Goal: Task Accomplishment & Management: Manage account settings

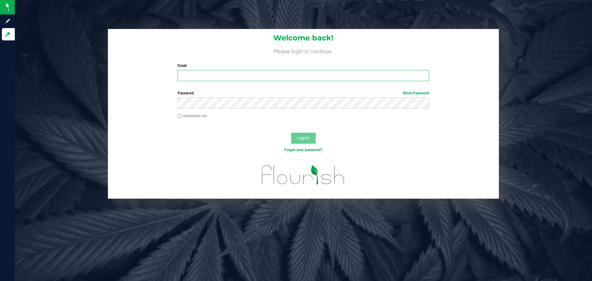
type input "[EMAIL_ADDRESS][DOMAIN_NAME]"
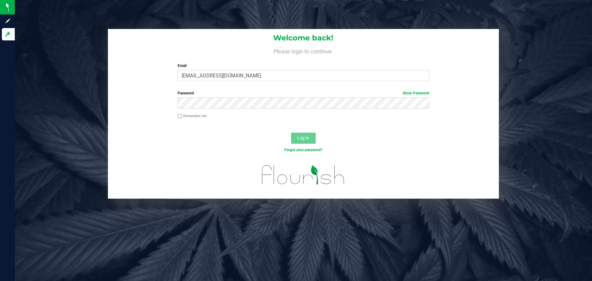
click at [303, 142] on button "Log In" at bounding box center [303, 138] width 25 height 11
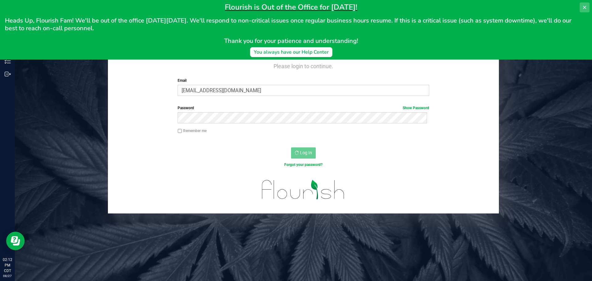
click at [585, 6] on icon at bounding box center [584, 7] width 5 height 5
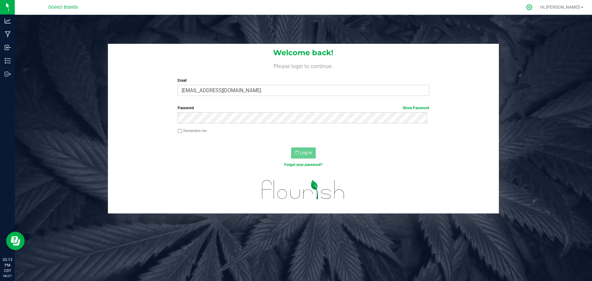
click at [533, 10] on icon at bounding box center [529, 7] width 6 height 6
click at [533, 7] on icon at bounding box center [529, 7] width 6 height 6
click at [572, 6] on span "Hi, [PERSON_NAME]!" at bounding box center [560, 7] width 40 height 5
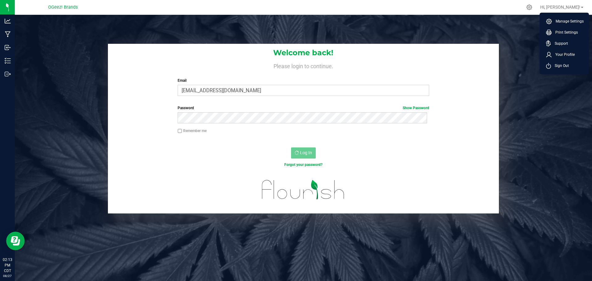
click at [511, 25] on div "Welcome back! Please login to continue. Email lauren+metrc@ogeezbrands.com Requ…" at bounding box center [303, 155] width 577 height 281
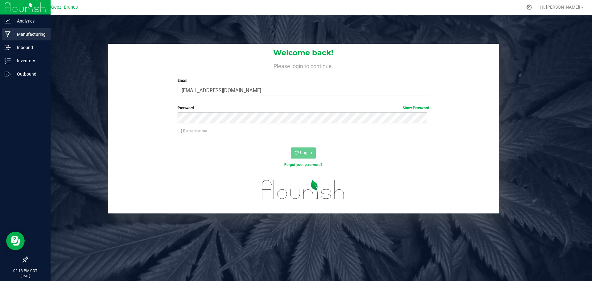
click at [33, 34] on p "Manufacturing" at bounding box center [29, 34] width 37 height 7
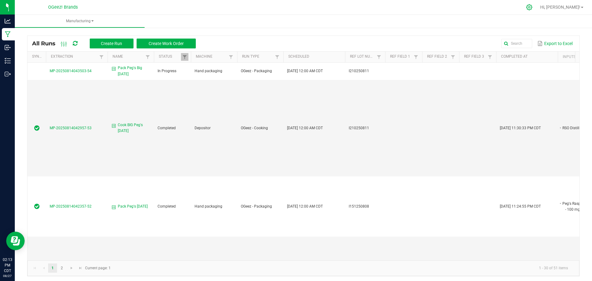
click at [532, 8] on icon at bounding box center [529, 7] width 6 height 6
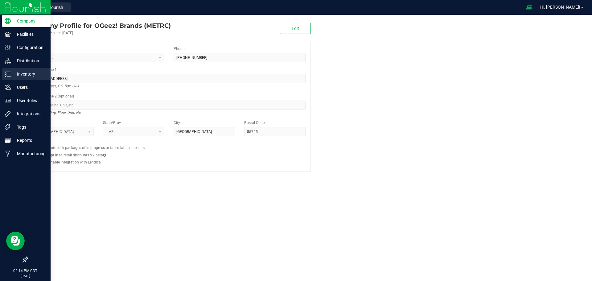
click at [22, 76] on p "Inventory" at bounding box center [29, 73] width 37 height 7
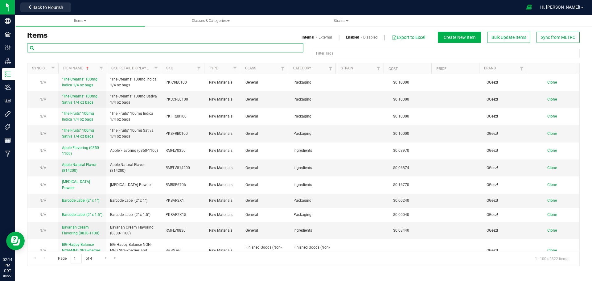
click at [125, 48] on input "text" at bounding box center [165, 47] width 276 height 9
click at [234, 69] on span "Filter" at bounding box center [234, 68] width 5 height 5
click at [332, 70] on span "Filter" at bounding box center [330, 68] width 5 height 5
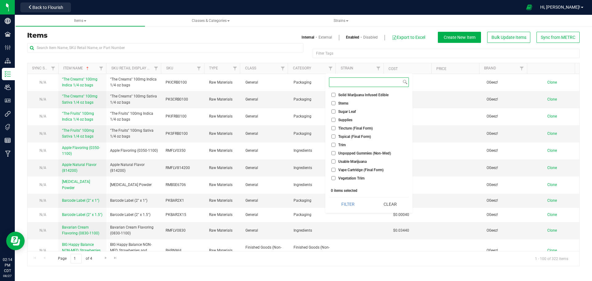
scroll to position [555, 0]
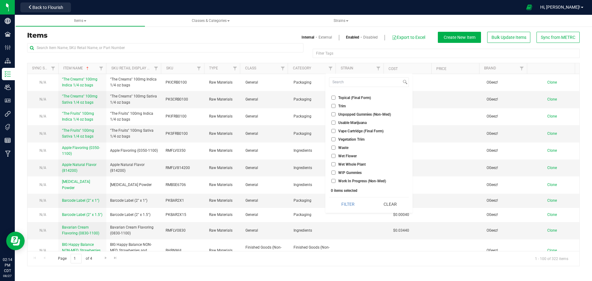
click at [361, 171] on span "WIP Gummies" at bounding box center [349, 173] width 23 height 4
click at [335, 171] on input "WIP Gummies" at bounding box center [333, 173] width 4 height 4
checkbox input "true"
click at [343, 204] on button "Filter" at bounding box center [348, 204] width 38 height 14
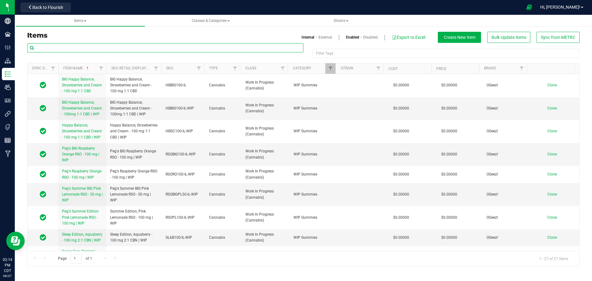
click at [100, 45] on input "text" at bounding box center [165, 47] width 276 height 9
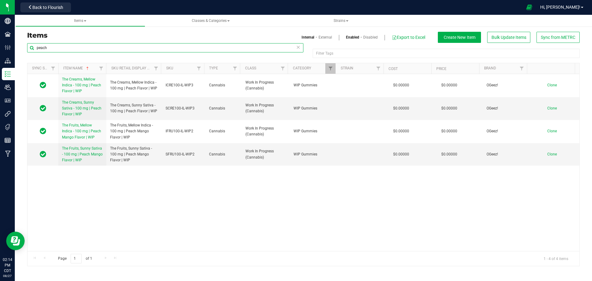
type input "peach"
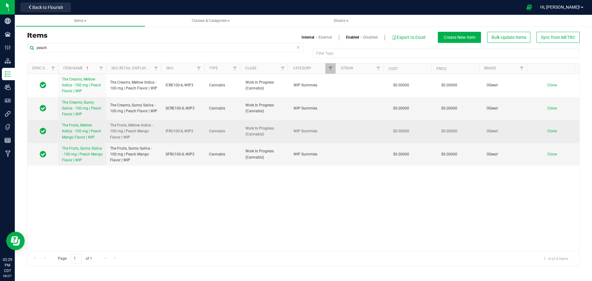
click at [547, 131] on span "Clone" at bounding box center [552, 131] width 10 height 4
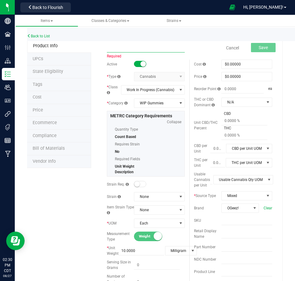
click at [118, 46] on input "text" at bounding box center [146, 47] width 78 height 9
click at [128, 49] on input "The fruits" at bounding box center [146, 47] width 78 height 9
drag, startPoint x: 129, startPoint y: 49, endPoint x: 96, endPoint y: 49, distance: 33.0
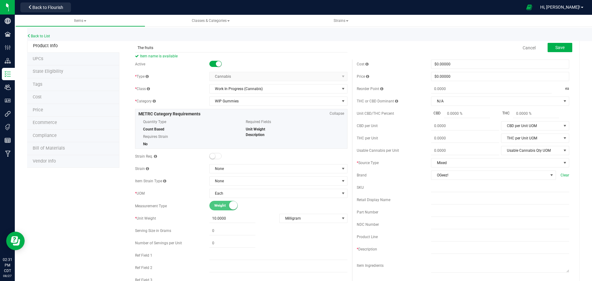
drag, startPoint x: 162, startPoint y: 47, endPoint x: 118, endPoint y: 47, distance: 43.5
paste input "Fruits, Sunny Sativa - 100 mg | Peach Mango Flavor | WIP"
click at [182, 47] on input "The Fruits, Sunny Sativa - 100 mg | Peach Mango Flavor | WIP" at bounding box center [241, 47] width 212 height 9
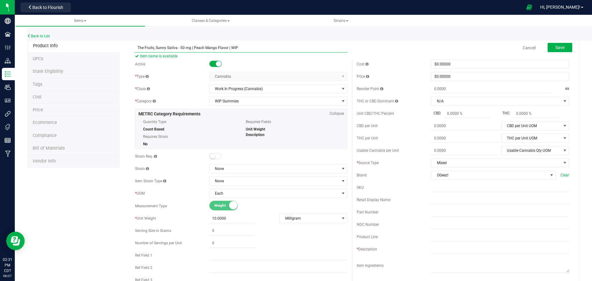
drag, startPoint x: 241, startPoint y: 45, endPoint x: 113, endPoint y: 38, distance: 128.5
click at [113, 38] on div "Back to List Product Info UPCs State Eligibility Tags Cost Price Ecommerce Comp…" at bounding box center [303, 280] width 577 height 524
type input "The Fruits, Sunny Sativa - 50 mg | Peach Mango Flavor | WIP"
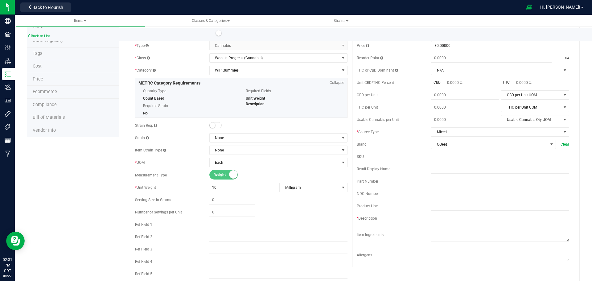
drag, startPoint x: 235, startPoint y: 189, endPoint x: 194, endPoint y: 189, distance: 40.7
click at [194, 189] on div "* Unit Weight 10.0000 10 Milligram Weight UOM Gram Kilogram Metric Ton Milligra…" at bounding box center [241, 187] width 212 height 9
drag, startPoint x: 230, startPoint y: 189, endPoint x: 170, endPoint y: 190, distance: 60.1
click at [170, 190] on div "* Unit Weight 10.0000 50 Milligram Weight UOM Gram Kilogram Metric Ton Milligra…" at bounding box center [241, 187] width 212 height 9
type input "15"
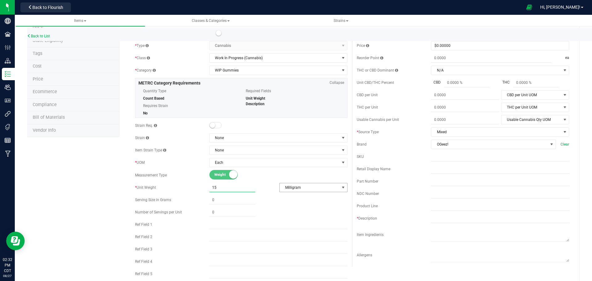
type input "15.0000"
click at [288, 188] on span "Milligram" at bounding box center [310, 187] width 60 height 9
click at [294, 198] on li "Gram" at bounding box center [311, 197] width 67 height 9
drag, startPoint x: 219, startPoint y: 200, endPoint x: 181, endPoint y: 198, distance: 38.0
click at [181, 198] on div "Serving Size in Grams" at bounding box center [241, 199] width 212 height 9
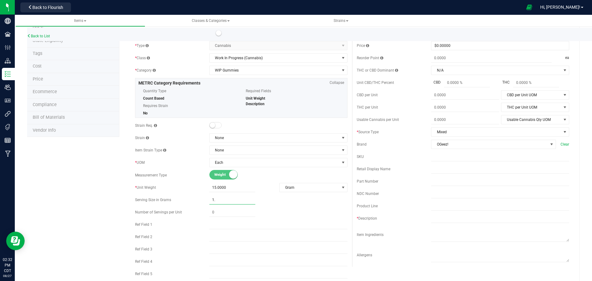
type input "1.5"
type input "1.5000"
click at [220, 209] on span at bounding box center [232, 212] width 46 height 9
drag, startPoint x: 229, startPoint y: 199, endPoint x: 176, endPoint y: 196, distance: 53.4
click at [176, 196] on div "Serving Size in Grams 1.5000 1.5" at bounding box center [241, 199] width 212 height 9
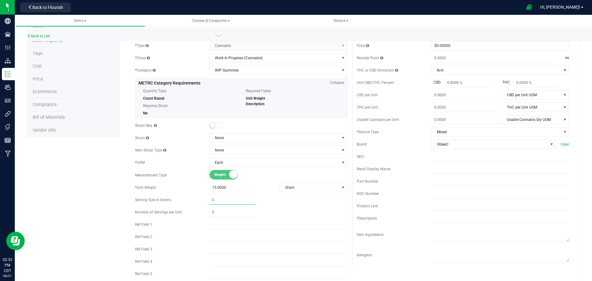
type input "0.0000"
click at [84, 186] on div "Product Info UPCs State Eligibility Tags Cost Price Ecommerce Compliance Bill o…" at bounding box center [303, 257] width 553 height 496
click at [55, 117] on span "Bill of Materials" at bounding box center [49, 117] width 32 height 5
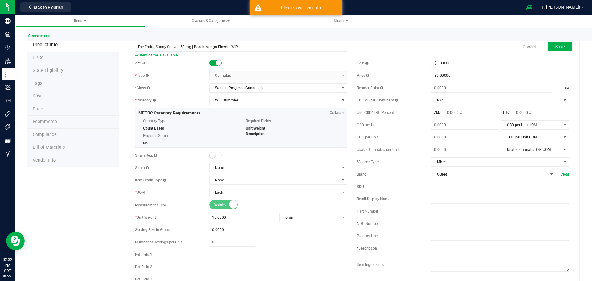
scroll to position [0, 0]
click at [559, 50] on button "Save" at bounding box center [560, 47] width 25 height 9
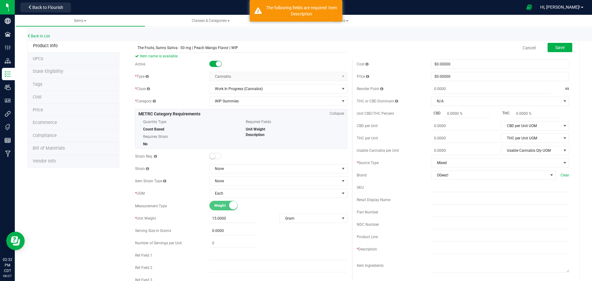
click at [48, 150] on span "Bill of Materials" at bounding box center [49, 148] width 32 height 5
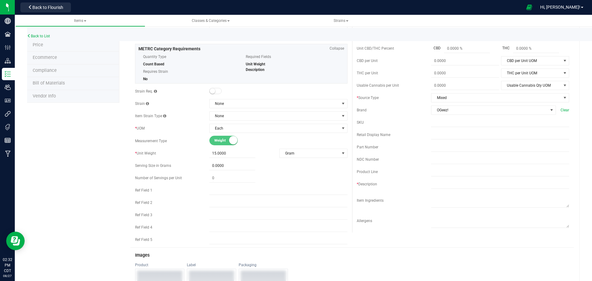
scroll to position [62, 0]
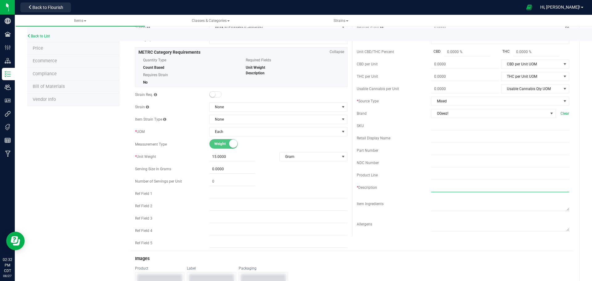
click at [433, 186] on input "text" at bounding box center [500, 187] width 138 height 9
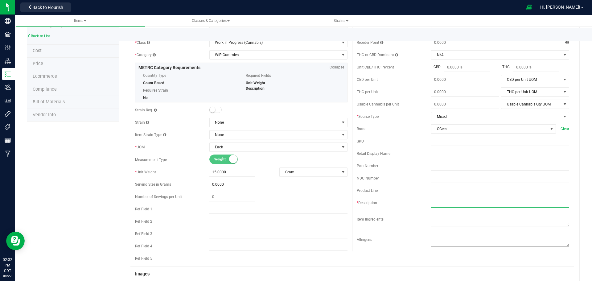
scroll to position [31, 0]
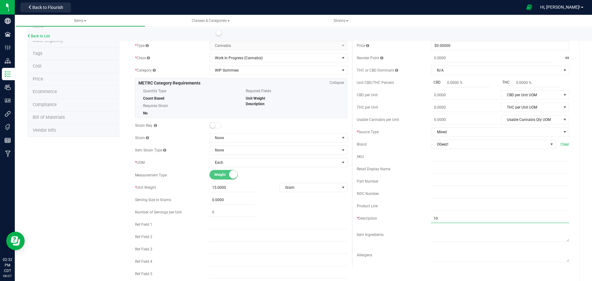
type input "1"
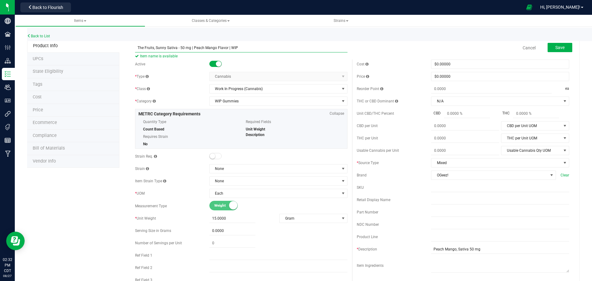
drag, startPoint x: 241, startPoint y: 46, endPoint x: 111, endPoint y: 48, distance: 130.4
drag, startPoint x: 487, startPoint y: 250, endPoint x: 402, endPoint y: 249, distance: 85.1
click at [402, 249] on div "* Description Peach Mango, Sativa 50 mg" at bounding box center [463, 249] width 212 height 9
paste input "The Fruits, Sunny Sativa - 50 mg | Peach Mango Flavor | WIP"
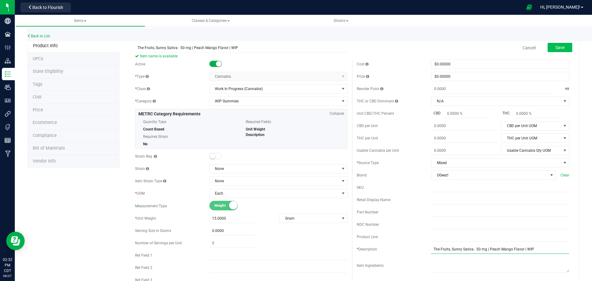
type input "The Fruits, Sunny Sativa - 50 mg | Peach Mango Flavor | WIP"
click at [555, 45] on span "Save" at bounding box center [559, 47] width 9 height 5
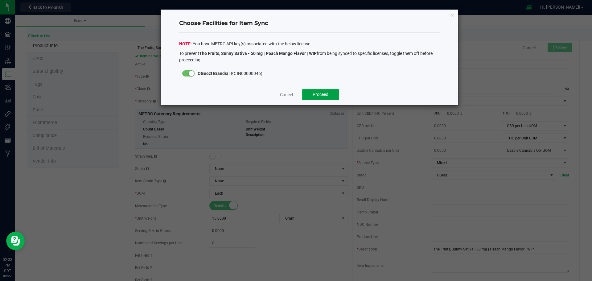
click at [327, 97] on span "Proceed" at bounding box center [321, 94] width 16 height 5
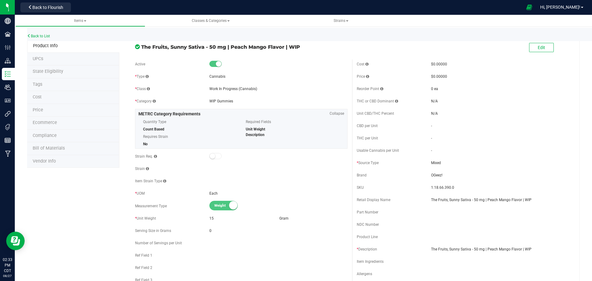
drag, startPoint x: 301, startPoint y: 50, endPoint x: 118, endPoint y: 48, distance: 183.2
copy div "UPCs State Eligibility Tags Cost Price Ecommerce Compliance Bill of Materials V…"
click at [35, 34] on div "Back to List" at bounding box center [323, 34] width 592 height 13
click at [38, 35] on link "Back to List" at bounding box center [38, 36] width 23 height 4
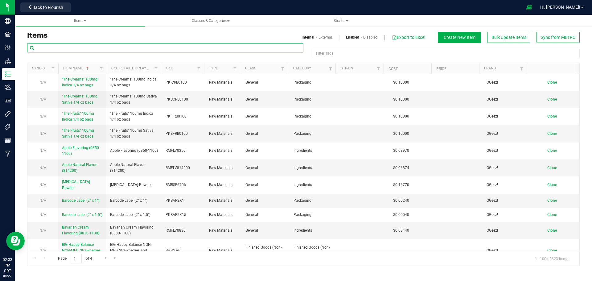
click at [89, 44] on input "text" at bounding box center [165, 47] width 276 height 9
type input "BIG"
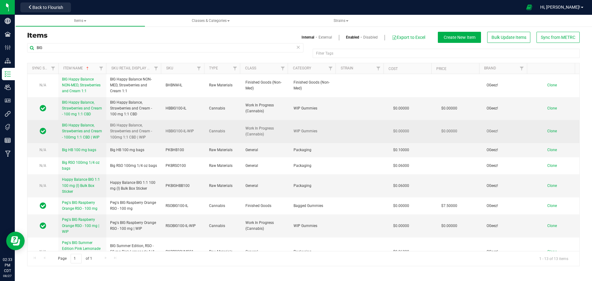
click at [88, 134] on link "BIG Happy Balance, Strawberries and Cream - 100mg 1:1 CBD | WIP" at bounding box center [82, 131] width 41 height 18
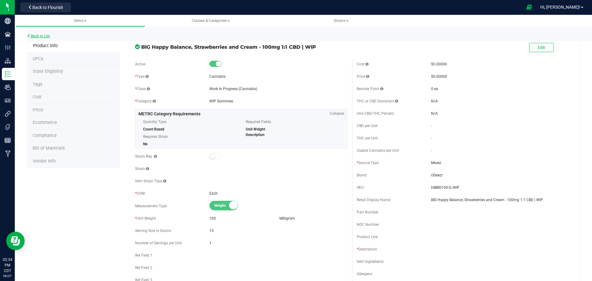
click at [39, 37] on link "Back to List" at bounding box center [38, 36] width 23 height 4
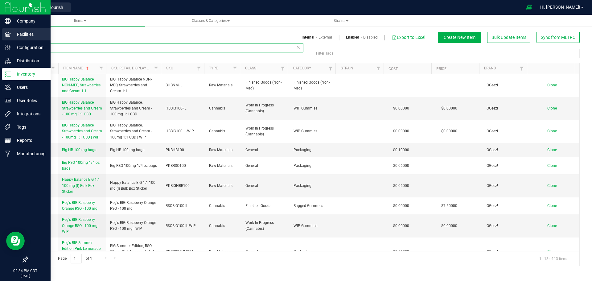
drag, startPoint x: 62, startPoint y: 48, endPoint x: 0, endPoint y: 39, distance: 62.6
click at [0, 39] on div "Company Facilities Configuration Distribution Inventory Users User Roles Integr…" at bounding box center [296, 140] width 592 height 281
paste input "UPCs State Eligibility Tags Cost Price Ecommerce Compliance Bill of Materials V…"
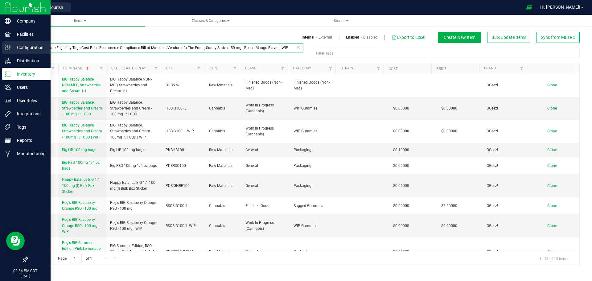
type input "UPCs State Eligibility Tags Cost Price Ecommerce Compliance Bill of Materials V…"
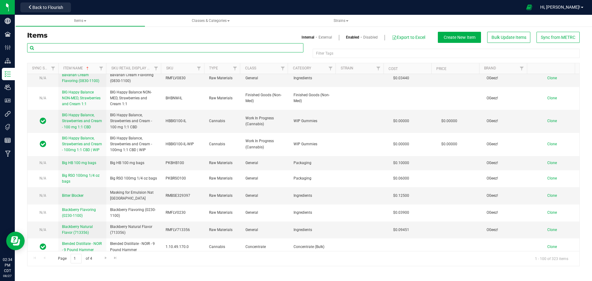
scroll to position [154, 0]
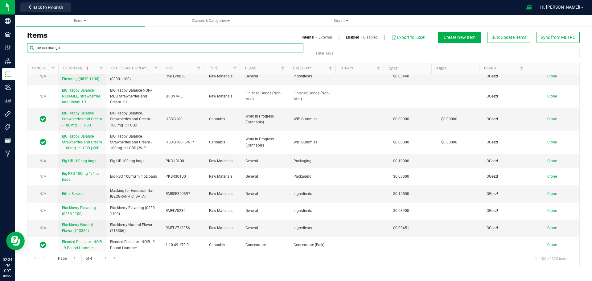
type input "peach mango"
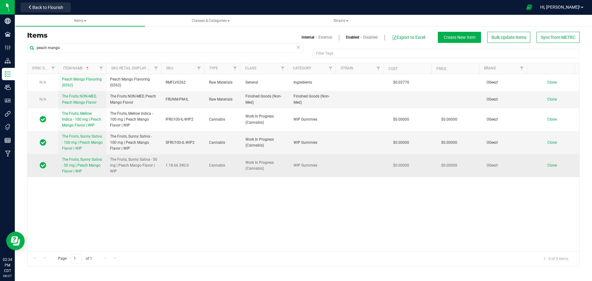
click at [81, 168] on link "The Fruits, Sunny Sativa - 50 mg | Peach Mango Flavor | WIP" at bounding box center [82, 166] width 41 height 18
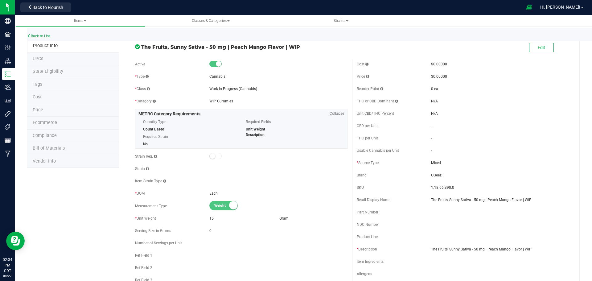
click at [169, 48] on span "The Fruits, Sunny Sativa - 50 mg | Peach Mango Flavor | WIP" at bounding box center [244, 46] width 206 height 7
click at [547, 47] on button "Edit" at bounding box center [541, 47] width 25 height 9
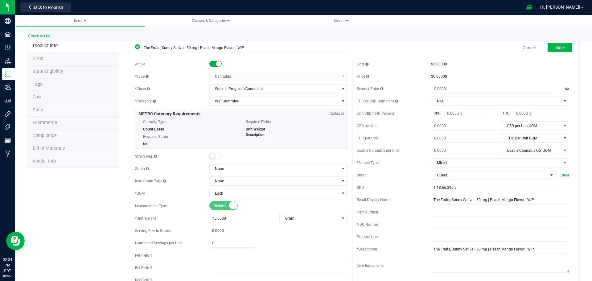
drag, startPoint x: 160, startPoint y: 48, endPoint x: 114, endPoint y: 47, distance: 46.0
drag, startPoint x: 161, startPoint y: 48, endPoint x: 148, endPoint y: 48, distance: 12.3
click at [148, 48] on input "BIG Sunny Sativa - 50 mg | Peach Mango Flavor | WIP" at bounding box center [244, 47] width 206 height 9
drag, startPoint x: 163, startPoint y: 48, endPoint x: 176, endPoint y: 48, distance: 13.0
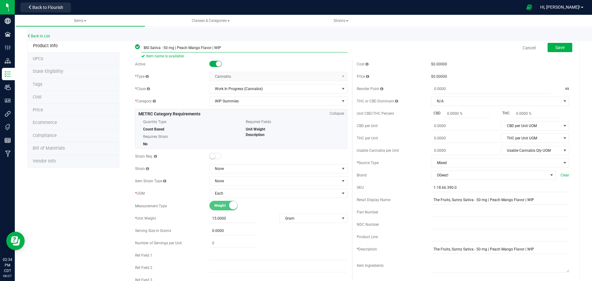
click at [176, 48] on input "BIG Sativa - 50 mg | Peach Mango Flavor | WIP" at bounding box center [244, 47] width 206 height 9
click at [266, 27] on link "Classes & Categories" at bounding box center [211, 21] width 130 height 12
drag, startPoint x: 185, startPoint y: 47, endPoint x: 238, endPoint y: 51, distance: 52.9
click at [238, 51] on input "BIG Sativa - Peach Mango Flavor | WIP" at bounding box center [244, 47] width 206 height 9
drag, startPoint x: 205, startPoint y: 48, endPoint x: 128, endPoint y: 49, distance: 77.7
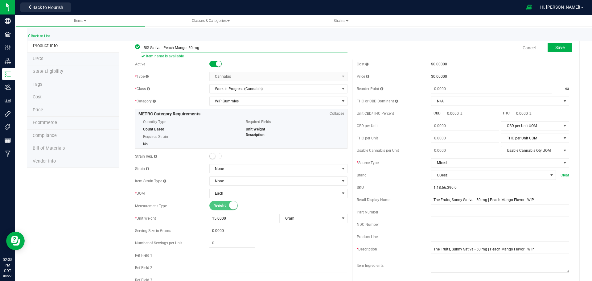
paste input ", Peach Mango, 50 mg | WIP"
type input "BIG Sativa, Peach Mango, 50 mg | WIP"
drag, startPoint x: 545, startPoint y: 251, endPoint x: 385, endPoint y: 251, distance: 159.7
click at [386, 251] on div "* Description The Fruits, Sunny Sativa - 50 mg | Peach Mango Flavor | WIP" at bounding box center [463, 249] width 212 height 9
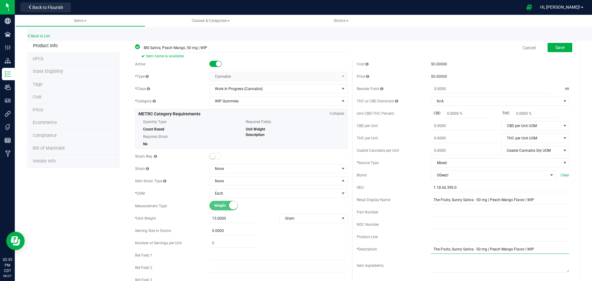
paste input "BIG Sativa, Peach Mango, 50 mg"
type input "BIG Sativa, Peach Mango, 50 mg | WIP"
click at [555, 50] on span "Save" at bounding box center [559, 47] width 9 height 5
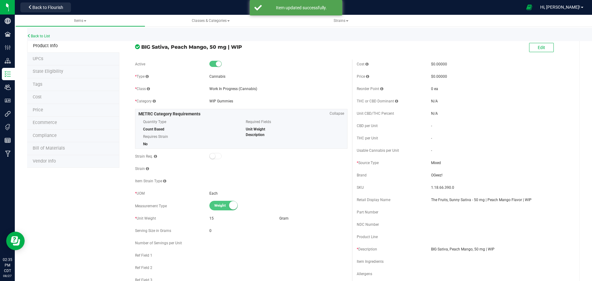
click at [56, 146] on span "Bill of Materials" at bounding box center [49, 148] width 32 height 5
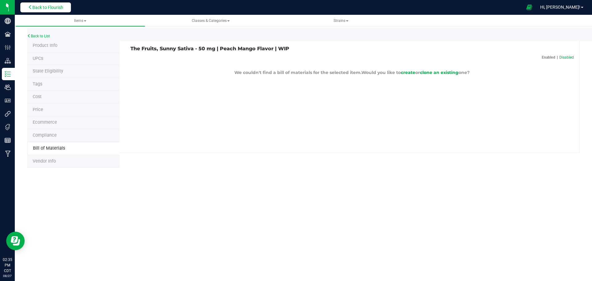
click at [51, 6] on span "Back to Flourish" at bounding box center [47, 7] width 31 height 5
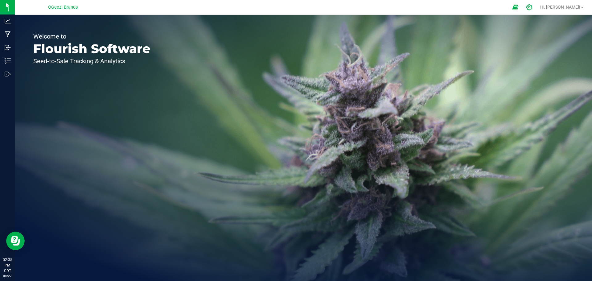
click at [533, 8] on icon at bounding box center [529, 7] width 6 height 6
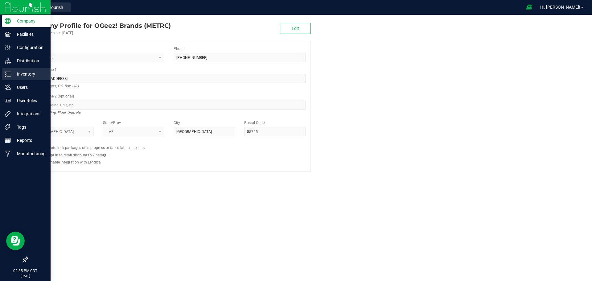
click at [26, 71] on p "Inventory" at bounding box center [29, 73] width 37 height 7
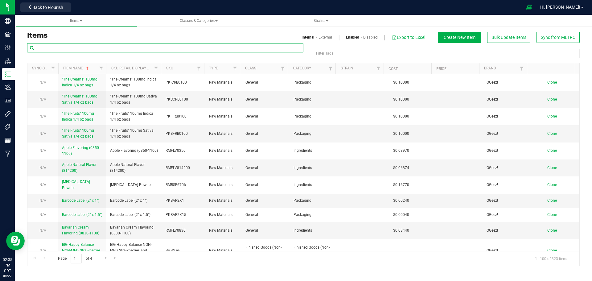
click at [77, 50] on input "text" at bounding box center [165, 47] width 276 height 9
type input "peach mango"
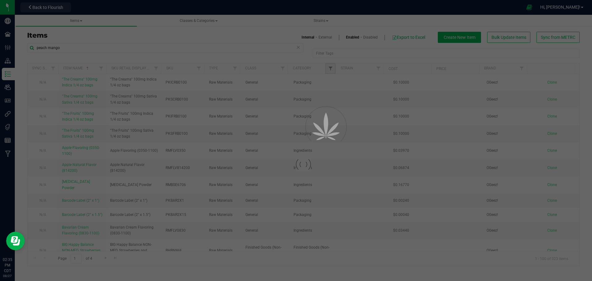
click at [331, 69] on span "Filter" at bounding box center [330, 68] width 5 height 5
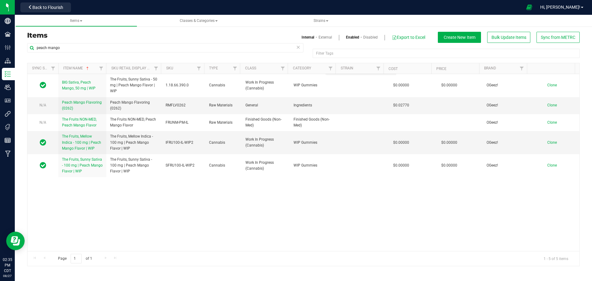
click at [284, 200] on div "BIG Sativa, Peach Mango, 50 mg | WIP The Fruits, Sunny Sativa - 50 mg | Peach M…" at bounding box center [303, 162] width 552 height 177
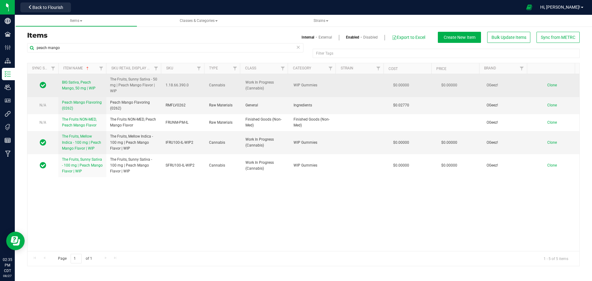
click at [82, 85] on link "BIG Sativa, Peach Mango, 50 mg | WIP" at bounding box center [82, 86] width 41 height 12
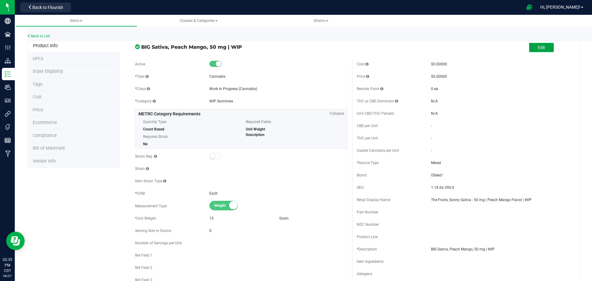
click at [538, 50] on span "Edit" at bounding box center [541, 47] width 7 height 5
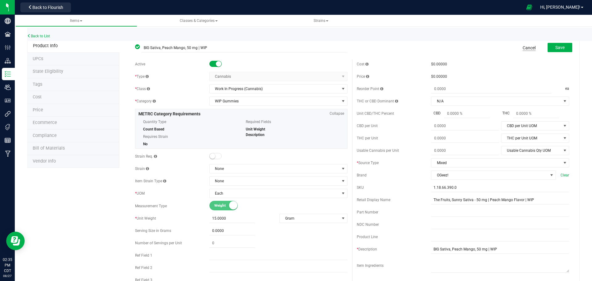
click at [524, 49] on link "Cancel" at bounding box center [529, 48] width 13 height 6
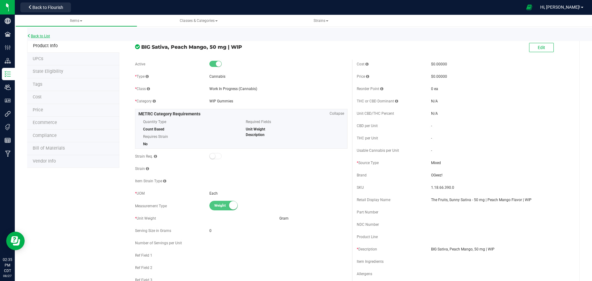
click at [38, 36] on link "Back to List" at bounding box center [38, 36] width 23 height 4
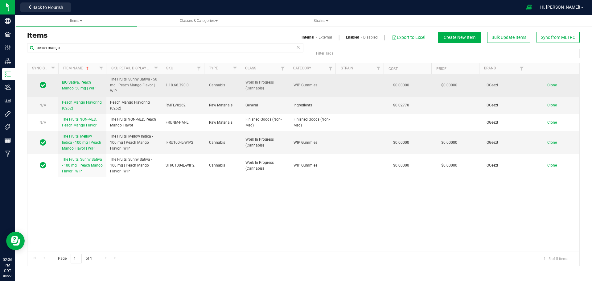
click at [92, 87] on span "BIG Sativa, Peach Mango, 50 mg | WIP" at bounding box center [79, 85] width 34 height 10
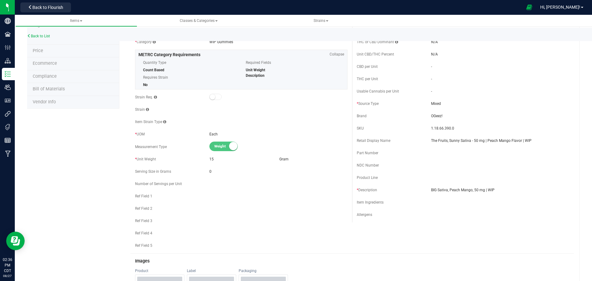
scroll to position [62, 0]
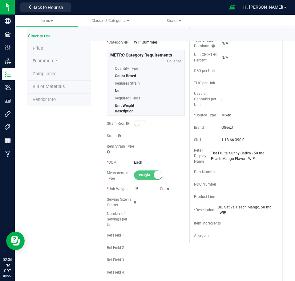
click at [134, 204] on span "0" at bounding box center [159, 202] width 51 height 6
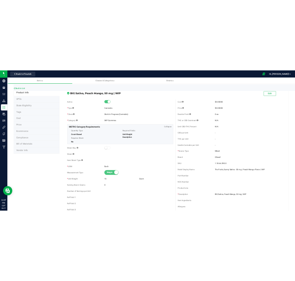
scroll to position [0, 0]
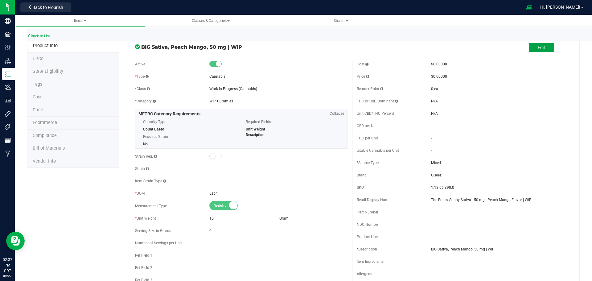
click at [539, 49] on span "Edit" at bounding box center [541, 47] width 7 height 5
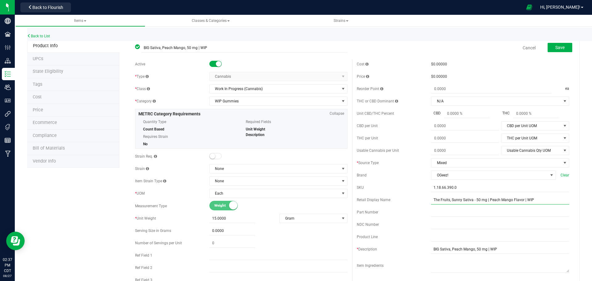
drag, startPoint x: 538, startPoint y: 201, endPoint x: 390, endPoint y: 206, distance: 148.4
click at [390, 206] on div "Cost $0.00000 Price $0.00000 Reorder Point ea THC or CBD Dominant" at bounding box center [463, 179] width 222 height 238
drag, startPoint x: 502, startPoint y: 251, endPoint x: 387, endPoint y: 252, distance: 115.0
click at [387, 252] on div "* Description BIG Sativa, Peach Mango, 50 mg | WIP" at bounding box center [463, 249] width 212 height 9
click at [445, 203] on input "text" at bounding box center [500, 199] width 138 height 9
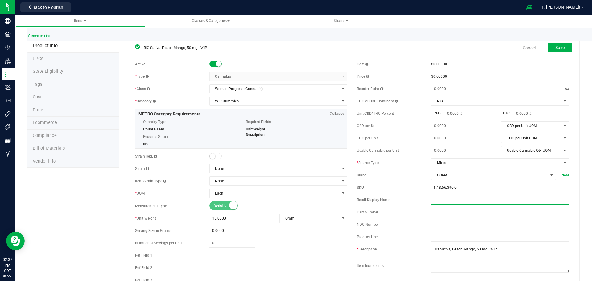
paste input "BIG Sativa, Peach Mango, 50 mg | WIP"
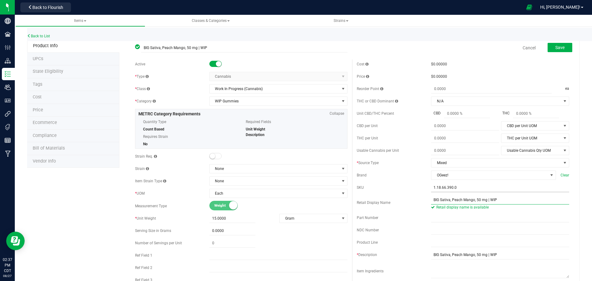
type input "BIG Sativa, Peach Mango, 50 mg | WIP"
drag, startPoint x: 459, startPoint y: 189, endPoint x: 389, endPoint y: 190, distance: 69.4
click at [389, 190] on div "SKU 1.18.66.390.0" at bounding box center [463, 187] width 212 height 9
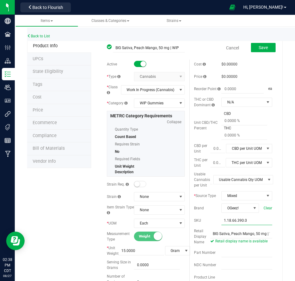
click at [250, 221] on input "1.18.66.390.0" at bounding box center [247, 220] width 51 height 9
drag, startPoint x: 247, startPoint y: 220, endPoint x: 210, endPoint y: 220, distance: 37.0
click at [210, 220] on div "SKU 1.18.66.390.0" at bounding box center [233, 220] width 78 height 9
paste input "HBBIG100-AZ-WIP1"
click at [226, 222] on input "HBBIG100-AZ-WIP1" at bounding box center [247, 220] width 51 height 9
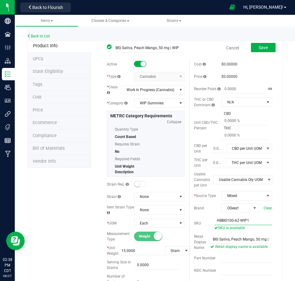
click at [236, 219] on input "HBBIG100-AZ-WIP1" at bounding box center [244, 220] width 58 height 9
click at [257, 220] on input "HBBIG100-IL-WIP1" at bounding box center [244, 220] width 58 height 9
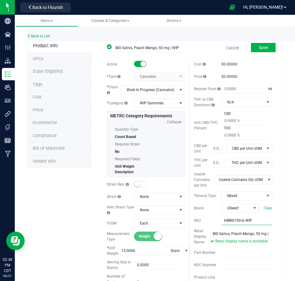
click at [222, 221] on input "HBBIG100-IL-WIP" at bounding box center [247, 220] width 51 height 9
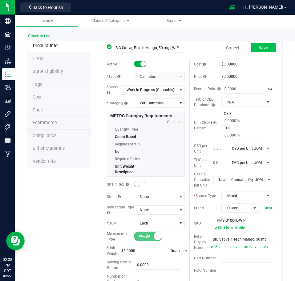
type input "PMBIG100-IL-WIP"
click at [265, 49] on button "Save" at bounding box center [263, 47] width 25 height 9
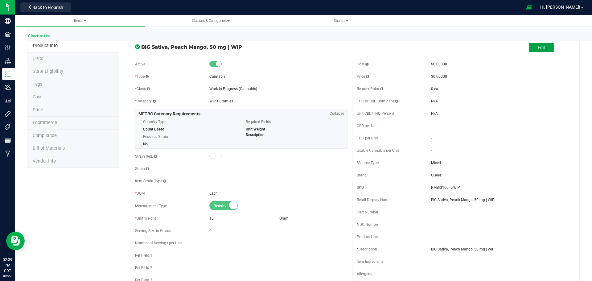
click at [538, 48] on span "Edit" at bounding box center [541, 47] width 7 height 5
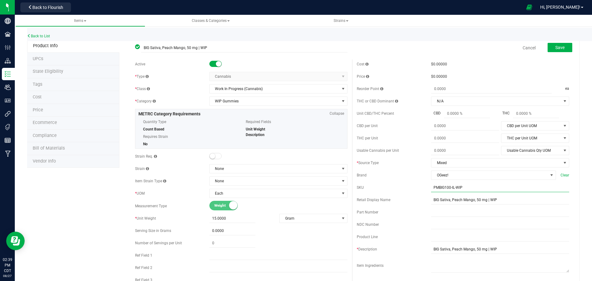
click at [446, 187] on input "PMBIG100-IL-WIP" at bounding box center [500, 187] width 138 height 9
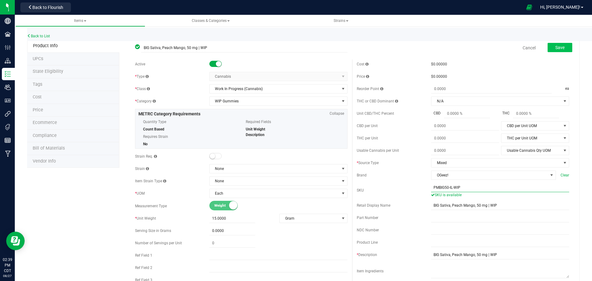
type input "PMBIG50-IL-WIP"
click at [548, 49] on button "Save" at bounding box center [560, 47] width 25 height 9
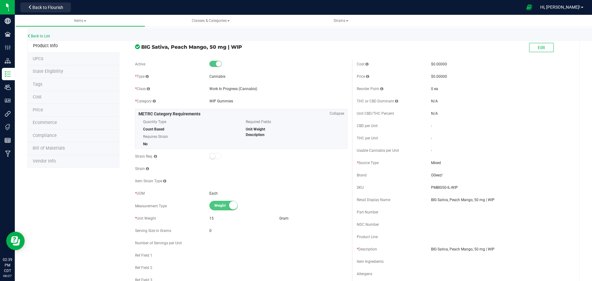
click at [52, 147] on span "Bill of Materials" at bounding box center [49, 148] width 32 height 5
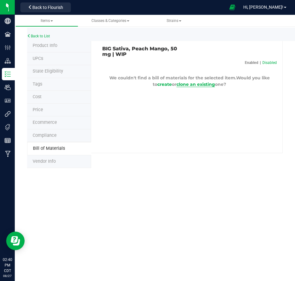
click at [193, 85] on span "clone an existing" at bounding box center [196, 84] width 39 height 6
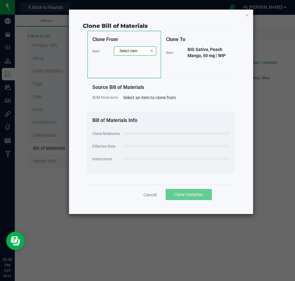
click at [134, 52] on span "Select item" at bounding box center [131, 51] width 34 height 9
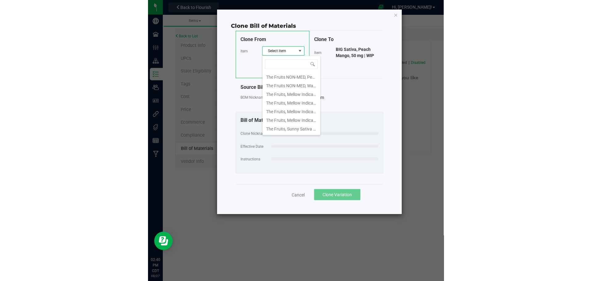
scroll to position [339, 0]
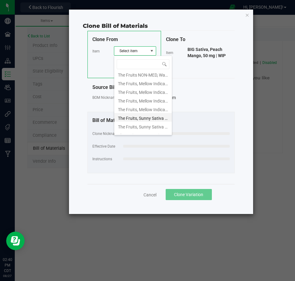
click at [153, 119] on li "The Fruits, Sunny Sativa - 100 mg" at bounding box center [143, 117] width 58 height 9
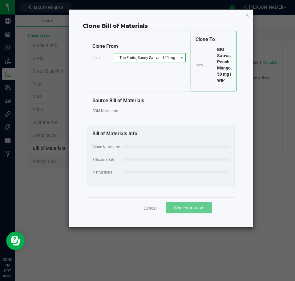
select select "53"
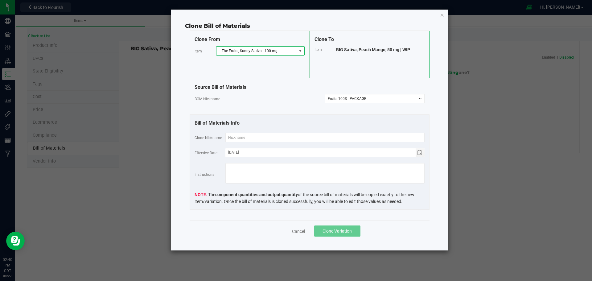
click at [301, 51] on span at bounding box center [300, 50] width 5 height 5
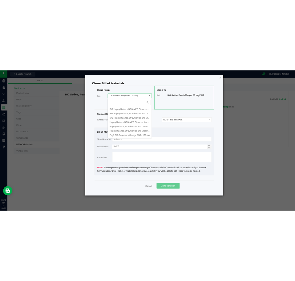
scroll to position [9, 88]
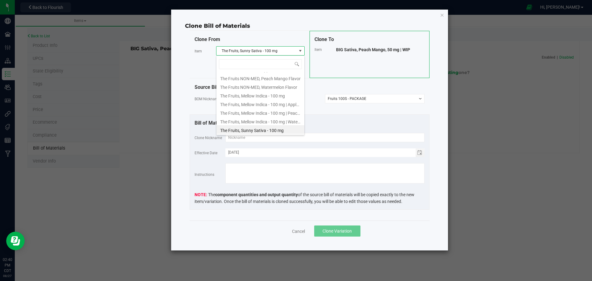
click at [332, 125] on div "Bill of Materials Info" at bounding box center [310, 122] width 230 height 7
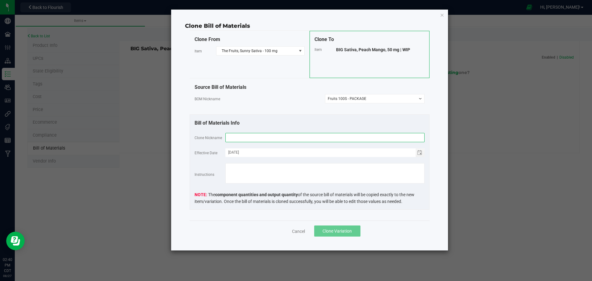
click at [244, 136] on input "text" at bounding box center [324, 137] width 199 height 9
click at [244, 138] on input "BIG Sativa - 50 mg" at bounding box center [324, 137] width 199 height 9
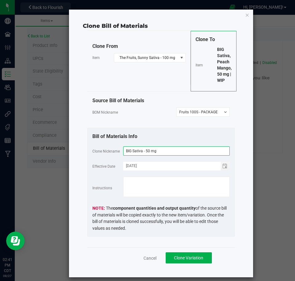
click at [139, 150] on input "BIG Sativa - 50 mg" at bounding box center [176, 150] width 107 height 9
click at [191, 151] on input "BIG Sativa, Peach Mango, 50 mg" at bounding box center [176, 150] width 107 height 9
type input "BIG Sativa, Peach Mango, 50 mg"
click at [207, 111] on select "-- Select -- Fruits 100S - PACKAGE" at bounding box center [203, 111] width 53 height 9
click at [240, 43] on div "Clone Bill of Materials Clone From Item The Fruits, Sunny Sativa - 100 mg Clone…" at bounding box center [161, 143] width 184 height 267
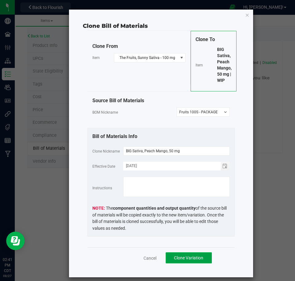
click at [187, 258] on span "Clone Variation" at bounding box center [188, 257] width 29 height 5
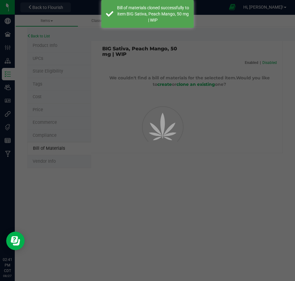
select select "56"
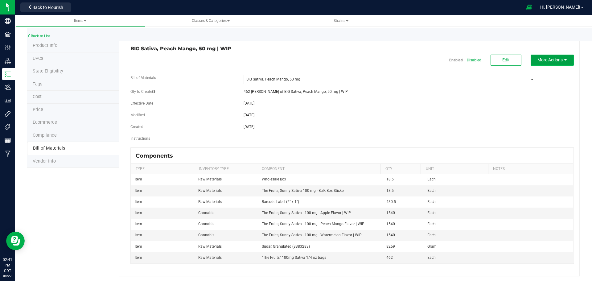
click at [548, 62] on span "More Actions" at bounding box center [549, 59] width 25 height 5
click at [502, 53] on div "BIG Sativa, Peach Mango, 50 mg | WIP Enabled | Disabled Edit More Actions Disab…" at bounding box center [349, 157] width 460 height 237
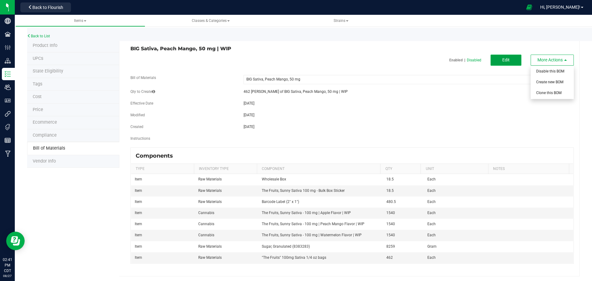
click at [507, 62] on button "Edit" at bounding box center [506, 60] width 31 height 11
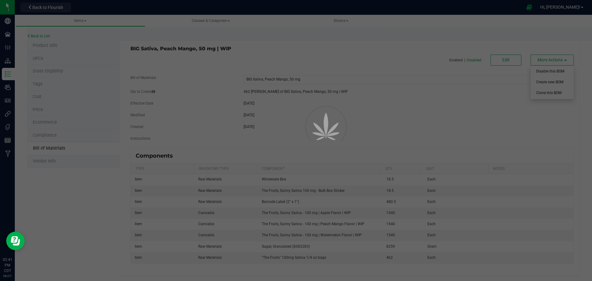
select select "56"
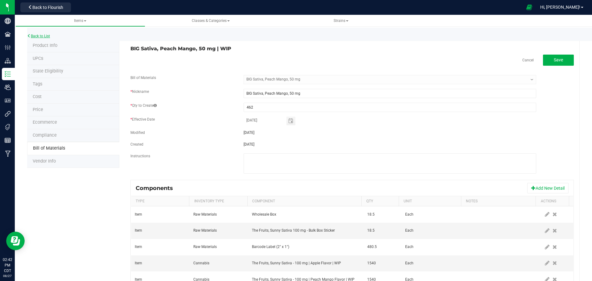
click at [43, 34] on link "Back to List" at bounding box center [38, 36] width 23 height 4
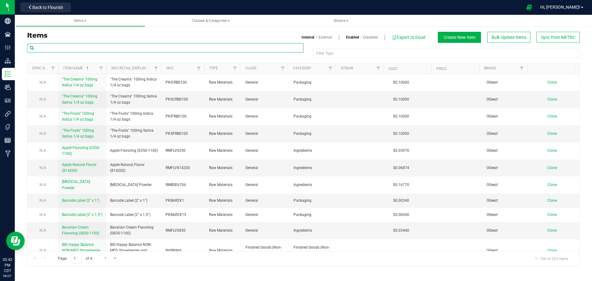
click at [73, 47] on input "text" at bounding box center [165, 47] width 276 height 9
type input "Peach Mango"
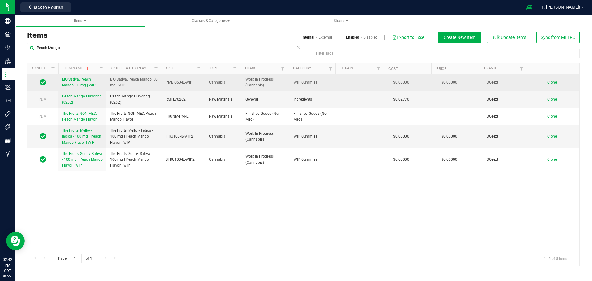
click at [85, 82] on link "BIG Sativa, Peach Mango, 50 mg | WIP" at bounding box center [82, 82] width 41 height 12
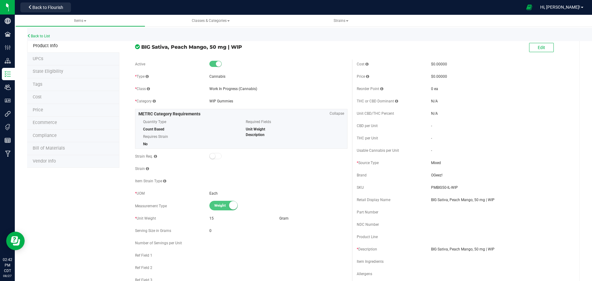
click at [52, 146] on span "Bill of Materials" at bounding box center [49, 148] width 32 height 5
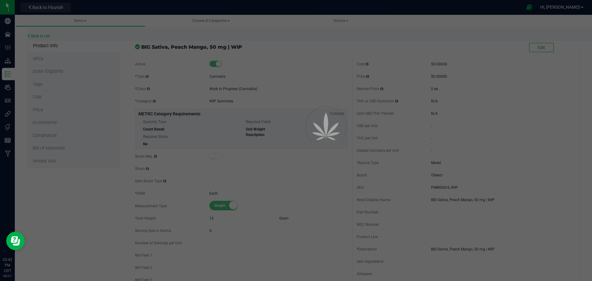
select select "56"
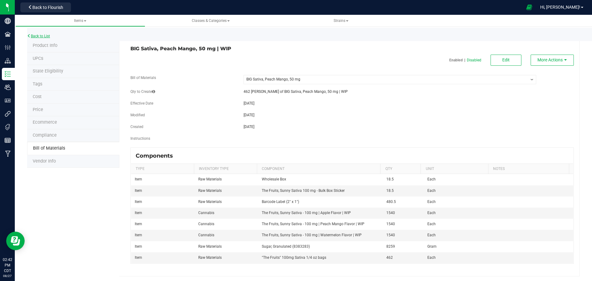
click at [40, 37] on link "Back to List" at bounding box center [38, 36] width 23 height 4
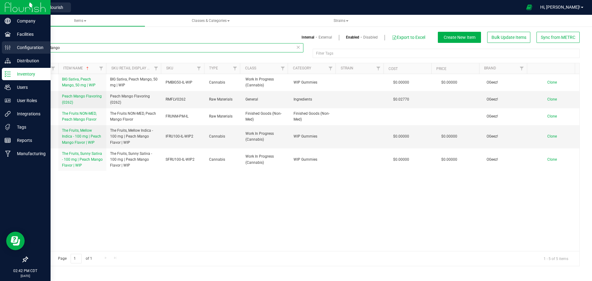
drag, startPoint x: 73, startPoint y: 47, endPoint x: 0, endPoint y: 46, distance: 73.1
click at [0, 46] on div "Company Facilities Configuration Distribution Inventory Users User Roles Integr…" at bounding box center [296, 140] width 592 height 281
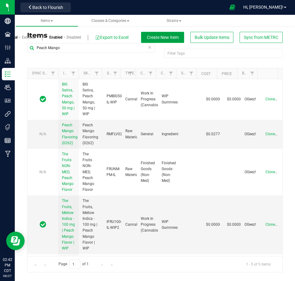
click at [170, 36] on span "Create New Item" at bounding box center [163, 37] width 32 height 5
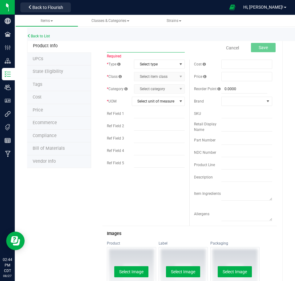
click at [129, 48] on input "text" at bounding box center [146, 47] width 78 height 9
paste input "Big HB 100 mg bags"
click at [119, 47] on input "Big HB 100 mg bags" at bounding box center [146, 47] width 78 height 9
click at [141, 46] on input "Big Peach Mango 100 mg bags" at bounding box center [146, 47] width 78 height 9
click at [163, 45] on input "Big Peach Mango 50 mg bags" at bounding box center [146, 47] width 78 height 9
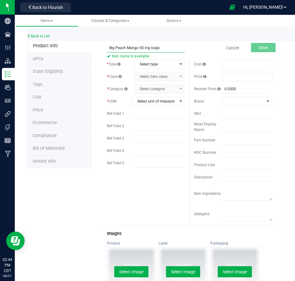
click at [148, 48] on input "Big Peach Mango 50 mg bags" at bounding box center [146, 47] width 78 height 9
click at [114, 49] on input "Big Peach Mango 50 mg 1/4 oz bags" at bounding box center [146, 47] width 78 height 9
click at [148, 49] on input "Big Sativa, Peach Mango 50 mg 1/4 oz bags" at bounding box center [146, 47] width 78 height 9
click at [179, 47] on input "Big Sativa, Peach Mango, 50 mg 1/4 oz bags" at bounding box center [146, 47] width 78 height 9
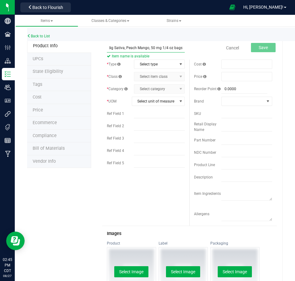
type input "Big Sativa, Peach Mango, 50 mg 1/4 oz bags"
click at [160, 66] on span "Select type" at bounding box center [155, 64] width 43 height 9
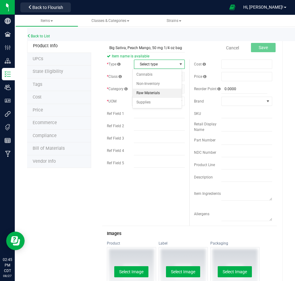
click at [148, 91] on li "Raw Materials" at bounding box center [157, 92] width 49 height 9
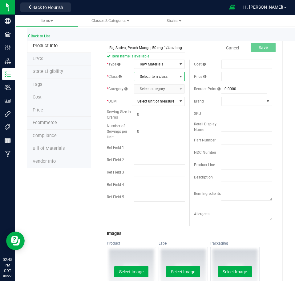
click at [151, 80] on span "Select item class" at bounding box center [155, 76] width 43 height 9
click at [148, 102] on li "General" at bounding box center [157, 104] width 49 height 9
click at [148, 92] on span "Select category" at bounding box center [155, 88] width 43 height 9
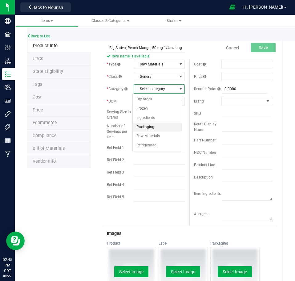
click at [146, 127] on li "Packaging" at bounding box center [157, 126] width 49 height 9
click at [149, 103] on span "Select unit of measure" at bounding box center [154, 101] width 45 height 9
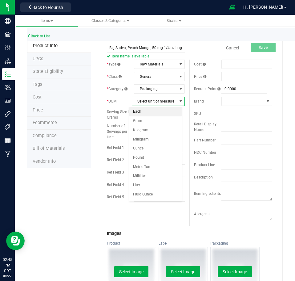
click at [149, 111] on li "Each" at bounding box center [156, 111] width 52 height 9
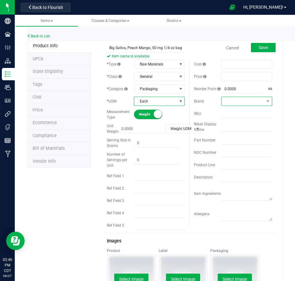
click at [258, 102] on span at bounding box center [243, 101] width 43 height 9
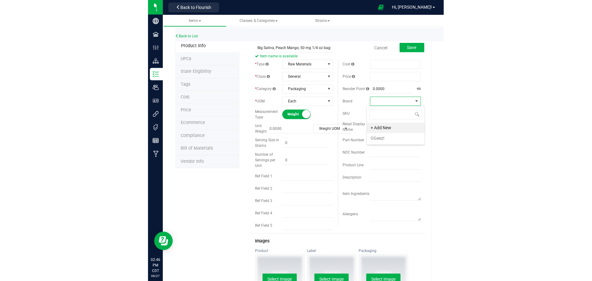
scroll to position [9, 50]
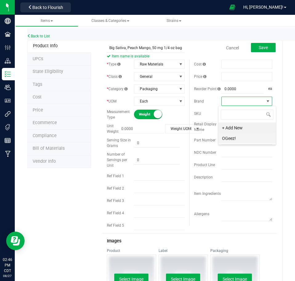
click at [239, 139] on li "OGeez!" at bounding box center [248, 138] width 58 height 10
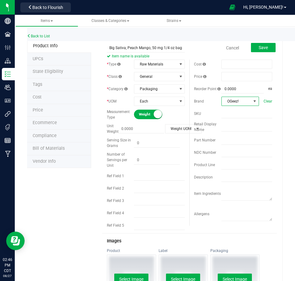
click at [216, 114] on div "SKU" at bounding box center [207, 114] width 27 height 6
click at [222, 114] on input "text" at bounding box center [247, 113] width 51 height 9
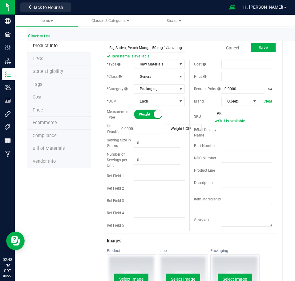
click at [222, 112] on input "PK" at bounding box center [244, 113] width 58 height 9
click at [220, 114] on input "PKBPM50" at bounding box center [244, 113] width 58 height 9
drag, startPoint x: 234, startPoint y: 113, endPoint x: 204, endPoint y: 114, distance: 29.3
click at [204, 114] on div "SKU PKBSPM50 SKU is available" at bounding box center [233, 116] width 78 height 15
type input "PKBSPM50"
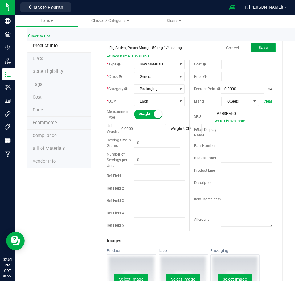
click at [266, 50] on button "Save" at bounding box center [263, 47] width 25 height 9
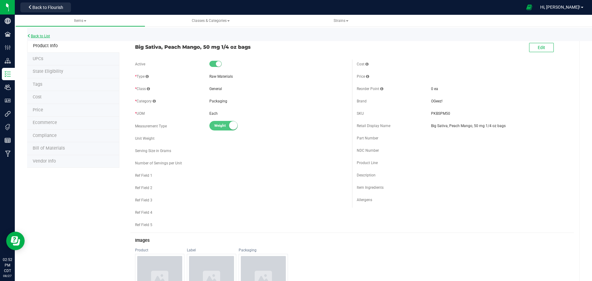
click at [37, 37] on link "Back to List" at bounding box center [38, 36] width 23 height 4
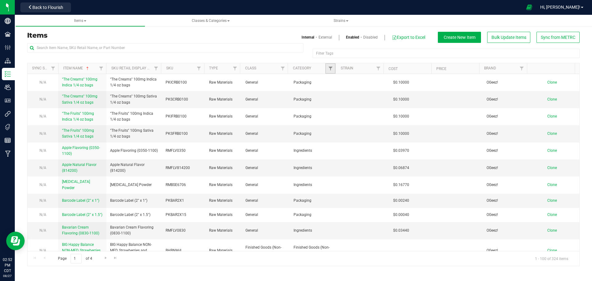
click at [327, 70] on link "Filter" at bounding box center [330, 68] width 10 height 10
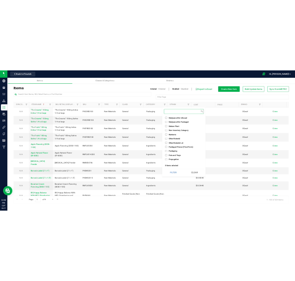
scroll to position [370, 0]
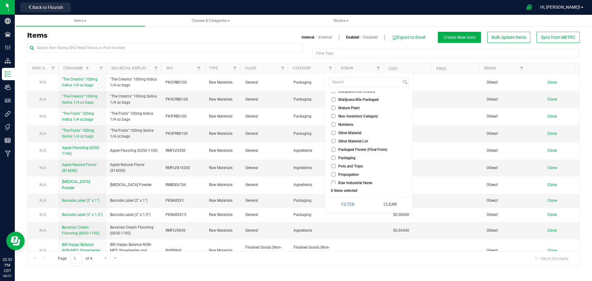
click at [334, 155] on li "Packaging" at bounding box center [369, 157] width 80 height 6
click at [333, 158] on input "Packaging" at bounding box center [333, 158] width 4 height 4
checkbox input "true"
click at [348, 202] on button "Filter" at bounding box center [348, 204] width 38 height 14
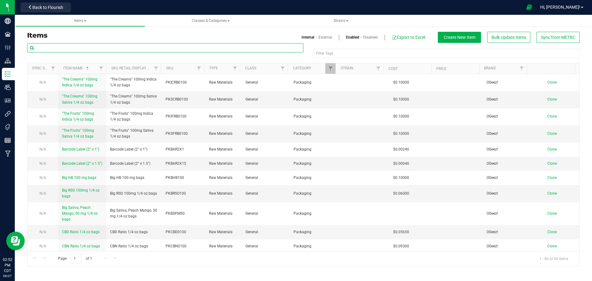
click at [87, 47] on input "text" at bounding box center [165, 47] width 276 height 9
type input "BIG"
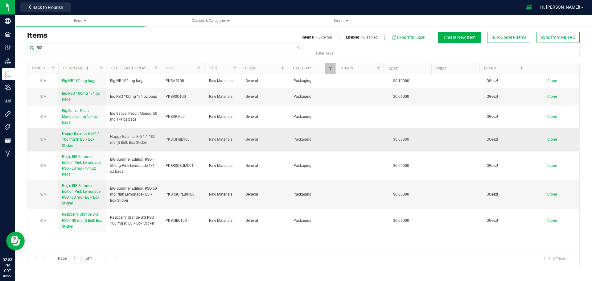
click at [551, 140] on span "Clone" at bounding box center [552, 139] width 10 height 4
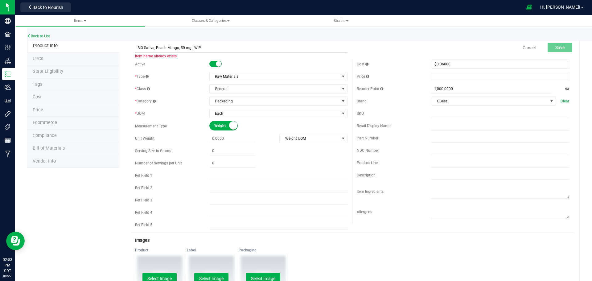
drag, startPoint x: 191, startPoint y: 47, endPoint x: 228, endPoint y: 48, distance: 37.6
click at [228, 48] on input "BIG Sativa, Peach Mango, 50 mg | WIP" at bounding box center [241, 47] width 212 height 9
type input "BIG Sativa, Peach Mango, 50 mg Bulk Box Sticker"
drag, startPoint x: 459, startPoint y: 66, endPoint x: 374, endPoint y: 70, distance: 85.5
click at [374, 70] on div "Cost $0.06000 0.06 Price Reorder Point 1,000.0000 1000 ea" at bounding box center [463, 142] width 222 height 164
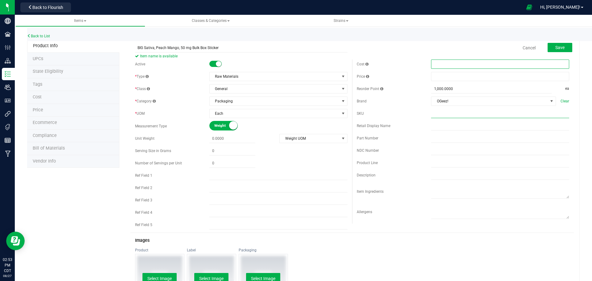
click at [444, 113] on input "text" at bounding box center [500, 113] width 138 height 9
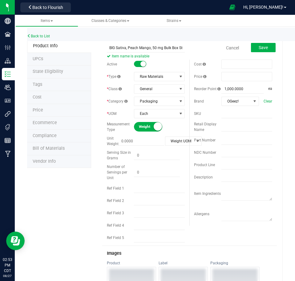
click at [218, 113] on div "SKU" at bounding box center [207, 114] width 27 height 6
click at [222, 114] on input "text" at bounding box center [247, 113] width 51 height 9
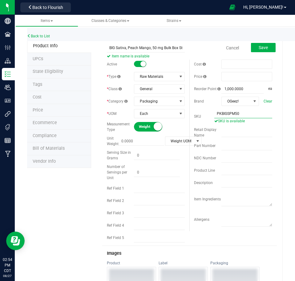
click at [232, 114] on input "PKBIGSPM50" at bounding box center [244, 113] width 58 height 9
type input "PKBIGSPMB50"
click at [254, 46] on button "Save" at bounding box center [263, 47] width 25 height 9
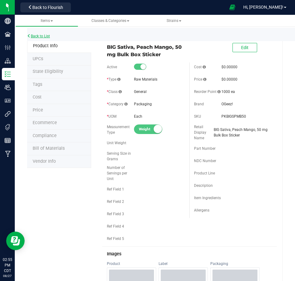
click at [36, 37] on link "Back to List" at bounding box center [38, 36] width 23 height 4
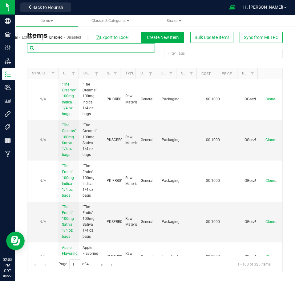
click at [103, 49] on input "text" at bounding box center [91, 47] width 128 height 9
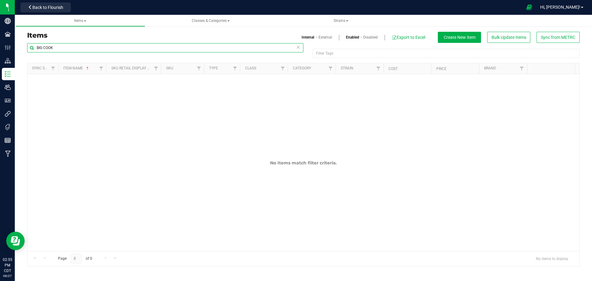
click at [67, 46] on input "BIG COOK" at bounding box center [165, 47] width 276 height 9
type input "BIG"
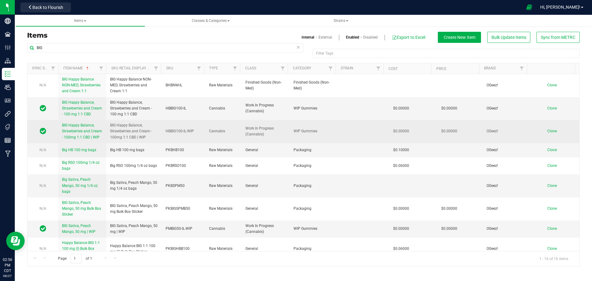
click at [70, 131] on span "BIG Happy Balance, Strawberries and Cream - 100mg 1:1 CBD | WIP" at bounding box center [82, 131] width 40 height 16
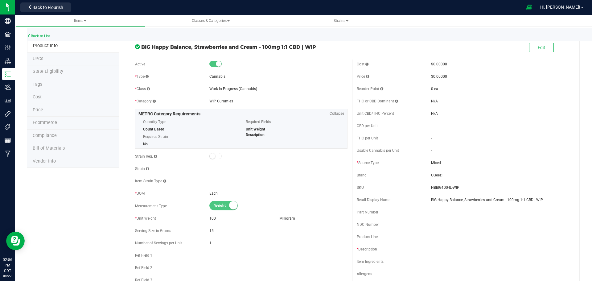
click at [42, 150] on span "Bill of Materials" at bounding box center [49, 148] width 32 height 5
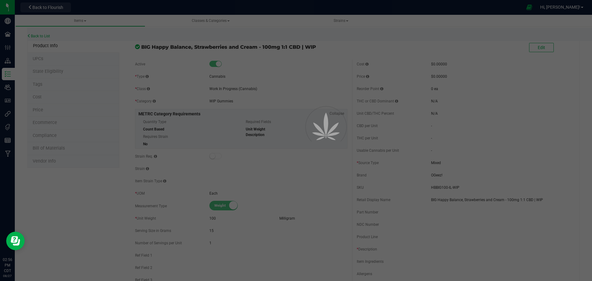
select select "3"
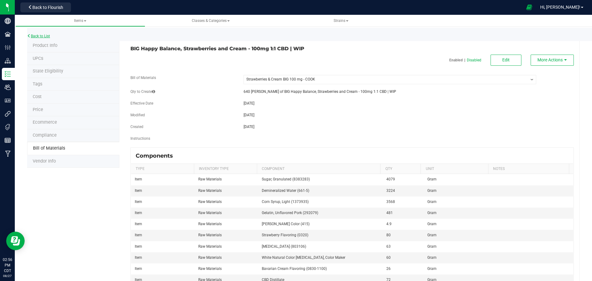
click at [45, 35] on link "Back to List" at bounding box center [38, 36] width 23 height 4
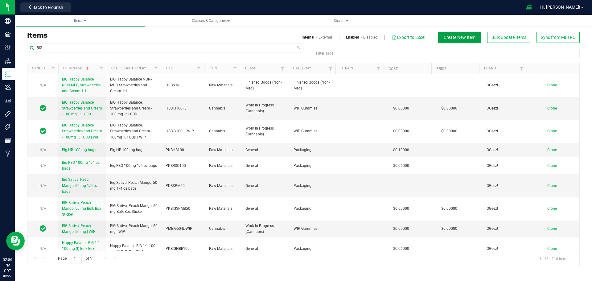
click at [459, 39] on span "Create New Item" at bounding box center [460, 37] width 32 height 5
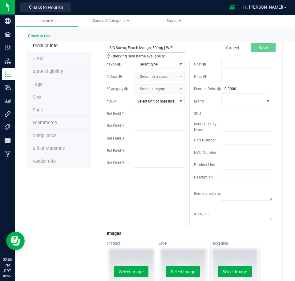
click at [160, 48] on input "BIG Sativa, Peach Mango, 50 mg | WIP" at bounding box center [146, 47] width 78 height 9
drag, startPoint x: 162, startPoint y: 48, endPoint x: 195, endPoint y: 47, distance: 32.7
click at [195, 47] on div "BIG Sativa, Peach Mango, 50 mg | WIP Item name already exists. Cancel Save" at bounding box center [189, 47] width 175 height 15
click at [162, 49] on input "BIG Sativa, Peach Mango, 50 mg COOK" at bounding box center [146, 47] width 78 height 9
click at [150, 65] on span "Select type" at bounding box center [155, 64] width 43 height 9
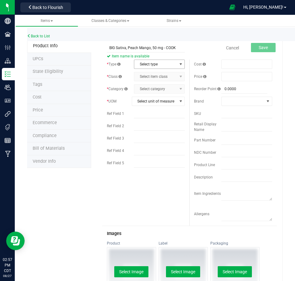
click at [159, 67] on span "Select type" at bounding box center [155, 64] width 43 height 9
drag, startPoint x: 150, startPoint y: 48, endPoint x: 153, endPoint y: 48, distance: 3.8
click at [150, 48] on input "BIG Sativa, Peach Mango, 50 mg - COOK" at bounding box center [146, 47] width 78 height 9
type input "BIG Sativa, Peach Mango 50 mg - COOK"
click at [50, 147] on span "Bill of Materials" at bounding box center [49, 148] width 32 height 5
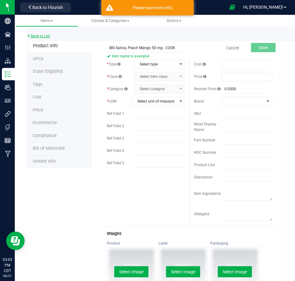
click at [43, 37] on link "Back to List" at bounding box center [38, 36] width 23 height 4
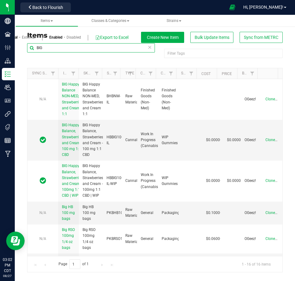
click at [75, 48] on input "BIG" at bounding box center [91, 47] width 128 height 9
type input "BIG Sativa"
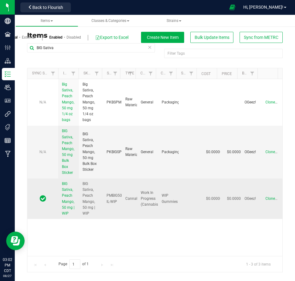
click at [68, 204] on link "BIG Sativa, Peach Mango, 50 mg | WIP" at bounding box center [68, 198] width 13 height 35
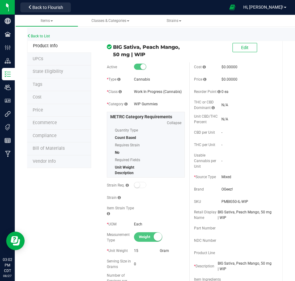
click at [46, 147] on span "Bill of Materials" at bounding box center [49, 148] width 32 height 5
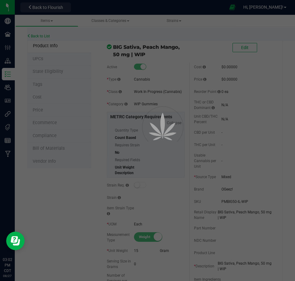
select select "57"
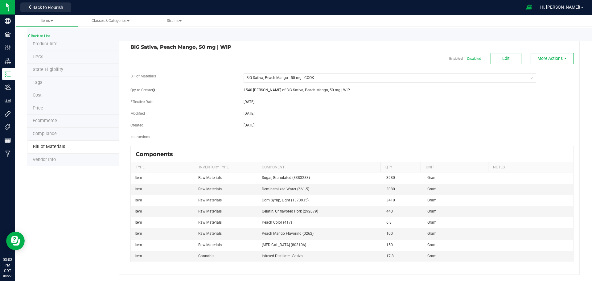
scroll to position [2, 0]
click at [496, 59] on button "Edit" at bounding box center [506, 58] width 31 height 11
select select "57"
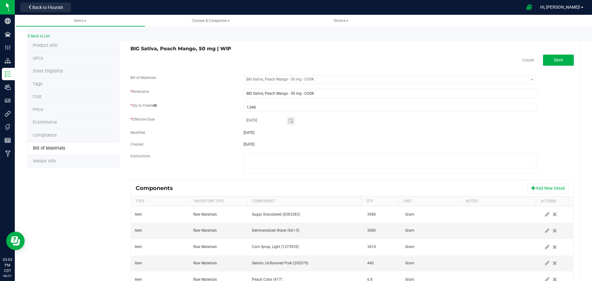
scroll to position [75, 0]
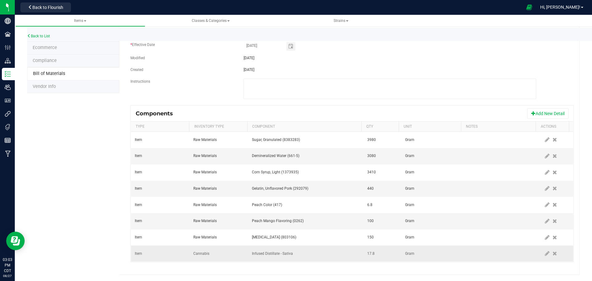
click at [367, 255] on span "17.8" at bounding box center [370, 253] width 7 height 4
click at [545, 252] on icon at bounding box center [547, 254] width 5 height 6
type input "70.0000"
click at [545, 254] on span at bounding box center [547, 253] width 5 height 5
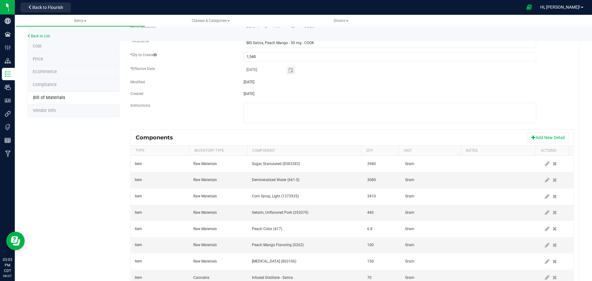
scroll to position [13, 0]
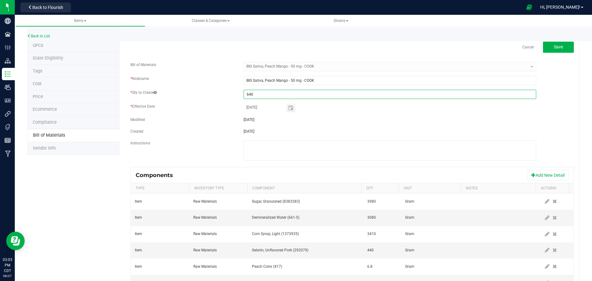
type input "640"
click at [365, 110] on div "[DATE]" at bounding box center [390, 108] width 302 height 9
click at [557, 48] on span "Save" at bounding box center [558, 46] width 9 height 5
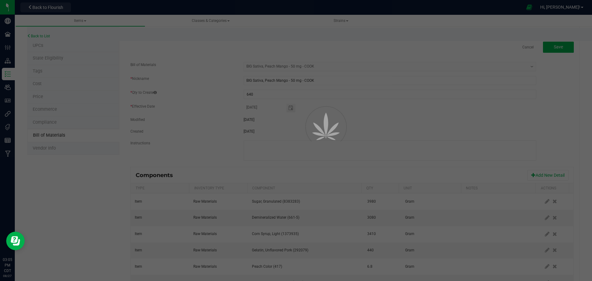
click at [384, 125] on div at bounding box center [296, 140] width 592 height 281
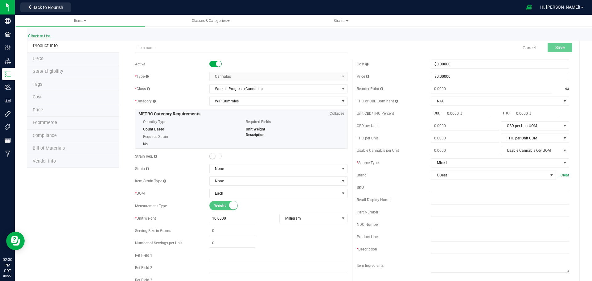
click at [43, 37] on link "Back to List" at bounding box center [38, 36] width 23 height 4
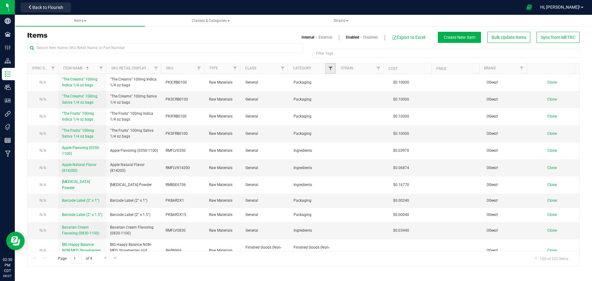
click at [329, 68] on span "Filter" at bounding box center [330, 68] width 5 height 5
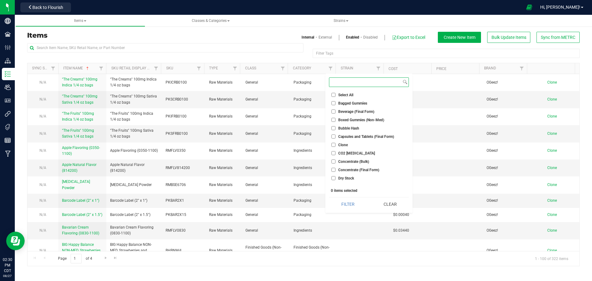
scroll to position [555, 0]
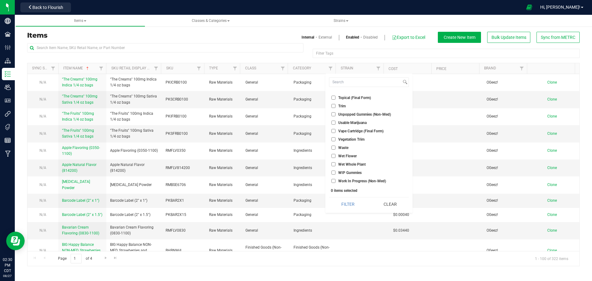
click at [345, 173] on span "WIP Gummies" at bounding box center [349, 173] width 23 height 4
click at [335, 173] on input "WIP Gummies" at bounding box center [333, 173] width 4 height 4
checkbox input "true"
click at [348, 205] on button "Filter" at bounding box center [348, 204] width 38 height 14
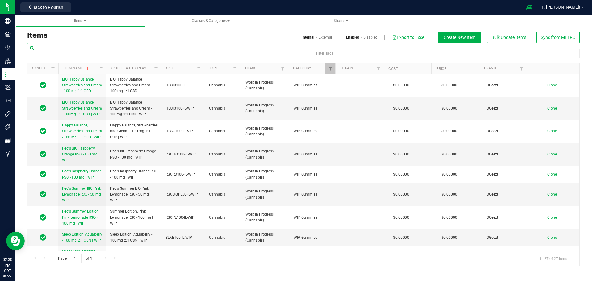
click at [68, 48] on input "text" at bounding box center [165, 47] width 276 height 9
type input "peach"
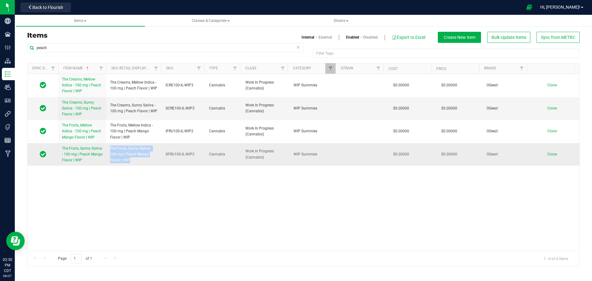
drag, startPoint x: 130, startPoint y: 161, endPoint x: 109, endPoint y: 149, distance: 23.8
click at [109, 149] on td "The Fruits, Sunny Sativa - 100 mg | Peach Mango Flavor | WIP" at bounding box center [134, 154] width 56 height 23
copy span "The Fruits, Sunny Sativa - 100 mg | Peach Mango Flavor | WIP"
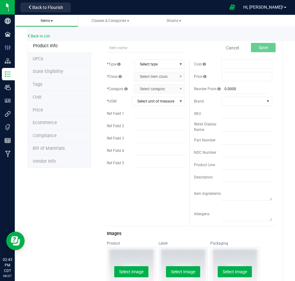
click at [52, 21] on span at bounding box center [52, 20] width 2 height 1
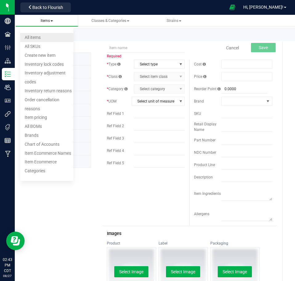
click at [40, 37] on span "All items" at bounding box center [33, 37] width 16 height 5
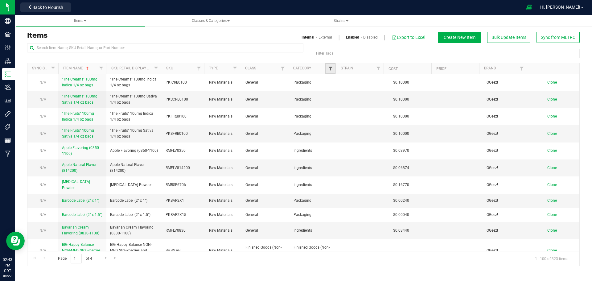
click at [295, 68] on span "Filter" at bounding box center [330, 68] width 5 height 5
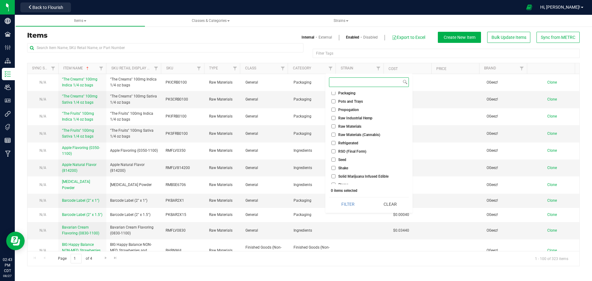
scroll to position [395, 0]
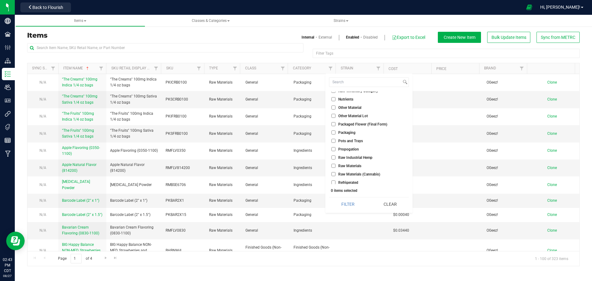
click at [295, 131] on span "Packaging" at bounding box center [346, 133] width 17 height 4
click at [295, 131] on input "Packaging" at bounding box center [333, 132] width 4 height 4
checkbox input "true"
click at [295, 206] on button "Filter" at bounding box center [348, 204] width 38 height 14
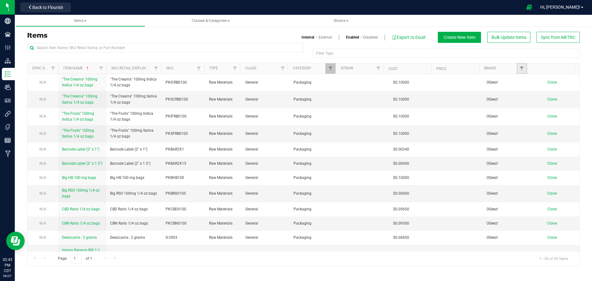
click at [295, 68] on link "Filter" at bounding box center [522, 68] width 10 height 10
click at [295, 102] on span "OGeez!" at bounding box center [535, 103] width 11 height 4
click at [295, 102] on input "OGeez!" at bounding box center [525, 103] width 4 height 4
checkbox input "true"
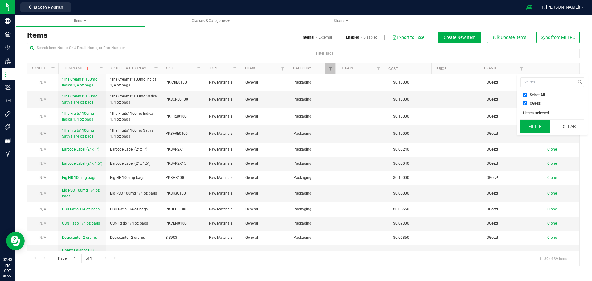
click at [295, 128] on button "Filter" at bounding box center [535, 127] width 30 height 14
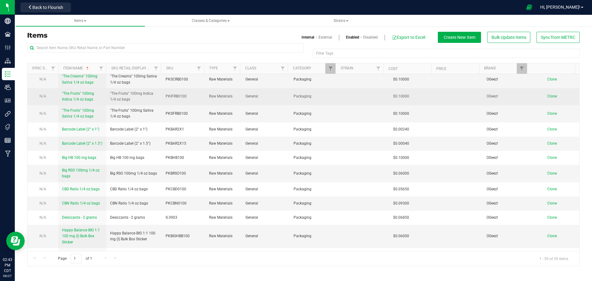
scroll to position [31, 0]
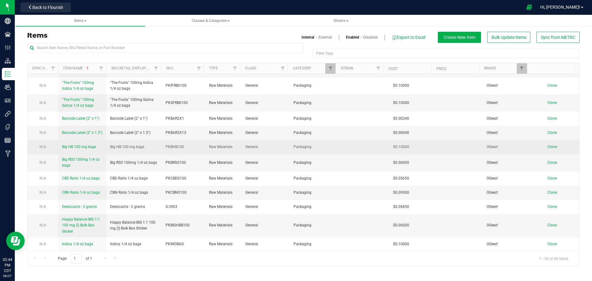
drag, startPoint x: 97, startPoint y: 148, endPoint x: 59, endPoint y: 147, distance: 38.0
click at [59, 147] on td "Big HB 100 mg bags" at bounding box center [82, 147] width 48 height 14
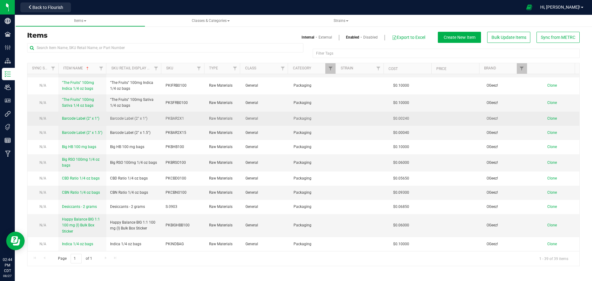
copy span "Big HB 100 mg bags"
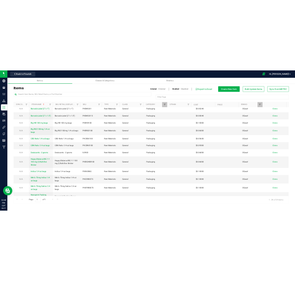
scroll to position [0, 0]
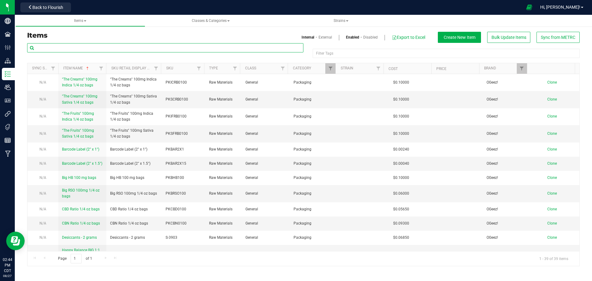
click at [73, 46] on input "text" at bounding box center [165, 47] width 276 height 9
type input "BIG"
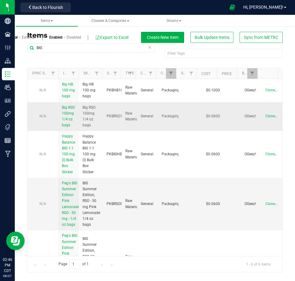
click at [66, 126] on span "Big RSO 100mg 1/4 oz bags" at bounding box center [68, 116] width 13 height 22
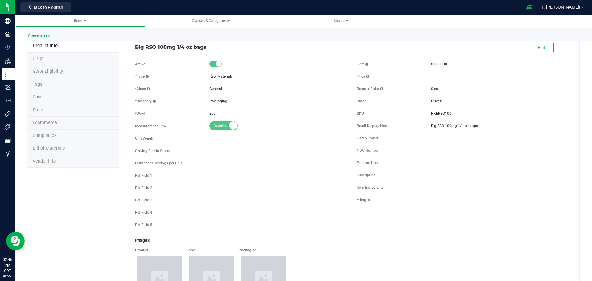
click at [29, 35] on icon at bounding box center [29, 36] width 4 height 4
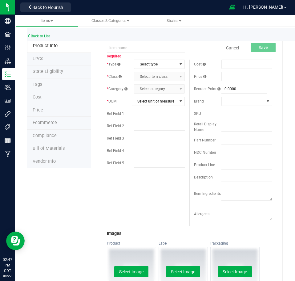
click at [43, 36] on link "Back to List" at bounding box center [38, 36] width 23 height 4
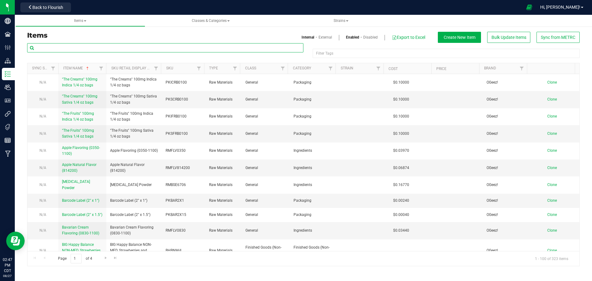
click at [111, 50] on input "text" at bounding box center [165, 47] width 276 height 9
type input "BIG"
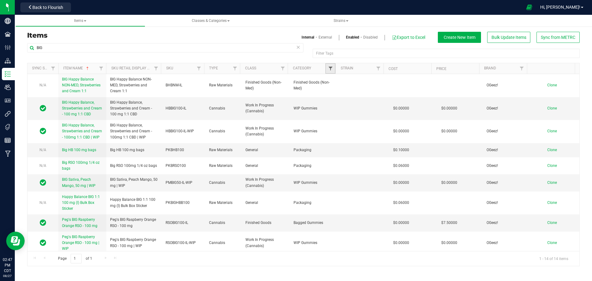
click at [295, 69] on span "Filter" at bounding box center [330, 68] width 5 height 5
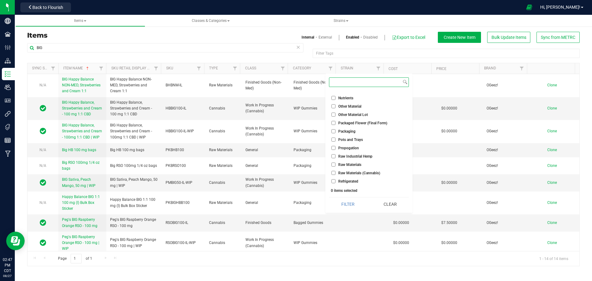
scroll to position [401, 0]
click at [295, 128] on span "Packaging" at bounding box center [346, 127] width 17 height 4
click at [295, 128] on input "Packaging" at bounding box center [333, 127] width 4 height 4
checkbox input "true"
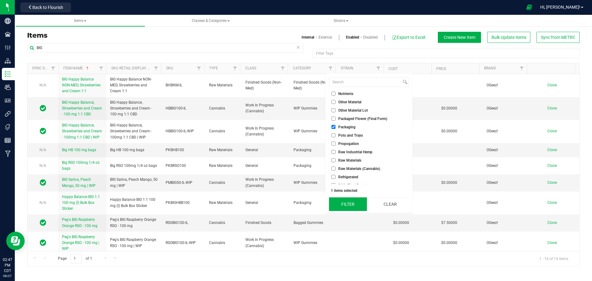
click at [295, 205] on button "Filter" at bounding box center [348, 204] width 38 height 14
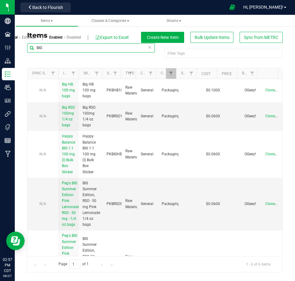
drag, startPoint x: 54, startPoint y: 50, endPoint x: -4, endPoint y: 50, distance: 58.0
click at [0, 50] on html "Company Facilities Configuration Distribution Inventory Users User Roles Integr…" at bounding box center [147, 140] width 295 height 281
type input "cook"
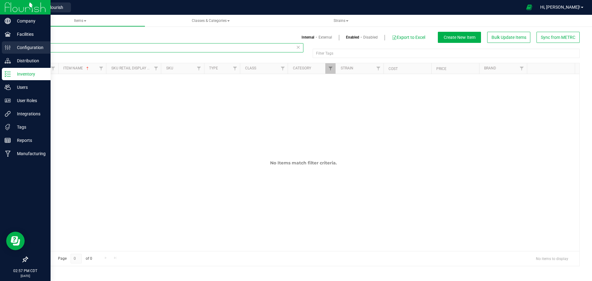
drag, startPoint x: 97, startPoint y: 47, endPoint x: 0, endPoint y: 48, distance: 97.5
click at [1, 48] on div "Company Facilities Configuration Distribution Inventory Users User Roles Integr…" at bounding box center [296, 140] width 592 height 281
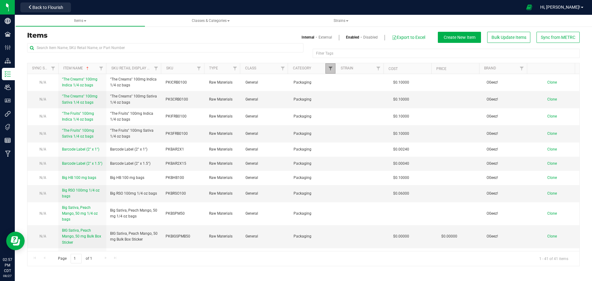
click at [295, 68] on span "Filter" at bounding box center [330, 68] width 5 height 5
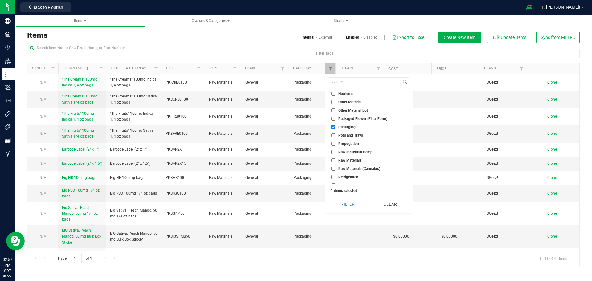
click at [295, 126] on span "Packaging" at bounding box center [346, 127] width 17 height 4
click at [295, 126] on input "Packaging" at bounding box center [333, 127] width 4 height 4
checkbox input "false"
click at [295, 173] on span "WIP Gummies" at bounding box center [349, 173] width 23 height 4
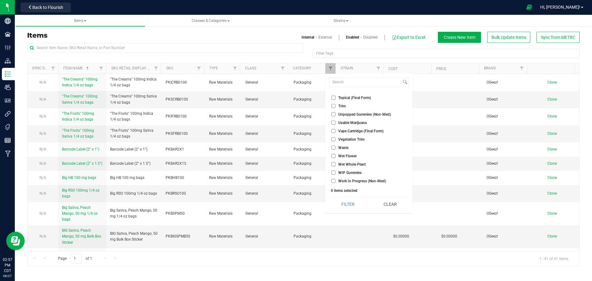
click at [295, 173] on input "WIP Gummies" at bounding box center [333, 173] width 4 height 4
click at [295, 207] on button "Filter" at bounding box center [348, 204] width 38 height 14
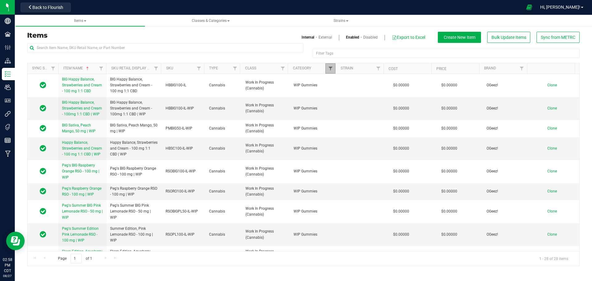
click at [295, 68] on span "Filter" at bounding box center [330, 68] width 5 height 5
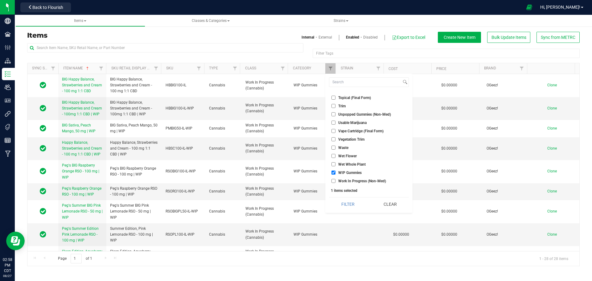
click at [295, 172] on input "WIP Gummies" at bounding box center [333, 173] width 4 height 4
checkbox input "false"
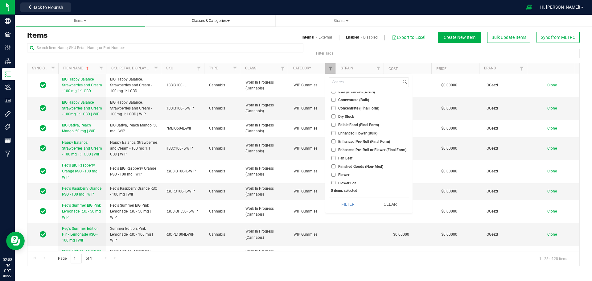
click at [220, 23] on span "Classes & Categories" at bounding box center [211, 20] width 120 height 5
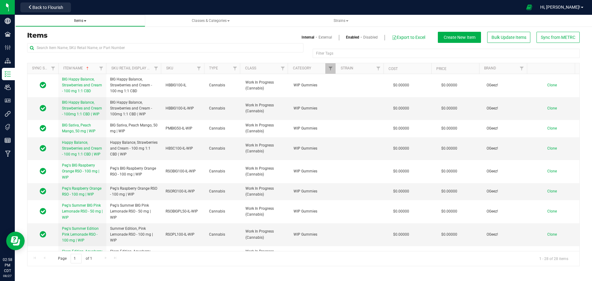
click at [83, 22] on span "Items" at bounding box center [80, 21] width 12 height 4
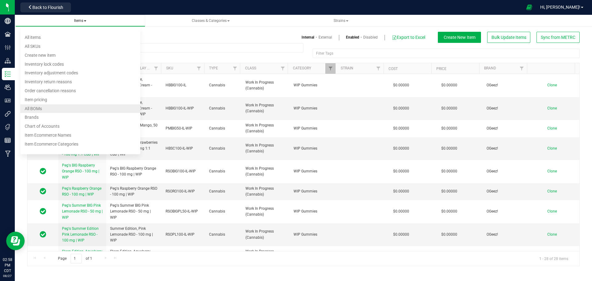
click at [56, 110] on li "All BOMs" at bounding box center [80, 108] width 120 height 9
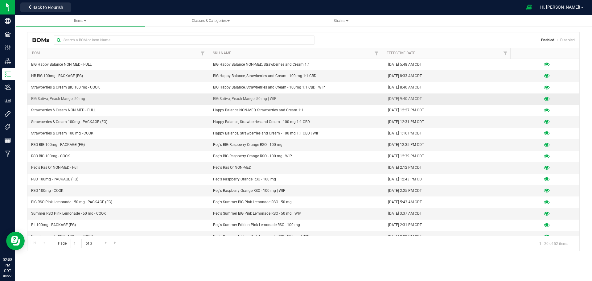
click at [65, 97] on span "BIG Sativa, Peach Mango, 50 mg" at bounding box center [58, 99] width 54 height 6
click at [227, 97] on span "BIG Sativa, Peach Mango, 50 mg | WIP" at bounding box center [245, 99] width 64 height 6
drag, startPoint x: 279, startPoint y: 99, endPoint x: 203, endPoint y: 98, distance: 76.2
click at [203, 98] on tr "BIG Sativa, Peach Mango, 50 mg BIG Sativa, Peach Mango, 50 mg | WIP [DATE] 9:40…" at bounding box center [303, 98] width 552 height 11
copy tr "BIG Sativa, Peach Mango, 50 mg | WIP"
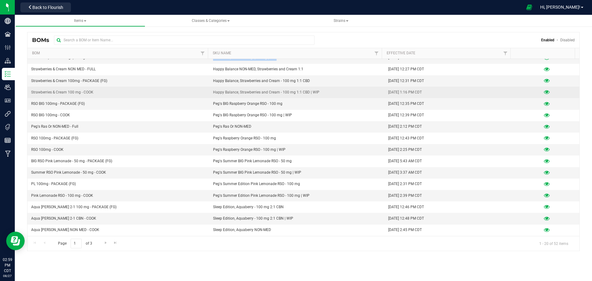
scroll to position [52, 0]
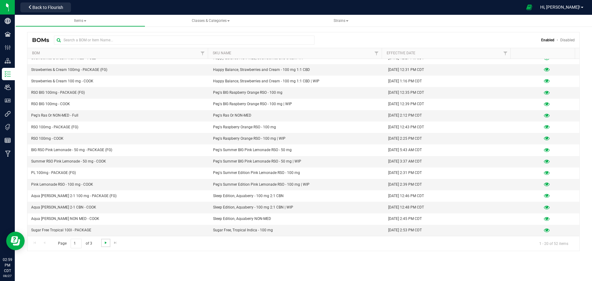
click at [104, 244] on span "Go to the next page" at bounding box center [105, 242] width 5 height 5
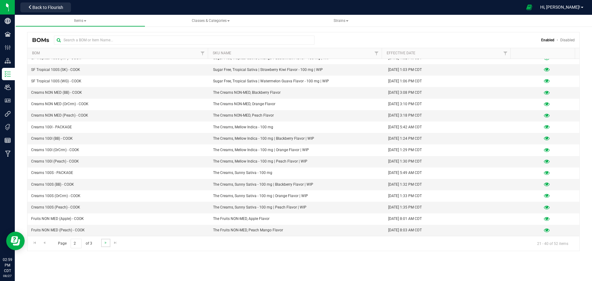
click at [102, 243] on link "Go to the next page" at bounding box center [105, 243] width 9 height 8
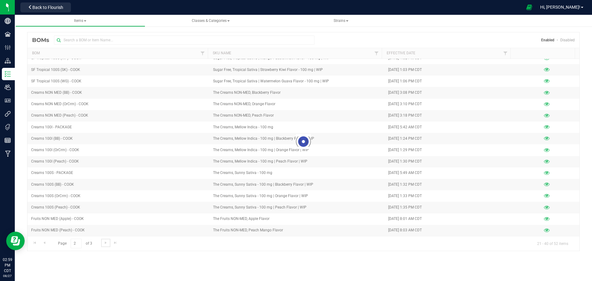
scroll to position [0, 0]
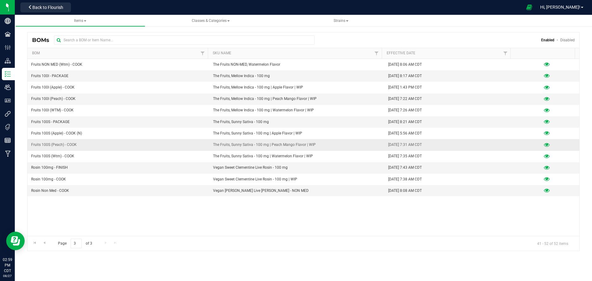
click at [78, 146] on td "Fruits 100S (Peach) - COOK" at bounding box center [118, 144] width 182 height 11
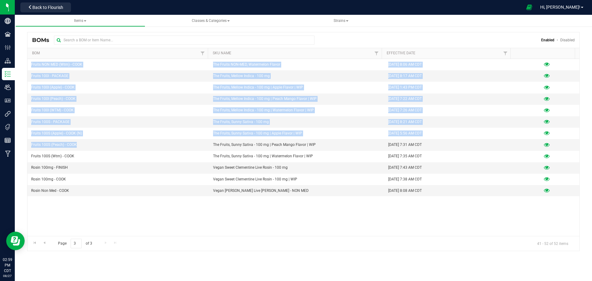
drag, startPoint x: 80, startPoint y: 146, endPoint x: 20, endPoint y: 145, distance: 59.5
click at [20, 145] on div "BOMs Enabled Disabled Bom Sku Name Effective Date Fruits NON MED (Wtm) - COOK T…" at bounding box center [303, 137] width 577 height 239
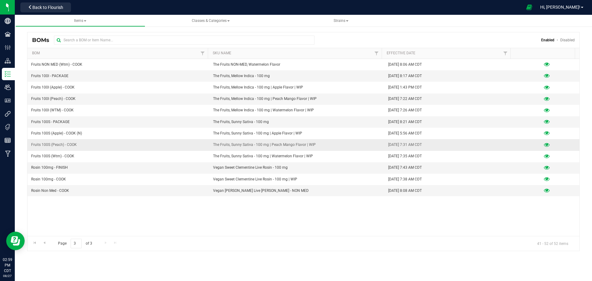
click at [89, 144] on td "Fruits 100S (Peach) - COOK" at bounding box center [118, 144] width 182 height 11
drag, startPoint x: 83, startPoint y: 146, endPoint x: 30, endPoint y: 146, distance: 53.0
click at [30, 146] on td "Fruits 100S (Peach) - COOK" at bounding box center [118, 144] width 182 height 11
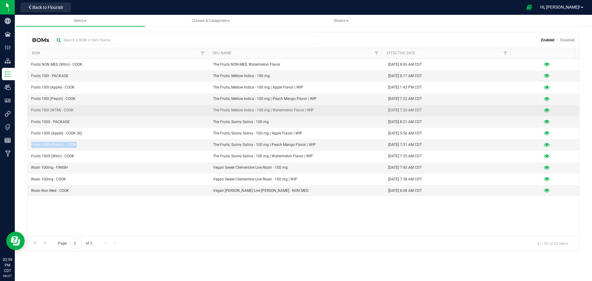
copy span "Fruits 100S (Peach) - COOK"
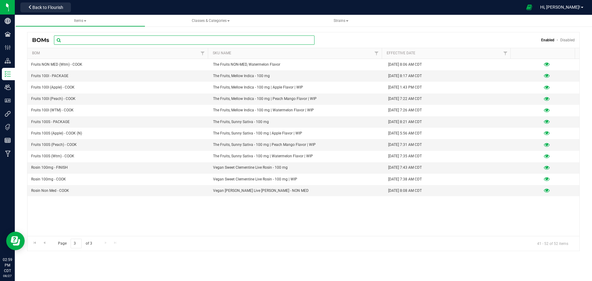
click at [76, 38] on input "text" at bounding box center [184, 39] width 261 height 9
paste input "Fruits 100S (Peach) - COOK"
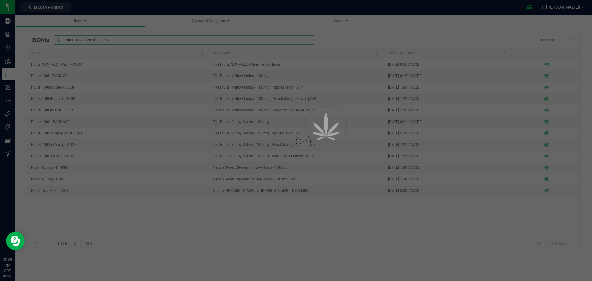
type input "Fruits 100S (Peach) - COOK"
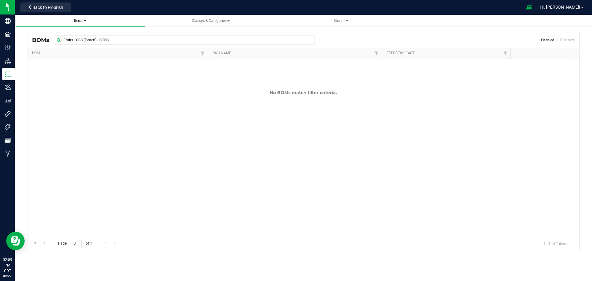
click at [83, 19] on span "Items" at bounding box center [80, 21] width 12 height 4
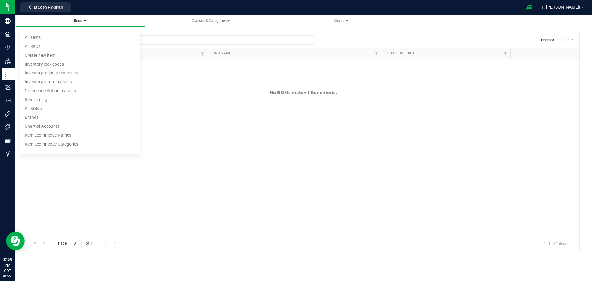
click at [51, 32] on ul "All items All SKUs Create new item Inventory lock codes Inventory adjustment co…" at bounding box center [80, 90] width 120 height 126
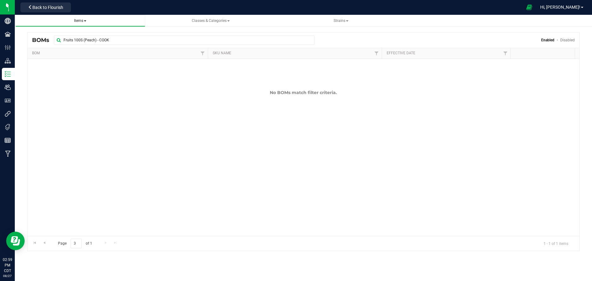
click at [77, 19] on span "Items" at bounding box center [80, 21] width 12 height 4
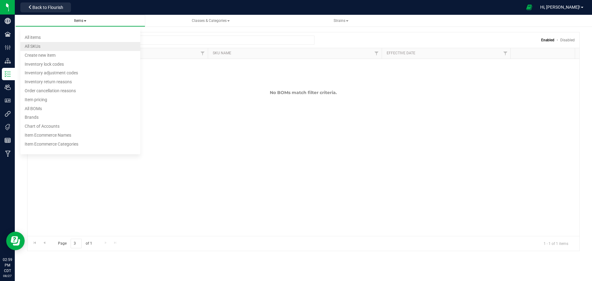
click at [54, 48] on li "All SKUs" at bounding box center [80, 46] width 120 height 9
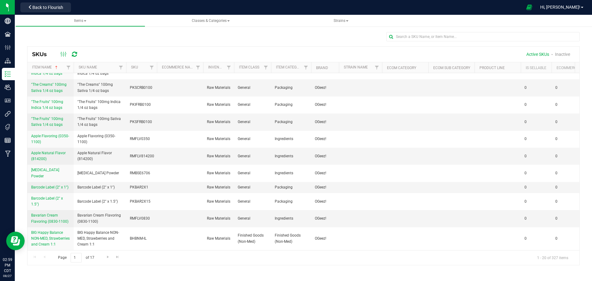
scroll to position [31, 0]
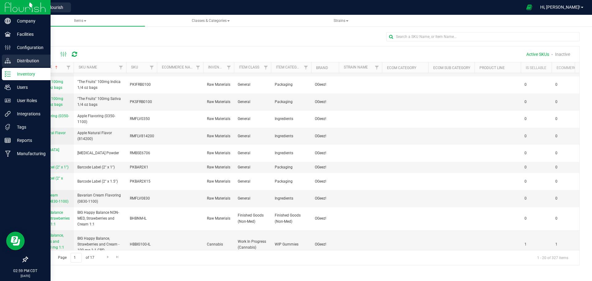
click at [30, 62] on p "Distribution" at bounding box center [29, 60] width 37 height 7
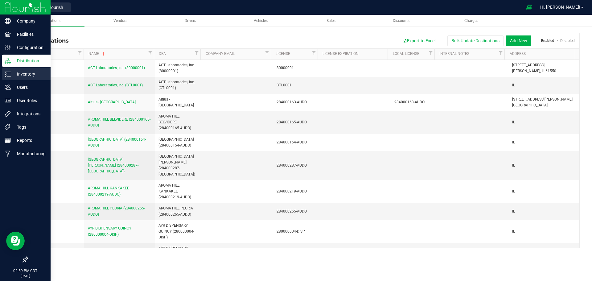
click at [27, 74] on p "Inventory" at bounding box center [29, 73] width 37 height 7
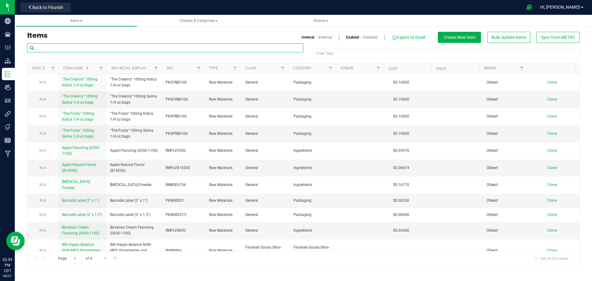
click at [78, 46] on input "text" at bounding box center [165, 47] width 276 height 9
paste input "Fruits 100S (Peach) - COOK"
type input "Fruits 100S (Peach) - COOK"
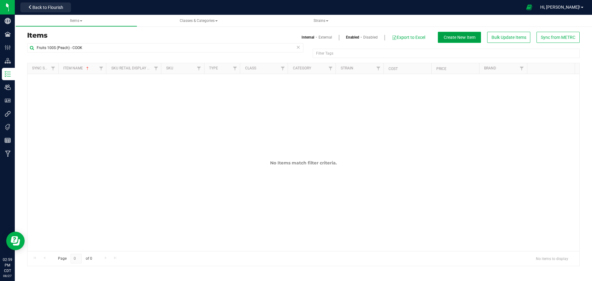
click at [295, 38] on span "Create New Item" at bounding box center [460, 37] width 32 height 5
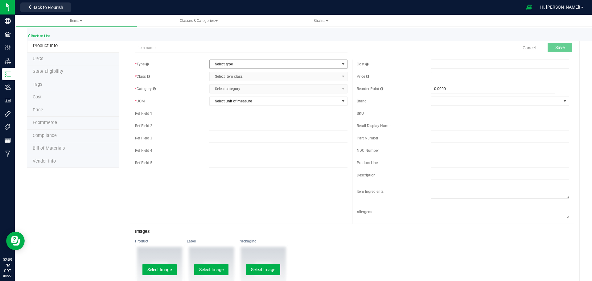
click at [274, 68] on span "Select type" at bounding box center [275, 64] width 130 height 9
click at [35, 38] on div "Back to List" at bounding box center [323, 34] width 592 height 13
click at [38, 37] on link "Back to List" at bounding box center [38, 36] width 23 height 4
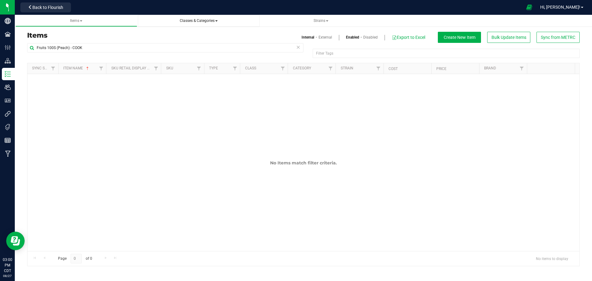
click at [206, 23] on span "Classes & Categories" at bounding box center [199, 20] width 112 height 5
click at [208, 21] on span "Classes & Categories" at bounding box center [199, 21] width 38 height 4
click at [77, 20] on span "Items" at bounding box center [76, 21] width 12 height 4
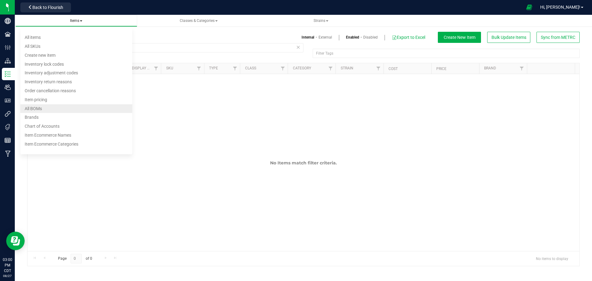
click at [52, 110] on li "All BOMs" at bounding box center [76, 108] width 112 height 9
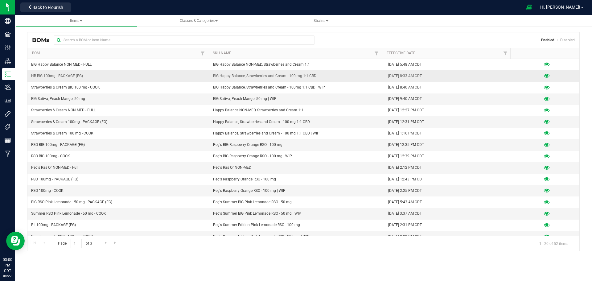
click at [249, 74] on span "BIG Happy Balance, Strawberries and Cream - 100 mg 1:1 CBD" at bounding box center [264, 76] width 103 height 6
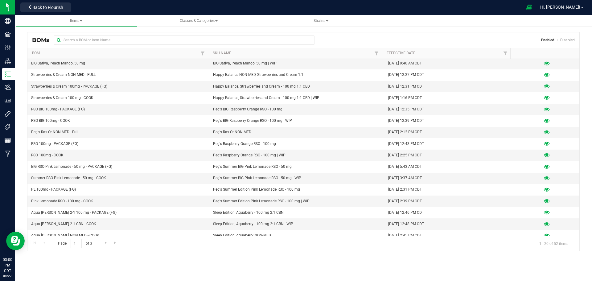
scroll to position [52, 0]
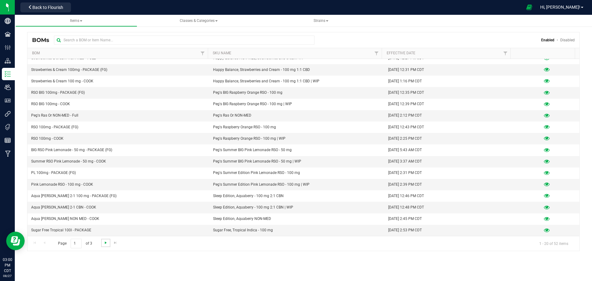
click at [105, 243] on span "Go to the next page" at bounding box center [105, 242] width 5 height 5
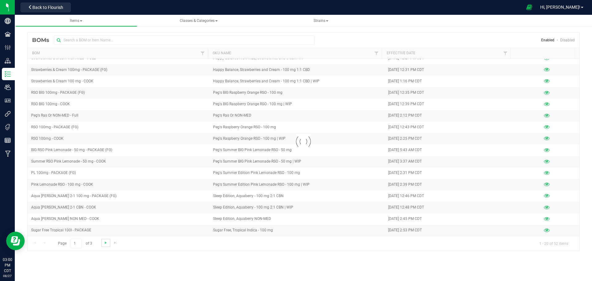
scroll to position [0, 0]
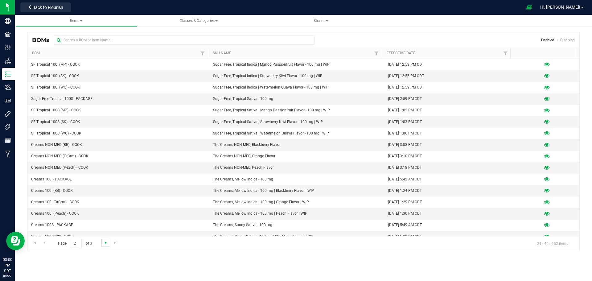
click at [105, 243] on span "Go to the next page" at bounding box center [105, 242] width 5 height 5
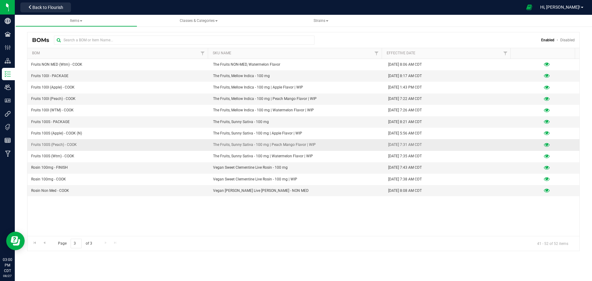
click at [295, 146] on icon at bounding box center [547, 145] width 6 height 4
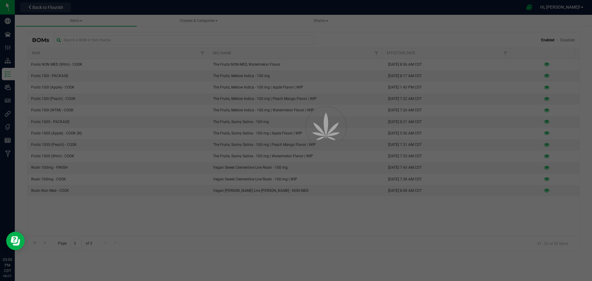
select select "43"
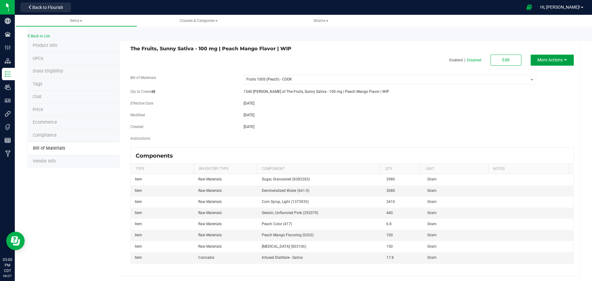
click at [295, 61] on span "More Actions" at bounding box center [549, 59] width 25 height 5
click at [295, 94] on span "Clone this BOM" at bounding box center [548, 93] width 25 height 4
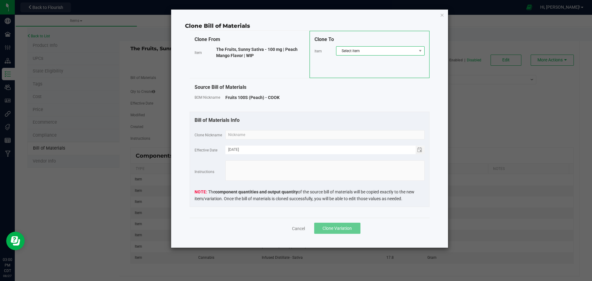
click at [295, 49] on span "Select item" at bounding box center [376, 51] width 80 height 9
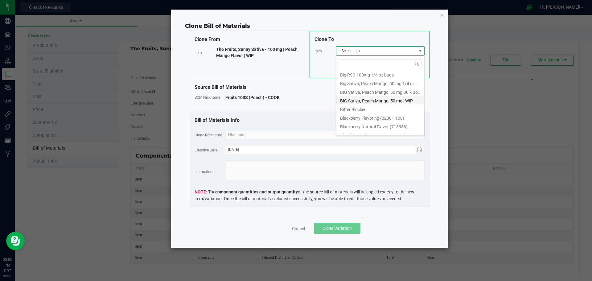
scroll to position [93, 0]
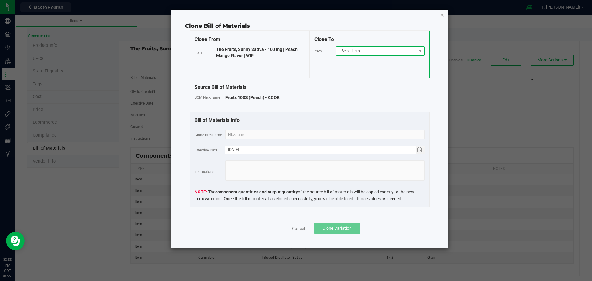
click at [295, 54] on span "Select item" at bounding box center [376, 51] width 80 height 9
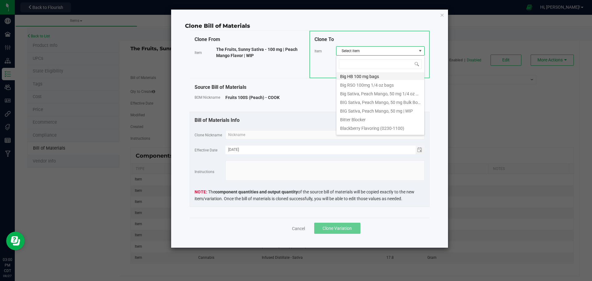
scroll to position [123, 0]
click at [295, 102] on li "BIG Sativa, Peach Mango, 50 mg | WIP" at bounding box center [380, 100] width 88 height 9
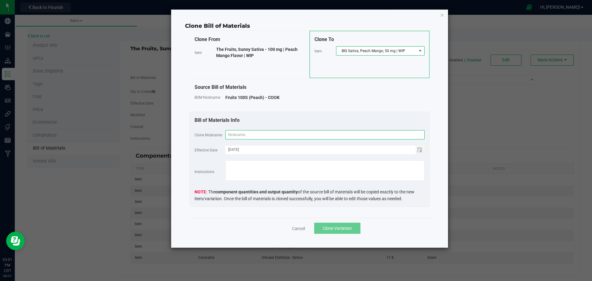
click at [249, 135] on input "text" at bounding box center [324, 134] width 199 height 9
click at [270, 136] on input "BIG Sativa, Peach Mango, 50 mg" at bounding box center [324, 134] width 199 height 9
click at [289, 134] on input "BIG Sativa, Peach Mango - 50 mg" at bounding box center [324, 134] width 199 height 9
type input "BIG Sativa, Peach Mango - 50 mg - COOK"
click at [295, 230] on span "Clone Variation" at bounding box center [337, 228] width 29 height 5
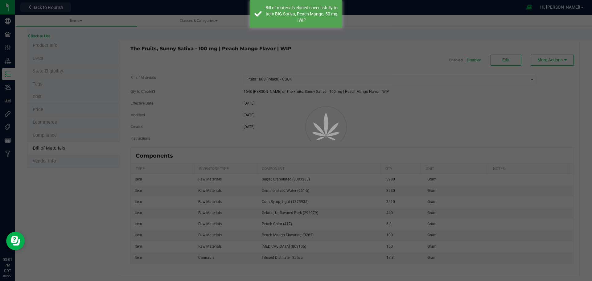
select select "43"
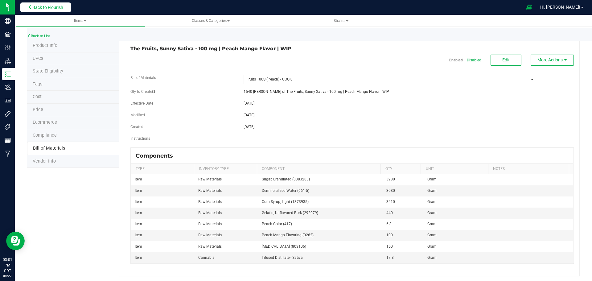
click at [48, 8] on span "Back to Flourish" at bounding box center [47, 7] width 31 height 5
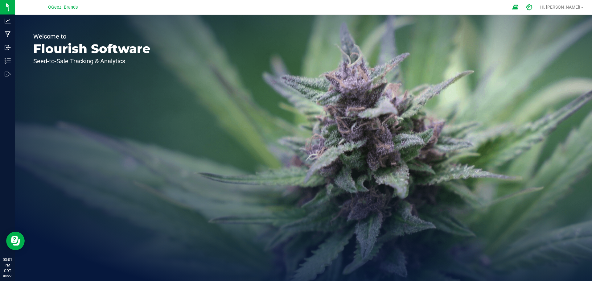
click at [295, 6] on icon at bounding box center [529, 7] width 6 height 6
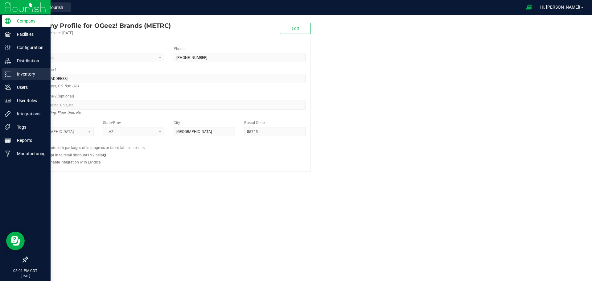
click at [24, 74] on p "Inventory" at bounding box center [29, 73] width 37 height 7
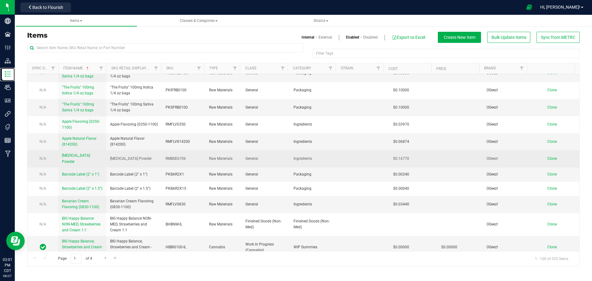
scroll to position [123, 0]
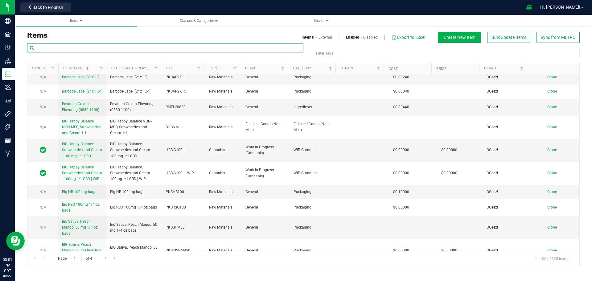
click at [92, 49] on input "text" at bounding box center [165, 47] width 276 height 9
type input "BIG Sativa"
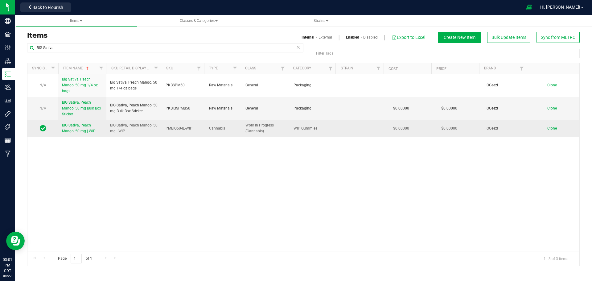
click at [84, 130] on span "BIG Sativa, Peach Mango, 50 mg | WIP" at bounding box center [79, 128] width 34 height 10
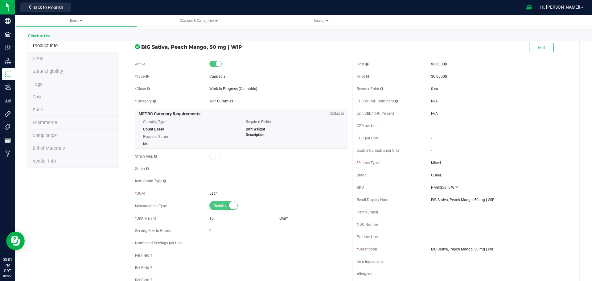
click at [56, 147] on span "Bill of Materials" at bounding box center [49, 148] width 32 height 5
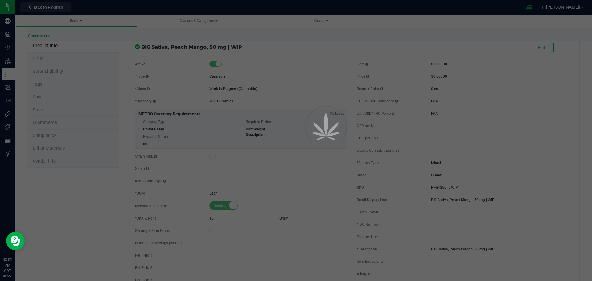
select select "57"
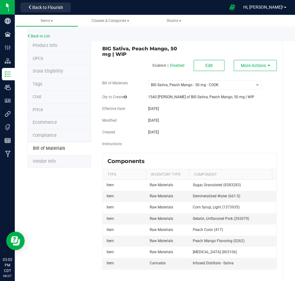
scroll to position [12, 0]
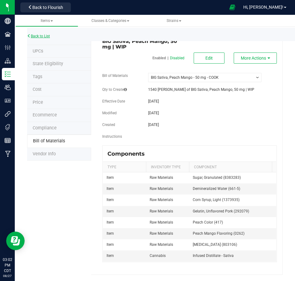
click at [36, 35] on link "Back to List" at bounding box center [38, 36] width 23 height 4
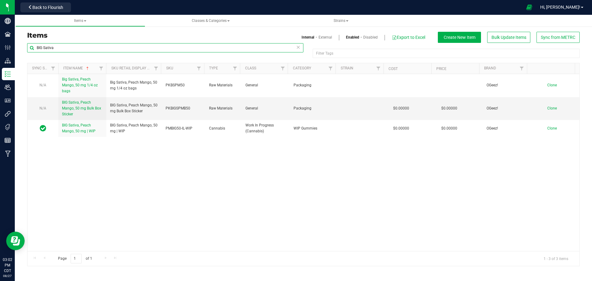
click at [76, 50] on input "BIG Sativa" at bounding box center [165, 47] width 276 height 9
type input "BIG Happy"
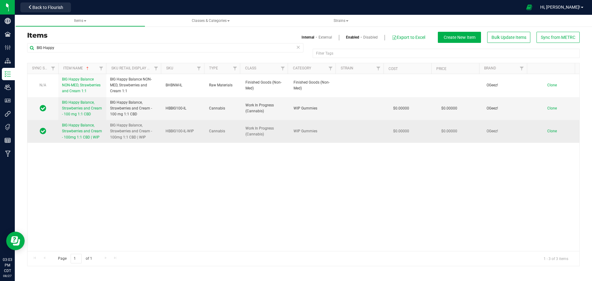
click at [73, 135] on span "BIG Happy Balance, Strawberries and Cream - 100mg 1:1 CBD | WIP" at bounding box center [82, 131] width 40 height 16
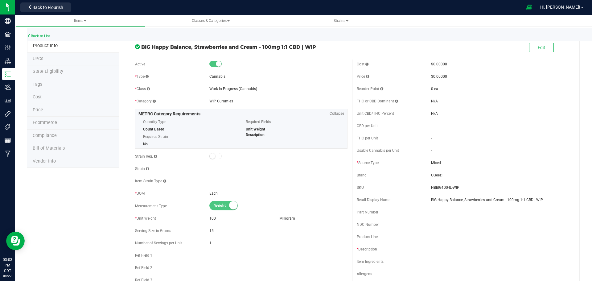
click at [53, 147] on span "Bill of Materials" at bounding box center [49, 148] width 32 height 5
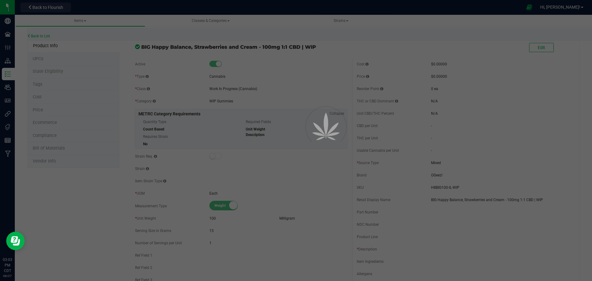
select select "3"
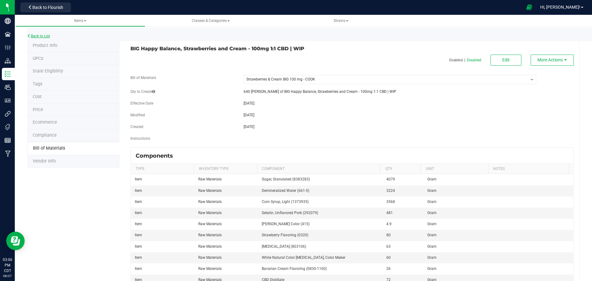
click at [41, 35] on link "Back to List" at bounding box center [38, 36] width 23 height 4
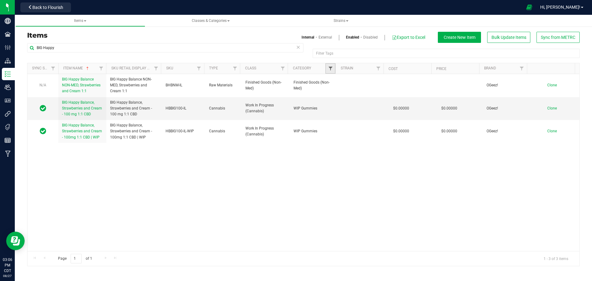
click at [295, 68] on span "Filter" at bounding box center [330, 68] width 5 height 5
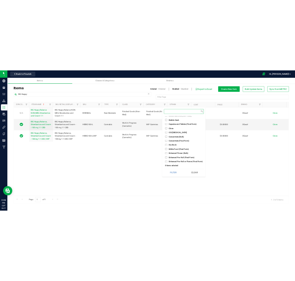
scroll to position [62, 0]
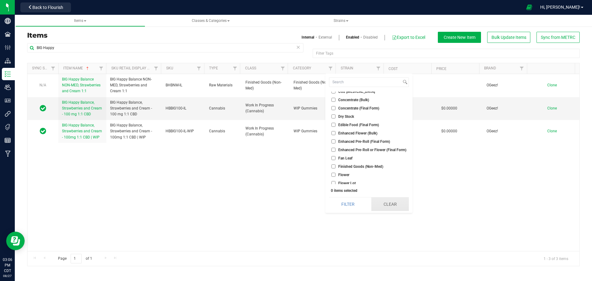
click at [295, 205] on button "Clear" at bounding box center [390, 204] width 38 height 14
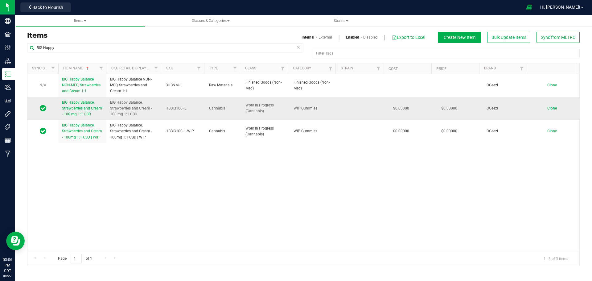
click at [85, 110] on span "BIG Happy Balance, Strawberries and Cream - 100 mg 1:1 CBD" at bounding box center [82, 108] width 40 height 16
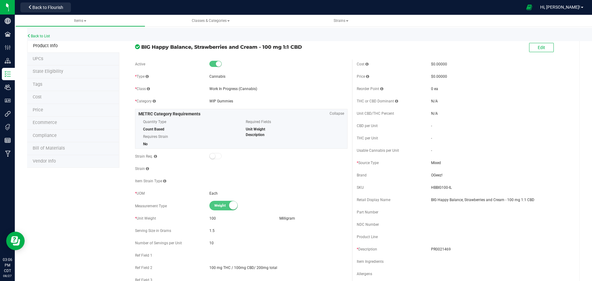
click at [56, 147] on span "Bill of Materials" at bounding box center [49, 148] width 32 height 5
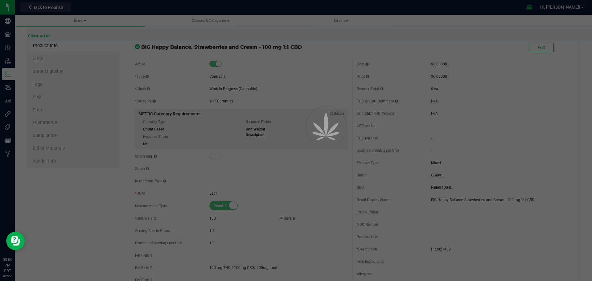
select select "2"
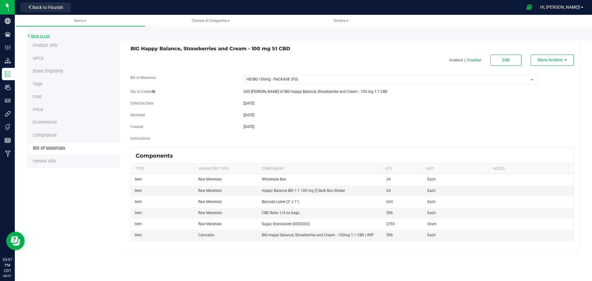
click at [41, 36] on link "Back to List" at bounding box center [38, 36] width 23 height 4
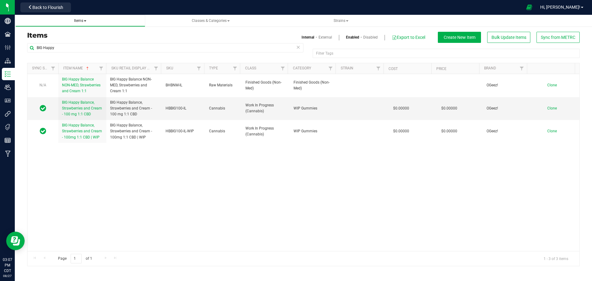
click at [87, 21] on span "Items" at bounding box center [80, 20] width 120 height 5
click at [78, 20] on span "Items" at bounding box center [80, 21] width 12 height 4
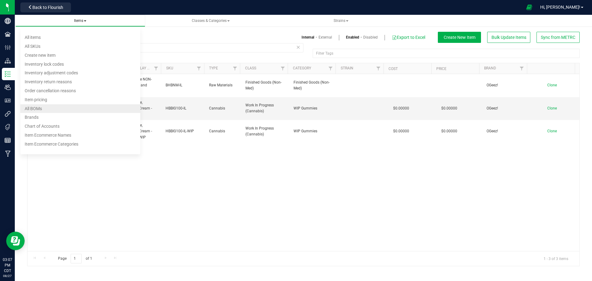
click at [52, 105] on li "All BOMs" at bounding box center [80, 108] width 120 height 9
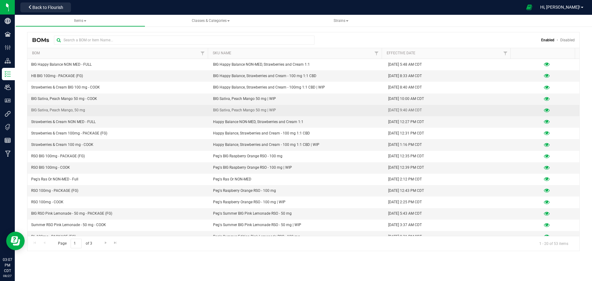
click at [295, 111] on icon at bounding box center [547, 110] width 6 height 4
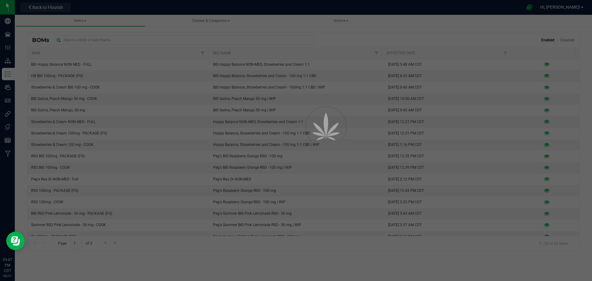
select select "56"
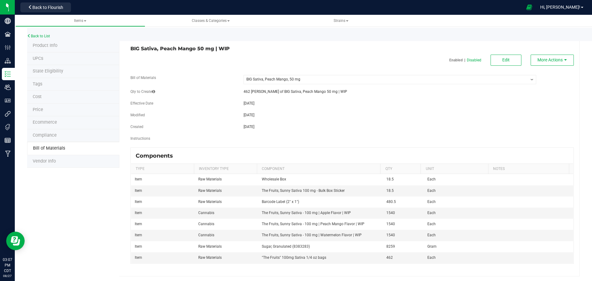
click at [288, 79] on select "-- Select -- BIG Sativa, Peach Mango 50 mg - COOK BIG Sativa, Peach Mango, 50 mg" at bounding box center [390, 79] width 293 height 9
click at [295, 121] on fieldset "Bill of Materials -- Select -- BIG Sativa, Peach Mango 50 mg - COOK BIG Sativa,…" at bounding box center [351, 111] width 443 height 72
click at [295, 62] on button "Edit" at bounding box center [506, 60] width 31 height 11
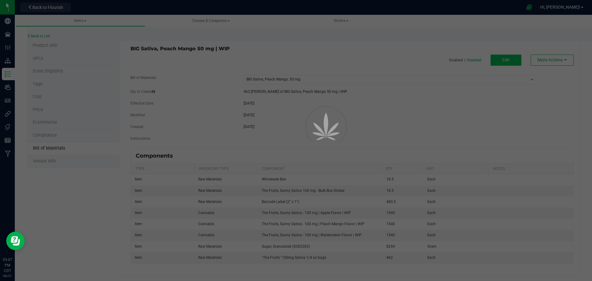
select select "56"
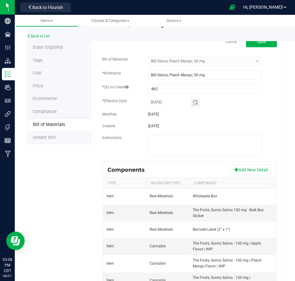
scroll to position [62, 0]
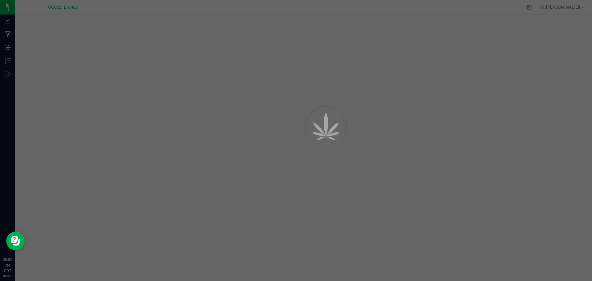
select select "57"
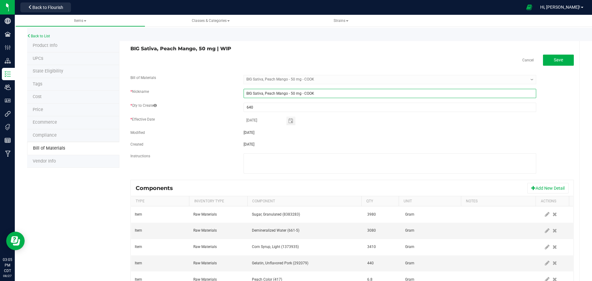
click at [286, 94] on input "BIG Sativa, Peach Mango - 50 mg - COOK" at bounding box center [390, 93] width 293 height 9
type input "BIG Sativa, Peach Mango 50 mg - COOK"
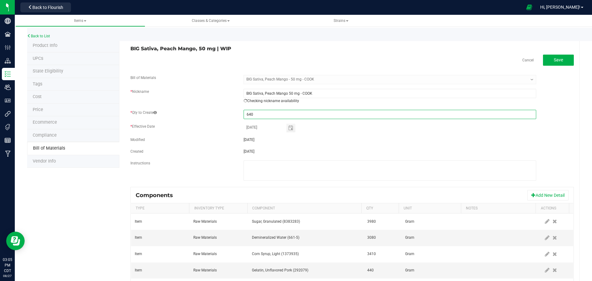
click at [356, 115] on fieldset "Bill of Materials -- Select -- BIG Sativa, Peach Mango - 50 mg - COOK BIG Sativ…" at bounding box center [351, 131] width 443 height 112
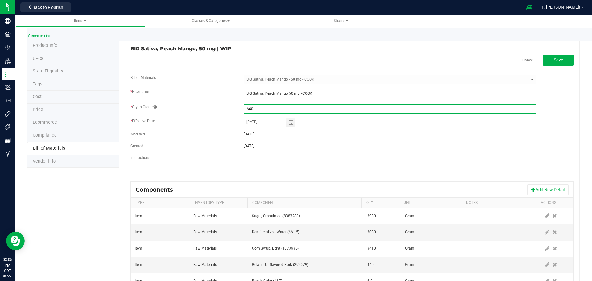
click at [565, 113] on div "* Qty to Create 640" at bounding box center [352, 108] width 453 height 9
click at [557, 59] on span "Save" at bounding box center [558, 59] width 9 height 5
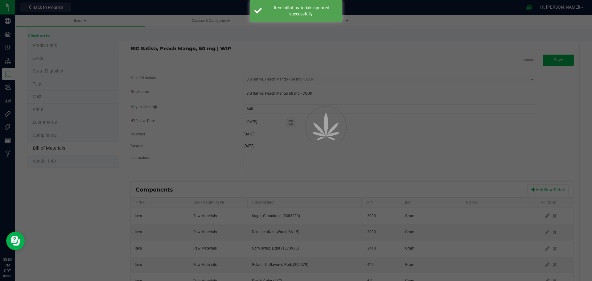
select select "57"
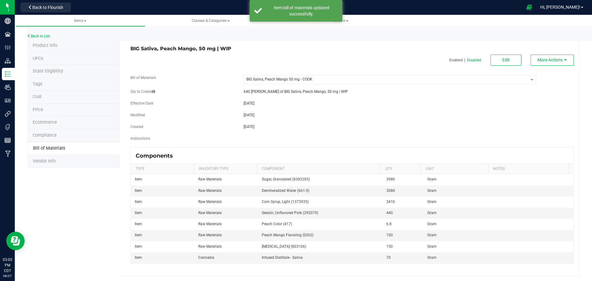
click at [51, 47] on span "Product Info" at bounding box center [45, 45] width 25 height 5
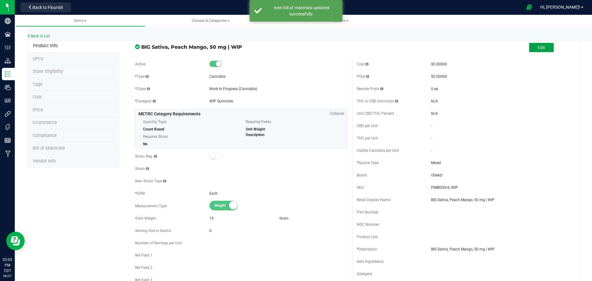
click at [543, 50] on button "Edit" at bounding box center [541, 47] width 25 height 9
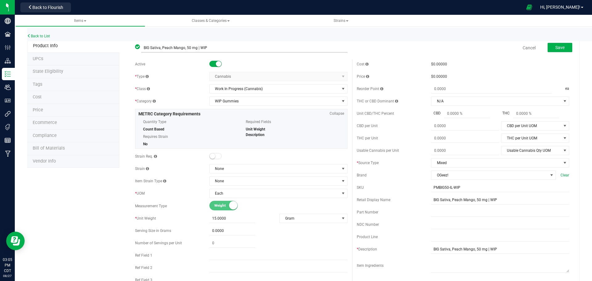
click at [184, 49] on input "BIG Sativa, Peach Mango, 50 mg | WIP" at bounding box center [244, 47] width 206 height 9
type input "BIG Sativa, Peach Mango 50 mg | WIP"
click at [472, 200] on input "BIG Sativa, Peach Mango, 50 mg | WIP" at bounding box center [500, 199] width 138 height 9
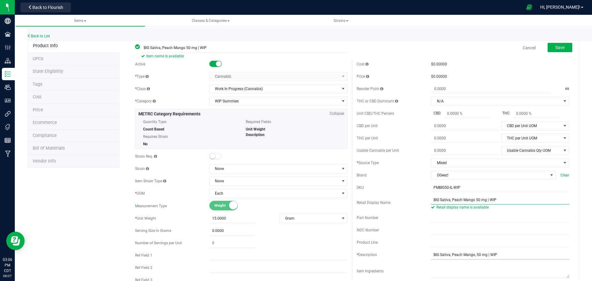
type input "BIG Sativa, Peach Mango 50 mg | WIP"
click at [472, 254] on input "BIG Sativa, Peach Mango, 50 mg | WIP" at bounding box center [500, 254] width 138 height 9
type input "BIG Sativa, Peach Mango 50 mg | WIP"
click at [555, 49] on span "Save" at bounding box center [559, 47] width 9 height 5
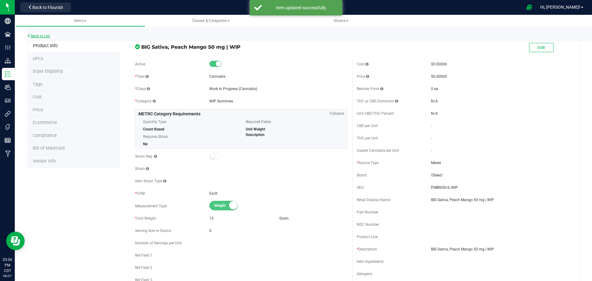
click at [46, 37] on link "Back to List" at bounding box center [38, 36] width 23 height 4
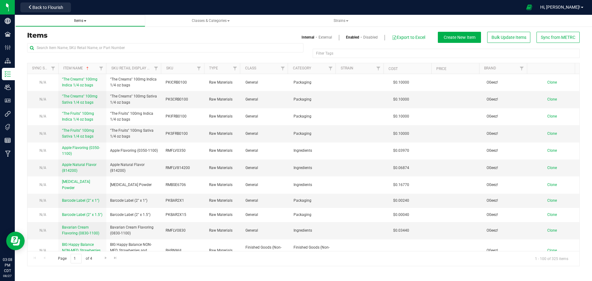
click at [91, 19] on span "Items" at bounding box center [80, 20] width 120 height 5
click at [85, 22] on span "Items" at bounding box center [80, 21] width 12 height 4
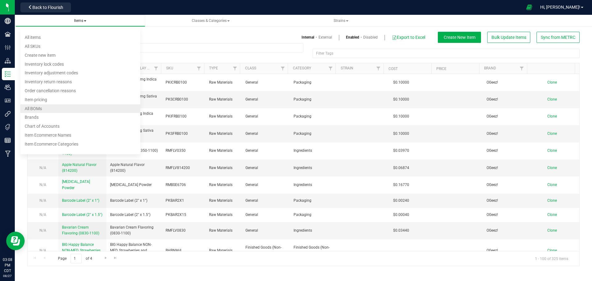
click at [57, 108] on li "All BOMs" at bounding box center [80, 108] width 120 height 9
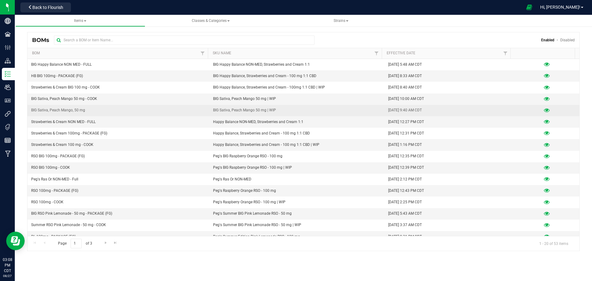
click at [125, 108] on td "BIG Sativa, Peach Mango, 50 mg" at bounding box center [118, 110] width 182 height 11
click at [544, 112] on icon at bounding box center [547, 110] width 6 height 4
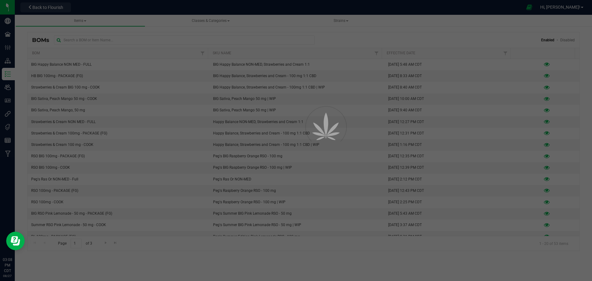
select select "56"
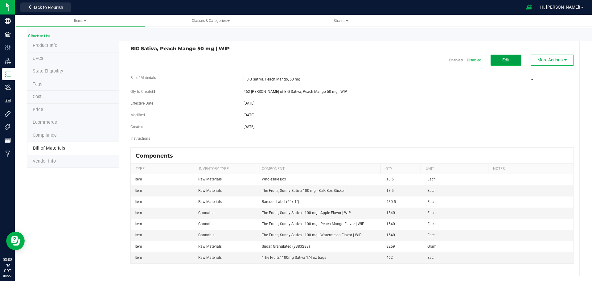
click at [497, 58] on button "Edit" at bounding box center [506, 60] width 31 height 11
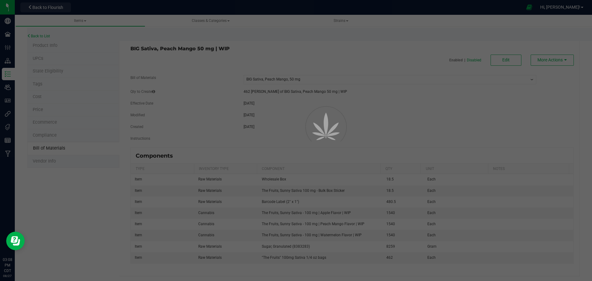
select select "56"
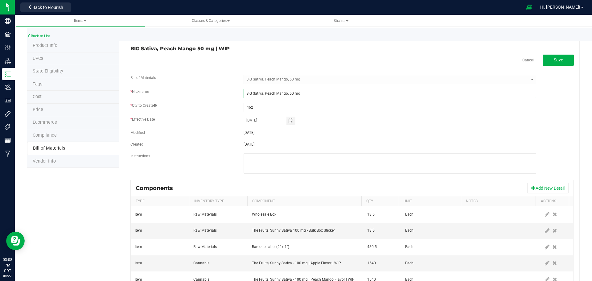
click at [307, 93] on input "BIG Sativa, Peach Mango, 50 mg" at bounding box center [390, 93] width 293 height 9
click at [287, 95] on input "BIG Sativa, Peach Mango, 50 mg" at bounding box center [390, 93] width 293 height 9
click at [315, 94] on input "BIG Sativa, Peach Mango 50 mg" at bounding box center [390, 93] width 293 height 9
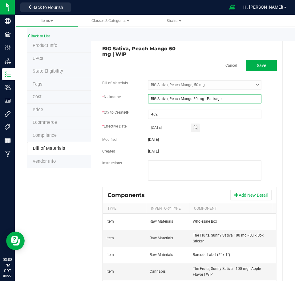
drag, startPoint x: 228, startPoint y: 97, endPoint x: 205, endPoint y: 98, distance: 22.9
click at [205, 98] on input "BIG Sativa, Peach Mango 50 mg - Package" at bounding box center [204, 98] width 113 height 9
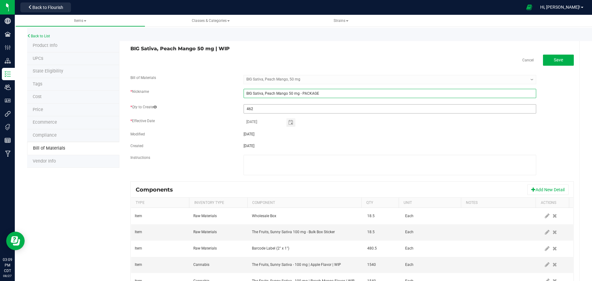
type input "BIG Sativa, Peach Mango 50 mg - PACKAGE"
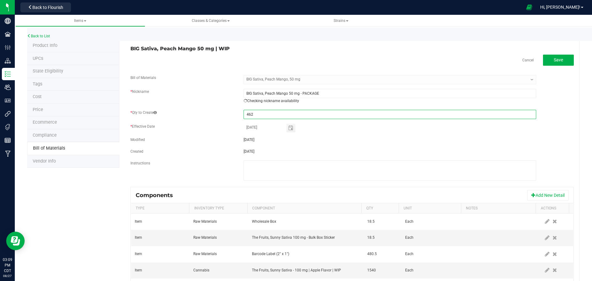
drag, startPoint x: 263, startPoint y: 109, endPoint x: 216, endPoint y: 109, distance: 47.2
click at [216, 110] on div "* Qty to Create 462" at bounding box center [352, 114] width 453 height 9
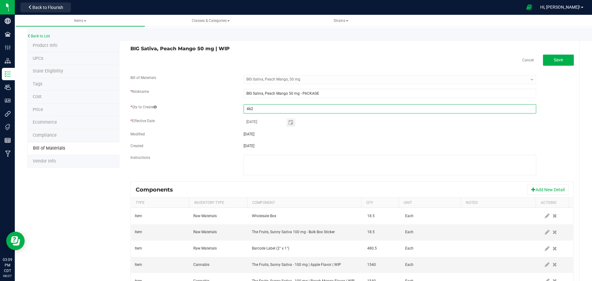
drag, startPoint x: 255, startPoint y: 109, endPoint x: 235, endPoint y: 108, distance: 20.1
click at [235, 108] on div "* Qty to Create 462" at bounding box center [352, 108] width 453 height 9
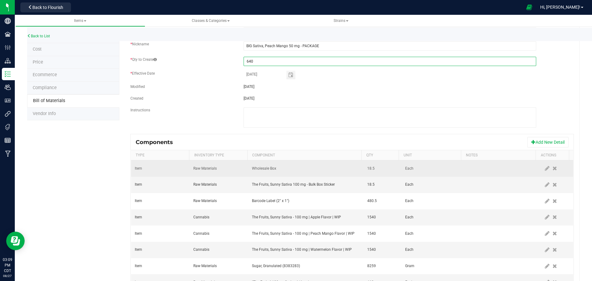
scroll to position [62, 0]
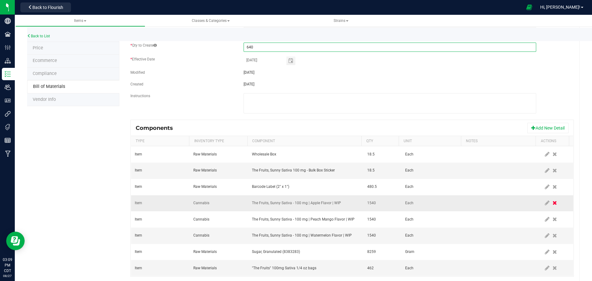
type input "640"
click at [553, 202] on icon at bounding box center [555, 203] width 4 height 6
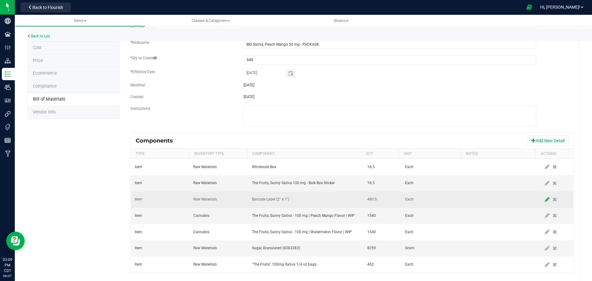
scroll to position [60, 0]
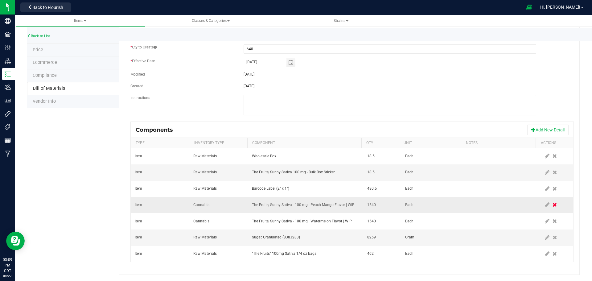
click at [553, 204] on icon at bounding box center [555, 205] width 4 height 6
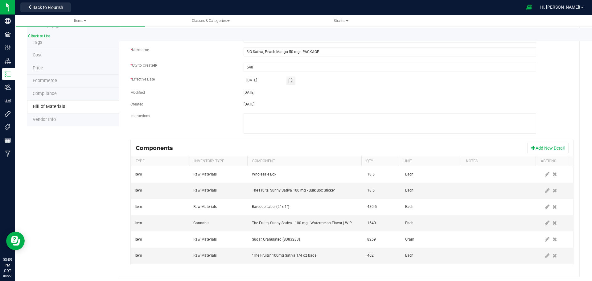
scroll to position [44, 0]
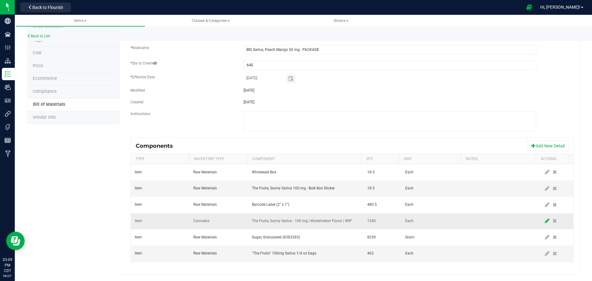
click at [545, 220] on icon at bounding box center [547, 221] width 5 height 6
click at [353, 220] on span "NO DATA FOUND" at bounding box center [355, 220] width 5 height 5
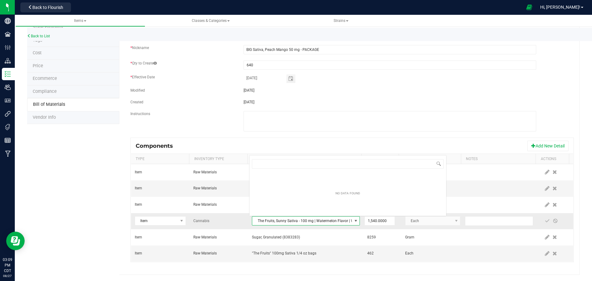
scroll to position [9, 105]
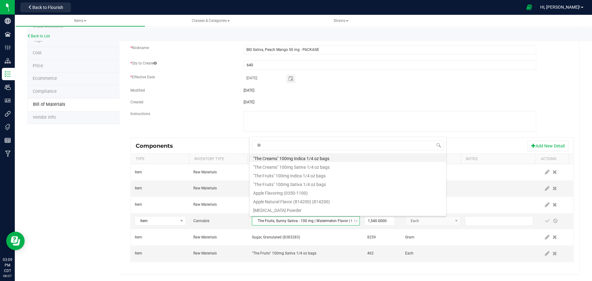
type input "BIG"
click at [334, 203] on li "BIG Sativa, Peach Mango 50 mg | WIP" at bounding box center [347, 200] width 197 height 9
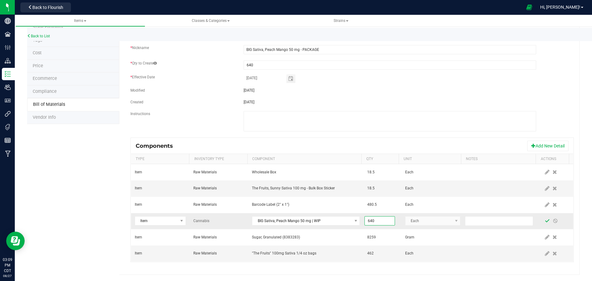
type input "640.0000"
click at [545, 220] on span at bounding box center [547, 220] width 5 height 5
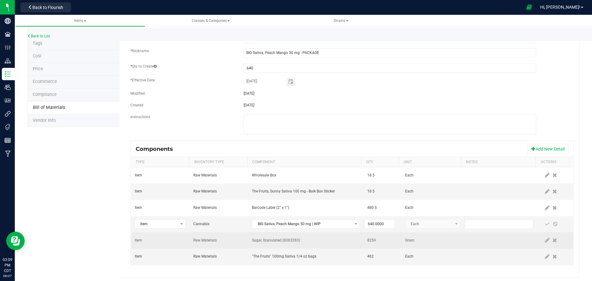
scroll to position [44, 0]
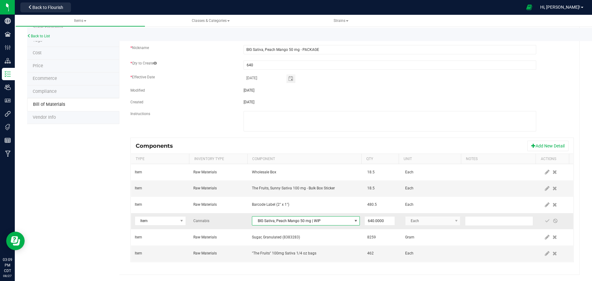
click at [353, 220] on span at bounding box center [355, 220] width 5 height 5
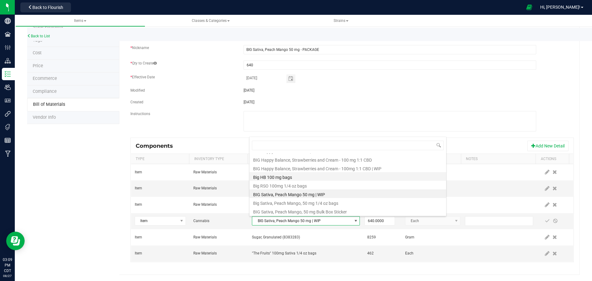
scroll to position [107, 0]
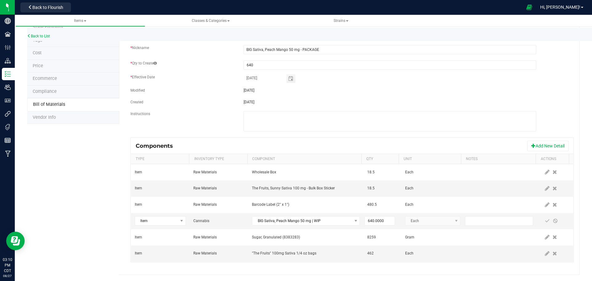
click at [173, 77] on div "* Effective Date" at bounding box center [182, 77] width 113 height 7
click at [553, 220] on span at bounding box center [555, 220] width 5 height 5
click at [545, 187] on icon at bounding box center [547, 189] width 5 height 6
click at [353, 189] on span "NO DATA FOUND" at bounding box center [355, 188] width 5 height 5
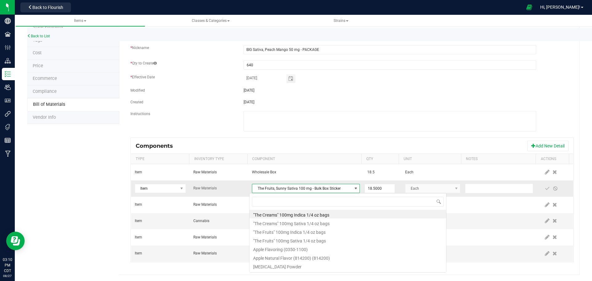
scroll to position [9, 105]
type input "big s"
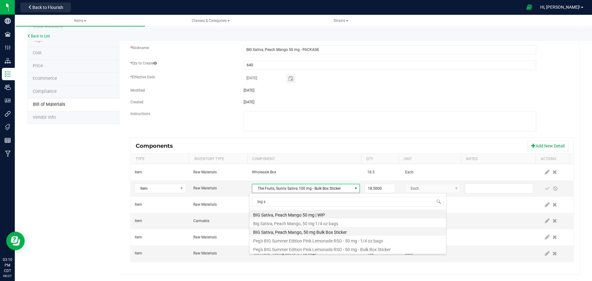
click at [348, 231] on li "BIG Sativa, Peach Mango, 50 mg Bulk Box Sticker" at bounding box center [347, 231] width 197 height 9
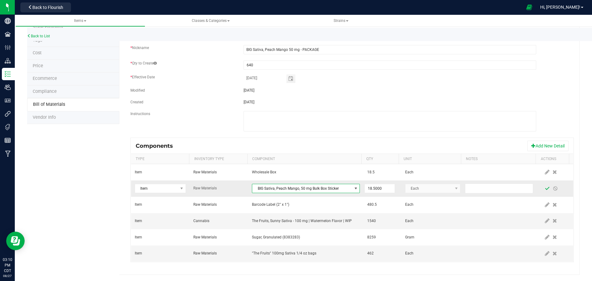
click at [545, 188] on span at bounding box center [547, 188] width 5 height 5
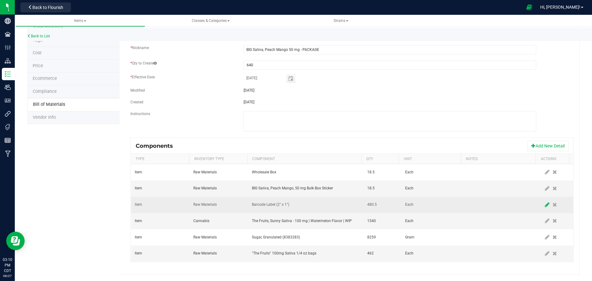
click at [543, 208] on span at bounding box center [547, 204] width 8 height 11
type input "640.0000"
click at [545, 205] on span at bounding box center [547, 204] width 5 height 5
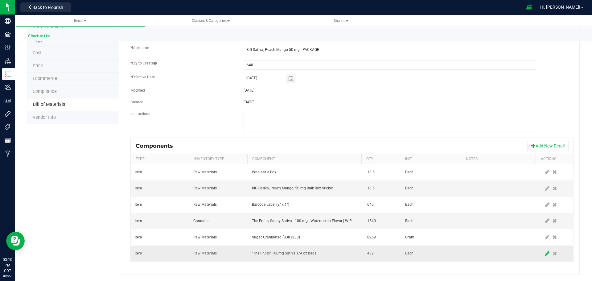
click at [545, 254] on icon at bounding box center [547, 254] width 5 height 6
click at [327, 254] on span ""The Fruits" 100mg Sativa 1/4 oz bags" at bounding box center [302, 253] width 100 height 9
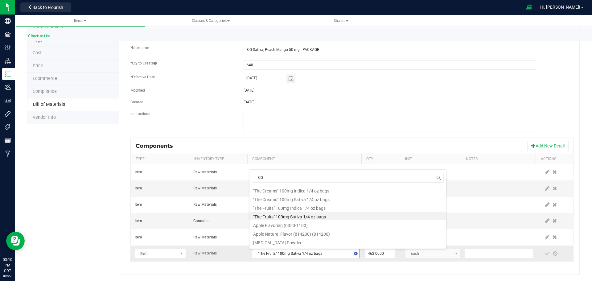
type input "BIG s"
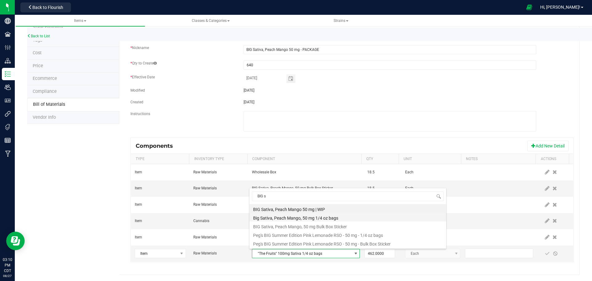
click at [370, 215] on li "Big Sativa, Peach Mango, 50 mg 1/4 oz bags" at bounding box center [347, 217] width 197 height 9
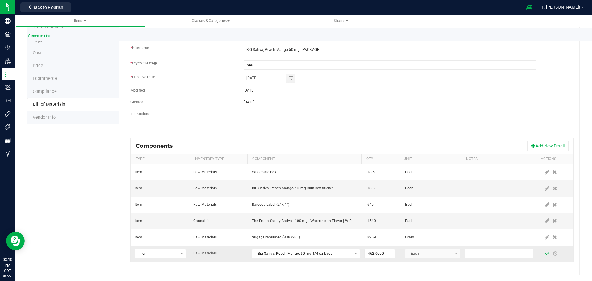
click at [545, 255] on span at bounding box center [547, 253] width 5 height 5
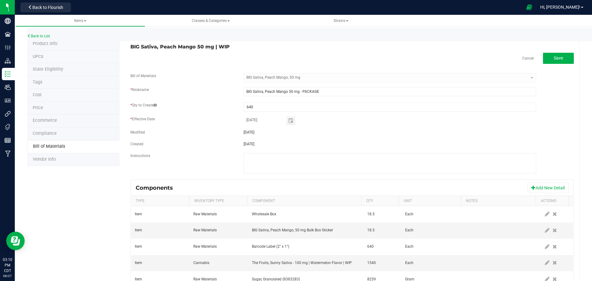
scroll to position [0, 0]
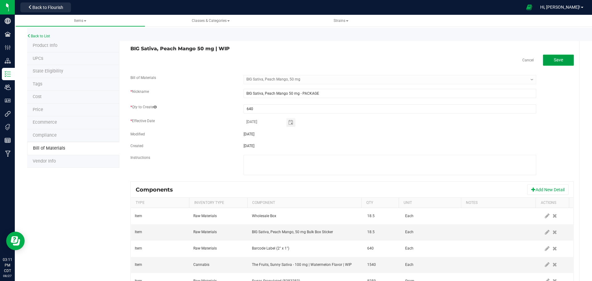
click at [554, 58] on span "Save" at bounding box center [558, 59] width 9 height 5
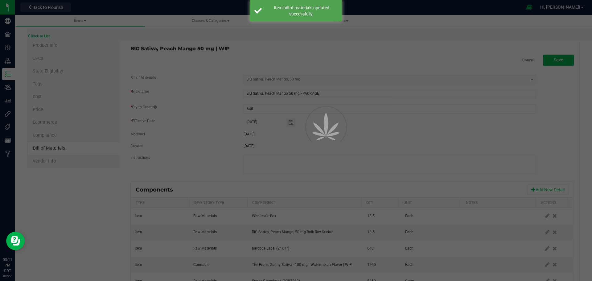
select select "56"
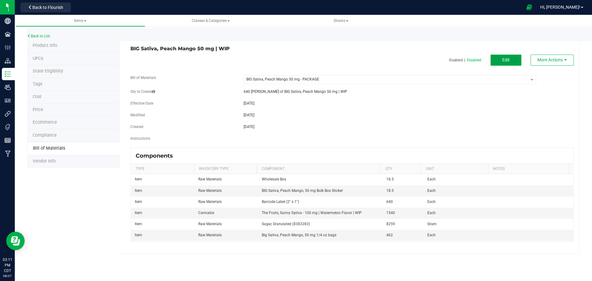
click at [508, 61] on span "Edit" at bounding box center [505, 59] width 7 height 5
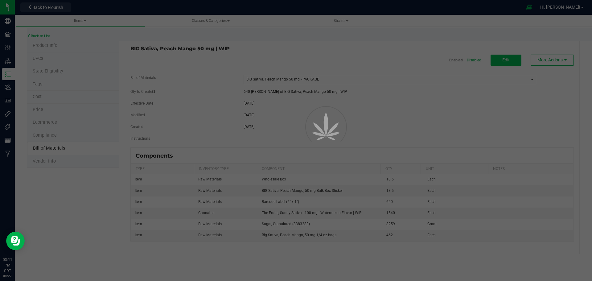
select select "56"
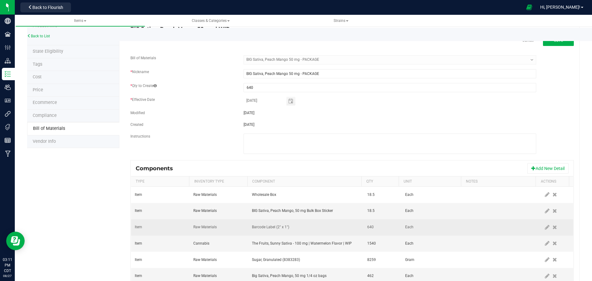
scroll to position [42, 0]
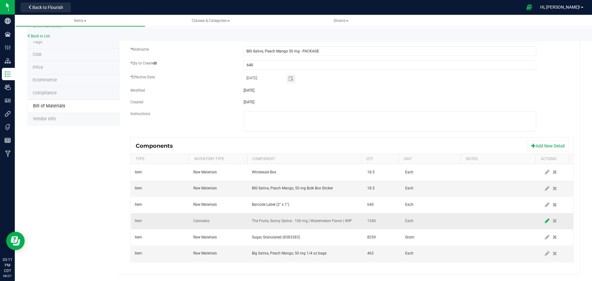
click at [545, 220] on icon at bounding box center [547, 221] width 5 height 6
click at [353, 222] on span "NO DATA FOUND" at bounding box center [355, 220] width 5 height 5
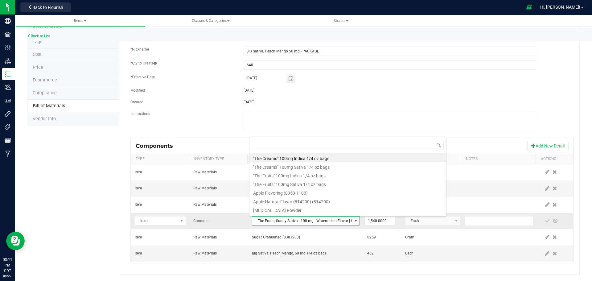
scroll to position [9, 105]
type input "BIG Sativa"
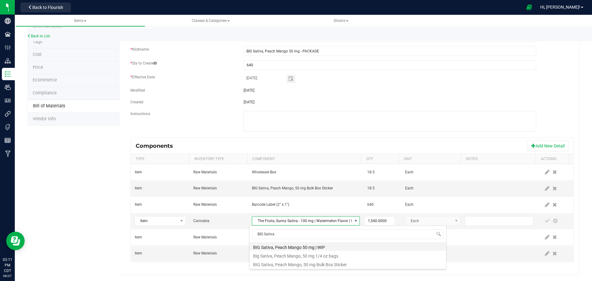
click at [322, 244] on li "BIG Sativa, Peach Mango 50 mg | WIP" at bounding box center [347, 246] width 197 height 9
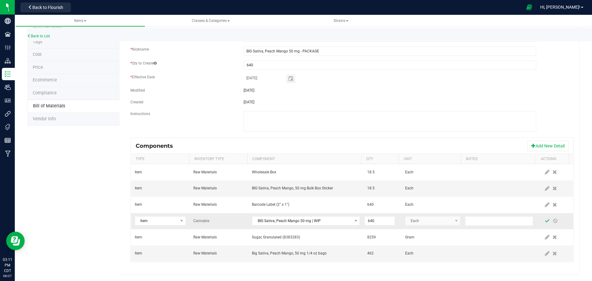
type input "640.0000"
click at [545, 222] on span at bounding box center [547, 220] width 5 height 5
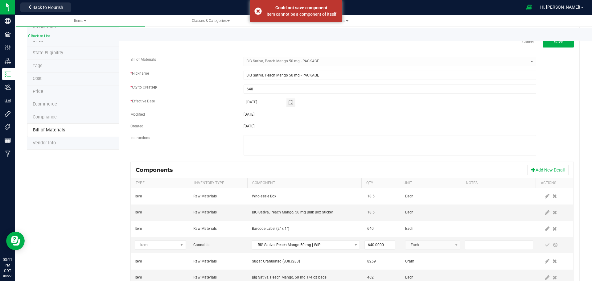
scroll to position [0, 0]
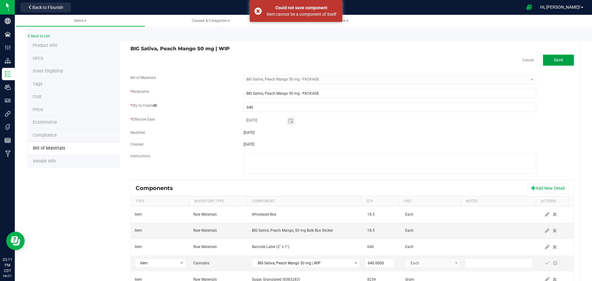
click at [546, 63] on button "Save" at bounding box center [558, 60] width 31 height 11
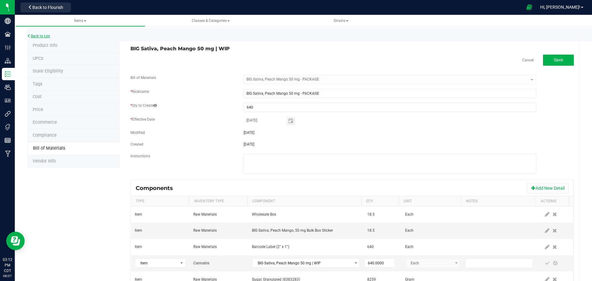
click at [45, 37] on link "Back to List" at bounding box center [38, 36] width 23 height 4
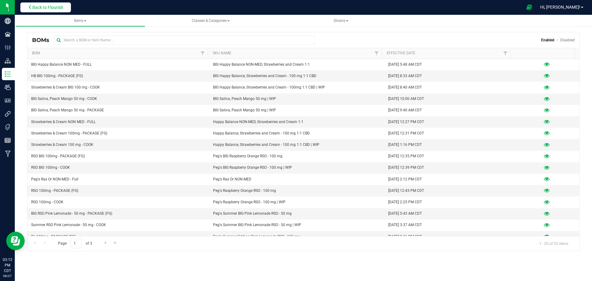
click at [52, 9] on span "Back to Flourish" at bounding box center [47, 7] width 31 height 5
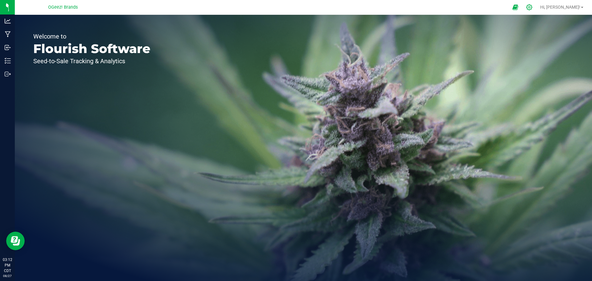
click at [534, 7] on div at bounding box center [529, 7] width 9 height 6
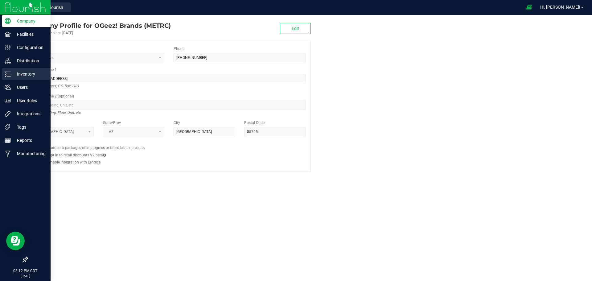
click at [18, 74] on p "Inventory" at bounding box center [29, 73] width 37 height 7
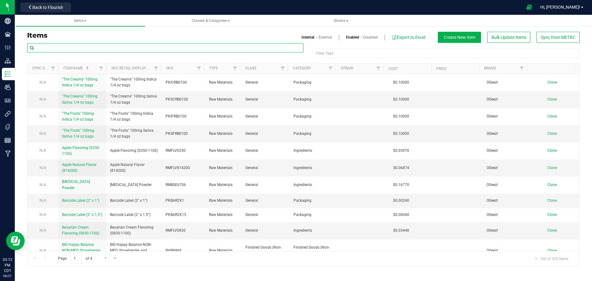
click at [63, 46] on input "text" at bounding box center [165, 47] width 276 height 9
type input "BIG Sativa"
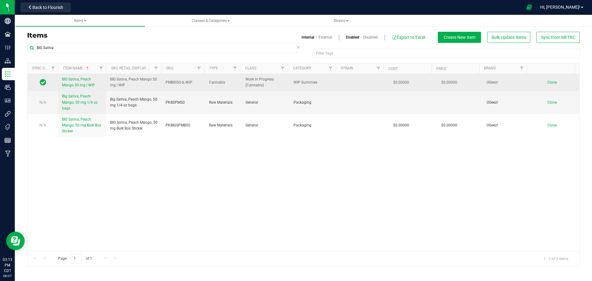
click at [77, 83] on link "BIG Sativa, Peach Mango 50 mg | WIP" at bounding box center [82, 82] width 41 height 12
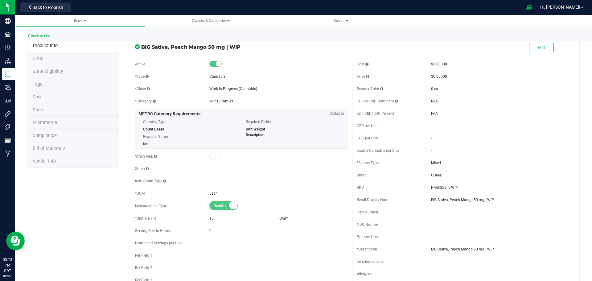
click at [49, 148] on span "Bill of Materials" at bounding box center [49, 148] width 32 height 5
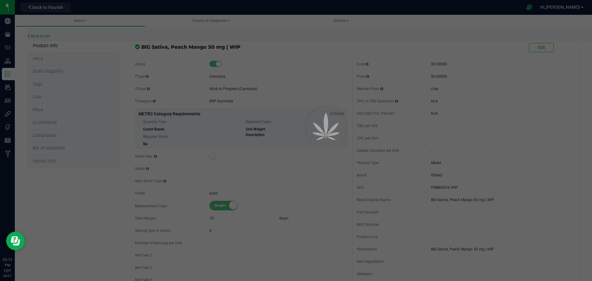
select select "57"
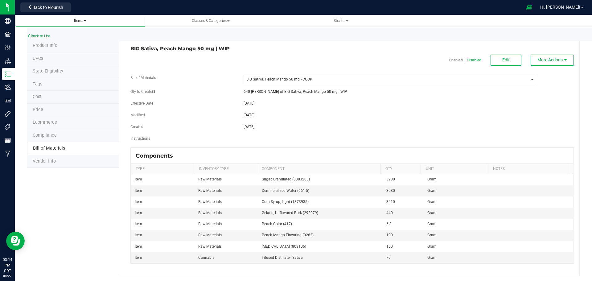
click at [79, 20] on span "Items" at bounding box center [80, 21] width 12 height 4
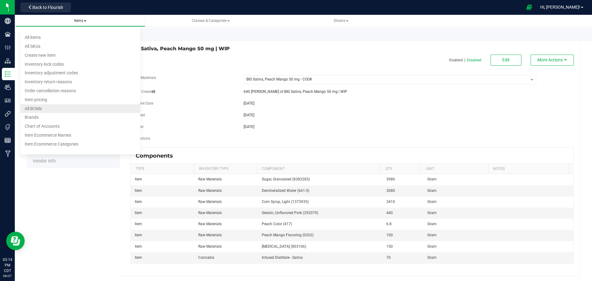
click at [61, 110] on li "All BOMs" at bounding box center [80, 108] width 120 height 9
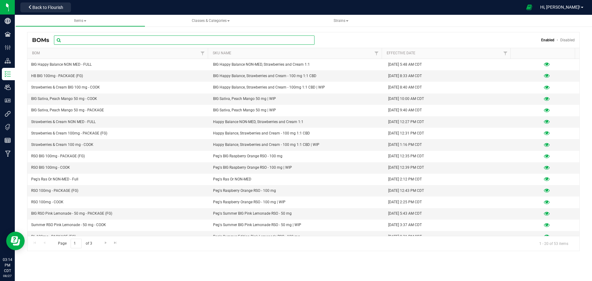
click at [73, 42] on input "text" at bounding box center [184, 39] width 261 height 9
type input "BIG"
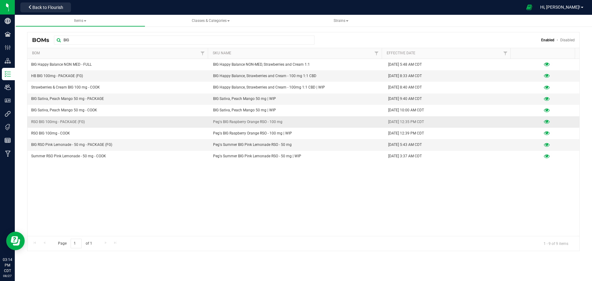
click at [545, 121] on icon at bounding box center [547, 122] width 6 height 4
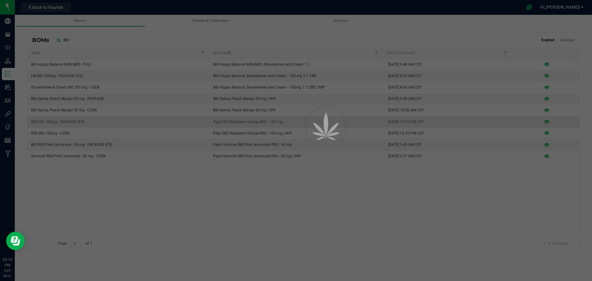
select select "6"
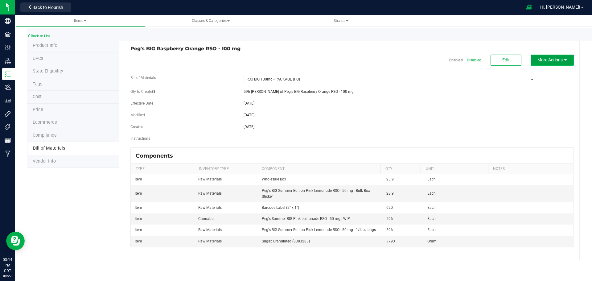
click at [544, 60] on span "More Actions" at bounding box center [549, 59] width 25 height 5
click at [548, 92] on span "Clone this BOM" at bounding box center [548, 93] width 25 height 4
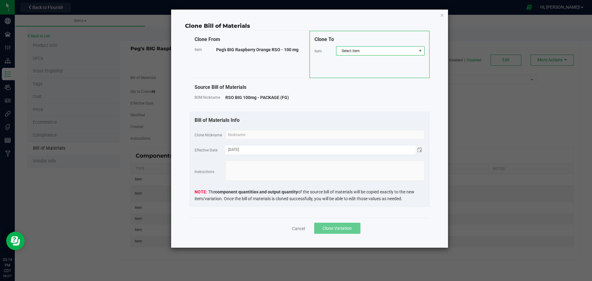
click at [362, 53] on span "Select item" at bounding box center [376, 51] width 80 height 9
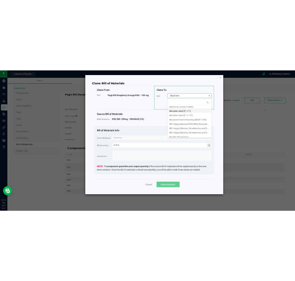
scroll to position [62, 0]
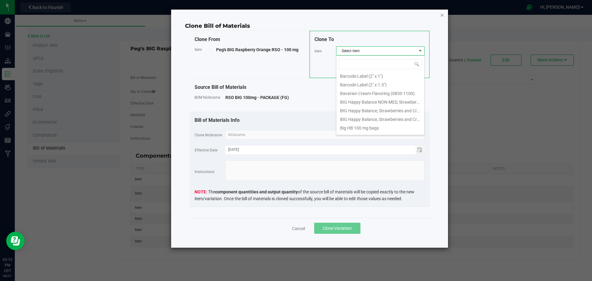
click at [443, 14] on icon "button" at bounding box center [442, 14] width 4 height 7
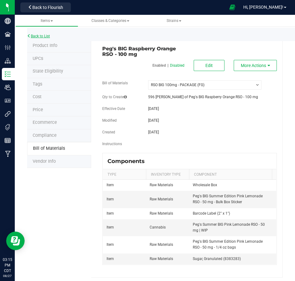
click at [43, 36] on link "Back to List" at bounding box center [38, 36] width 23 height 4
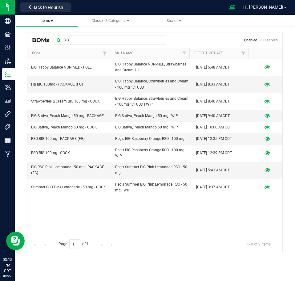
click at [38, 18] on span "Items All items All SKUs Create new item Inventory lock codes Inventory adjustm…" at bounding box center [46, 20] width 53 height 5
click at [48, 19] on span "Items" at bounding box center [47, 21] width 12 height 4
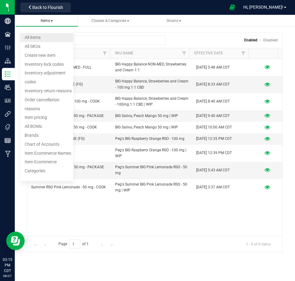
click at [39, 37] on span "All items" at bounding box center [33, 37] width 16 height 5
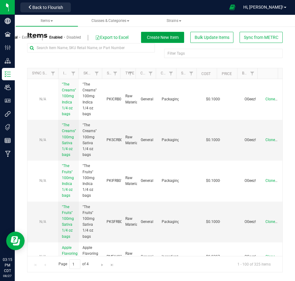
click at [161, 41] on button "Create New Item" at bounding box center [162, 37] width 43 height 11
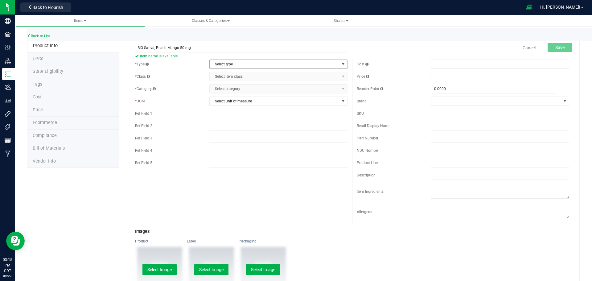
click at [226, 65] on span "Select type" at bounding box center [275, 64] width 130 height 9
click at [229, 75] on li "Cannabis" at bounding box center [276, 74] width 136 height 9
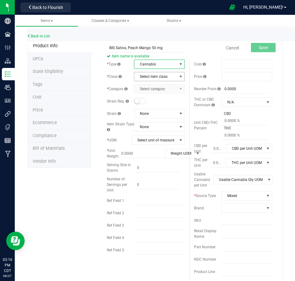
click at [149, 76] on span "Select item class" at bounding box center [155, 76] width 43 height 9
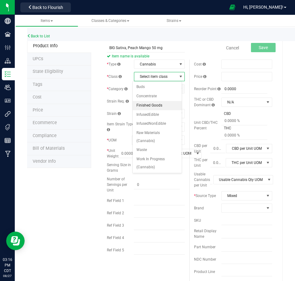
click at [155, 105] on li "Finished Goods" at bounding box center [157, 105] width 49 height 9
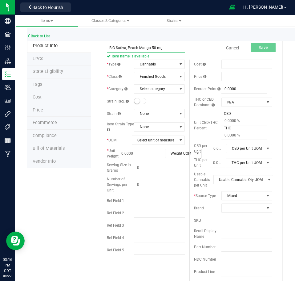
click at [171, 51] on input "BIG Sativa, Peach Mango 50 mg" at bounding box center [146, 47] width 78 height 9
drag, startPoint x: 171, startPoint y: 48, endPoint x: 160, endPoint y: 48, distance: 10.2
click at [160, 48] on input "BIG Sativa, Peach Mango 50 mg (FG)" at bounding box center [146, 47] width 78 height 9
type input "BIG Sativa, Peach Mango 50 mg (FG)"
click at [162, 47] on input "BIG Sativa, Peach Mango 50 mg (FG)" at bounding box center [146, 47] width 78 height 9
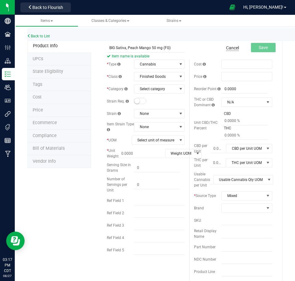
click at [232, 46] on link "Cancel" at bounding box center [232, 48] width 13 height 6
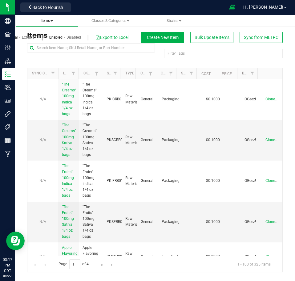
click at [47, 21] on span "Items" at bounding box center [47, 21] width 12 height 4
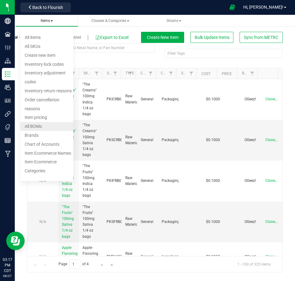
click at [44, 124] on li "All BOMs" at bounding box center [46, 126] width 53 height 9
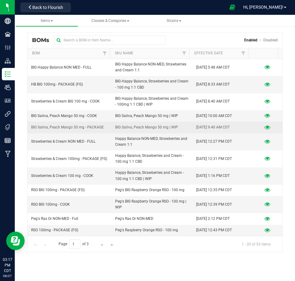
click at [265, 125] on icon at bounding box center [268, 127] width 6 height 4
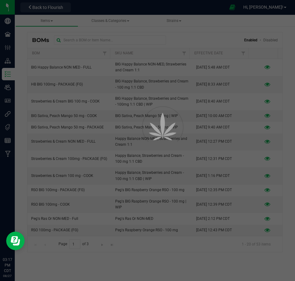
select select "56"
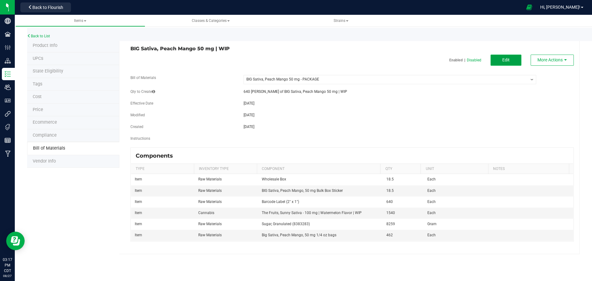
click at [513, 60] on button "Edit" at bounding box center [506, 60] width 31 height 11
select select "56"
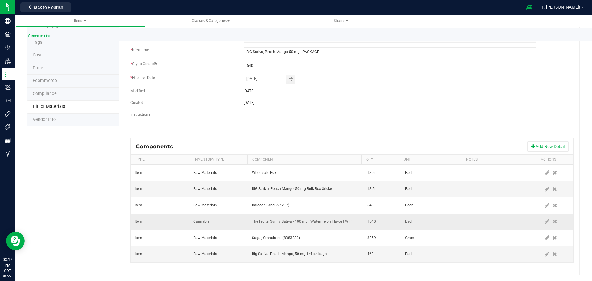
scroll to position [42, 0]
click at [545, 220] on icon at bounding box center [547, 221] width 5 height 6
click at [353, 221] on span "NO DATA FOUND" at bounding box center [355, 220] width 5 height 5
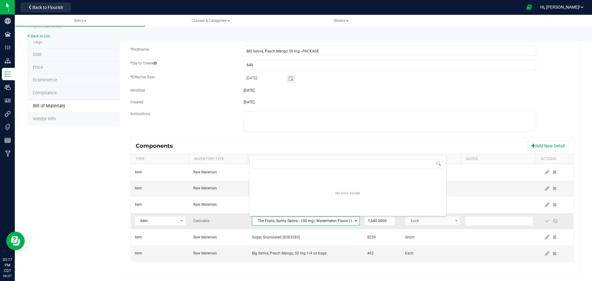
scroll to position [9, 105]
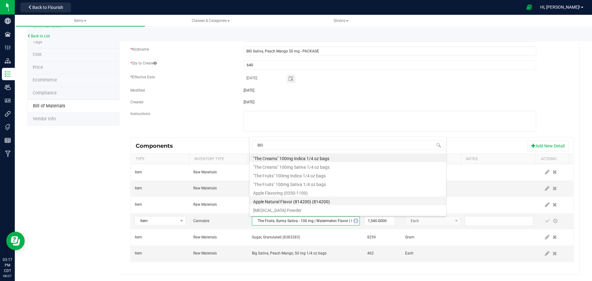
type input "BIG S"
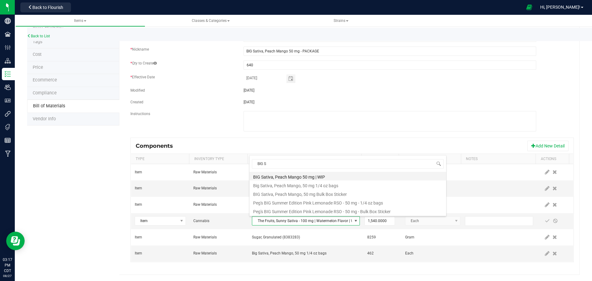
click at [337, 177] on li "BIG Sativa, Peach Mango 50 mg | WIP" at bounding box center [347, 176] width 197 height 9
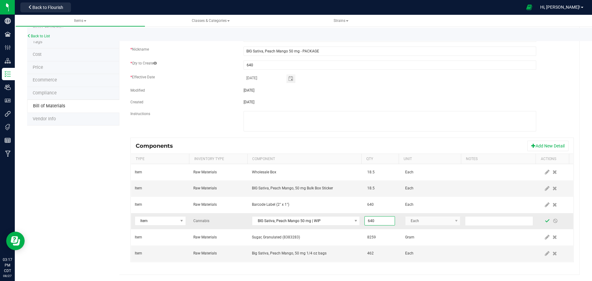
type input "640.0000"
click at [545, 221] on span at bounding box center [547, 220] width 5 height 5
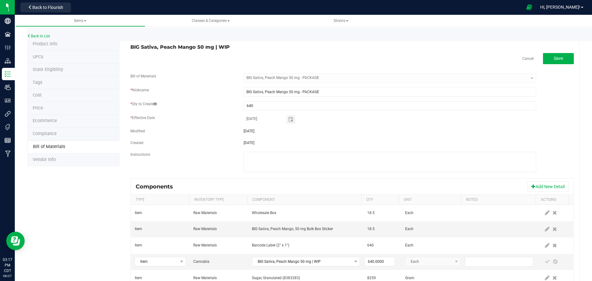
scroll to position [0, 0]
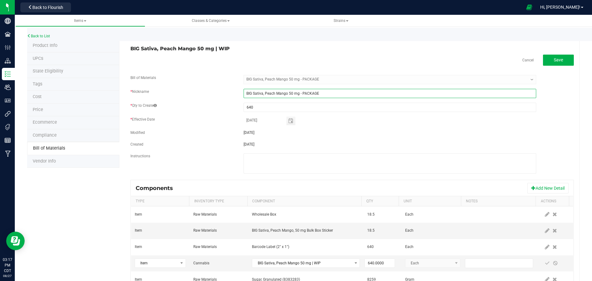
click at [332, 92] on input "BIG Sativa, Peach Mango 50 mg - PACKAGE" at bounding box center [390, 93] width 293 height 9
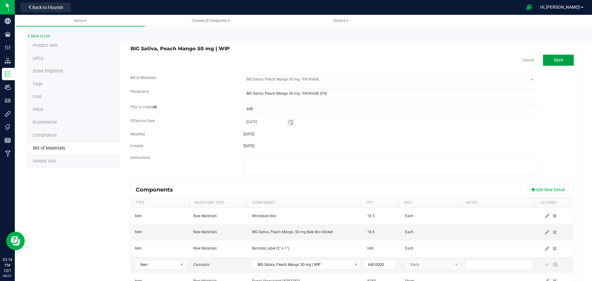
click at [554, 61] on span "Save" at bounding box center [558, 59] width 9 height 5
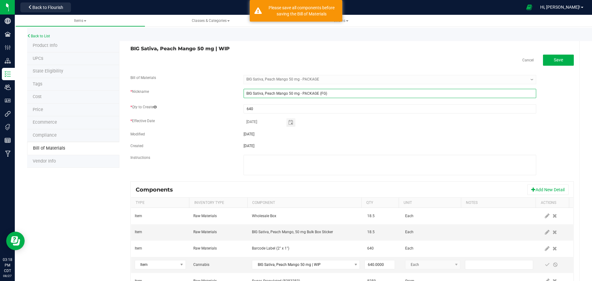
drag, startPoint x: 318, startPoint y: 93, endPoint x: 346, endPoint y: 94, distance: 28.4
click at [346, 94] on input "BIG Sativa, Peach Mango 50 mg - PACKAGE (FG)" at bounding box center [390, 93] width 293 height 9
type input "BIG Sativa, Peach Mango 50 mg - PACKAGE"
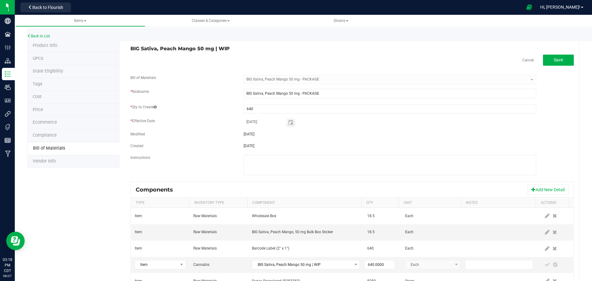
click at [357, 149] on div "Created 08/27/2025" at bounding box center [352, 146] width 453 height 7
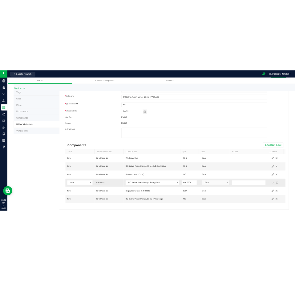
scroll to position [44, 0]
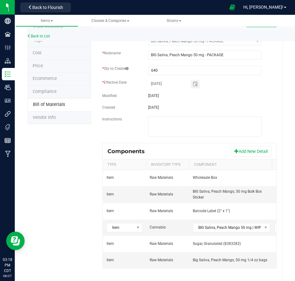
click at [45, 33] on div "Back to List" at bounding box center [174, 34] width 295 height 13
click at [44, 35] on link "Back to List" at bounding box center [38, 36] width 23 height 4
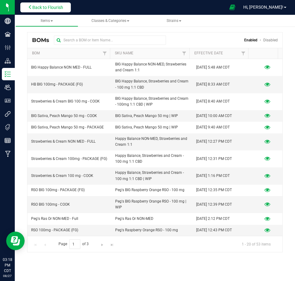
click at [52, 10] on span "Back to Flourish" at bounding box center [47, 7] width 31 height 5
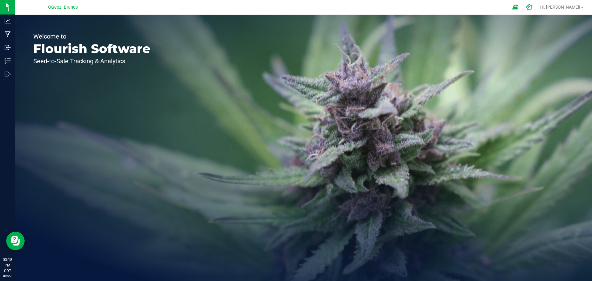
click at [537, 6] on div at bounding box center [529, 7] width 15 height 13
click at [533, 9] on icon at bounding box center [529, 7] width 6 height 6
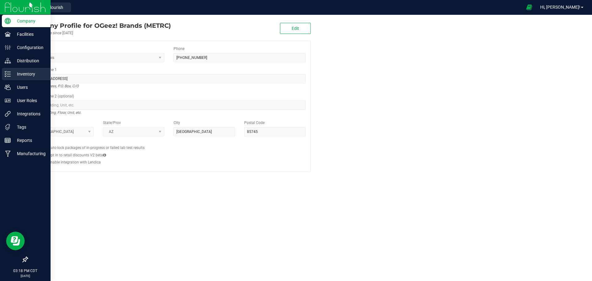
click at [21, 77] on p "Inventory" at bounding box center [29, 73] width 37 height 7
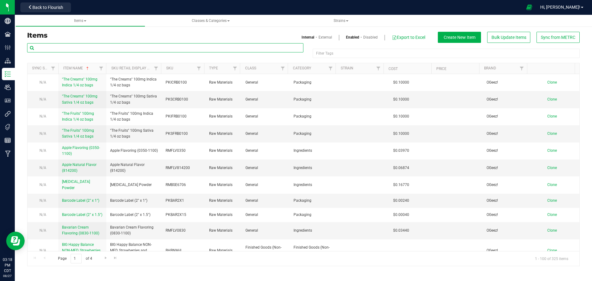
click at [85, 47] on input "text" at bounding box center [165, 47] width 276 height 9
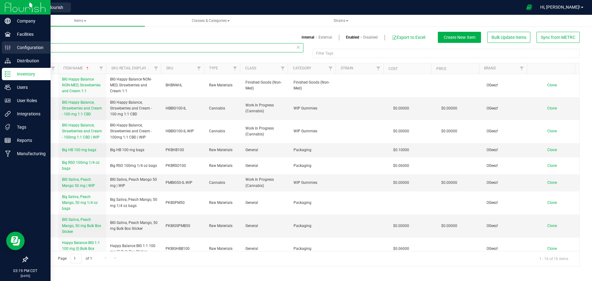
drag, startPoint x: 51, startPoint y: 50, endPoint x: 10, endPoint y: 53, distance: 41.2
click at [10, 53] on div "Company Facilities Configuration Distribution Inventory Users User Roles Integr…" at bounding box center [296, 140] width 592 height 281
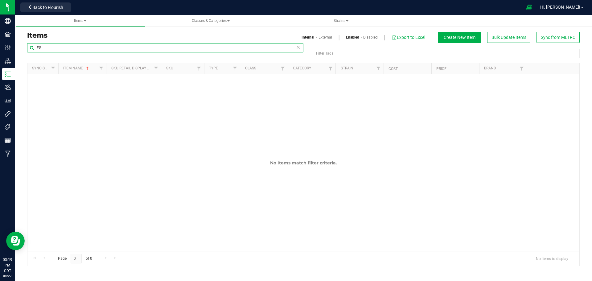
click at [66, 50] on input "FG" at bounding box center [165, 47] width 276 height 9
type input "F"
click at [84, 22] on div "Items Classes & Categories Strains Items Internal External Enabled Disabled Exp…" at bounding box center [303, 148] width 577 height 266
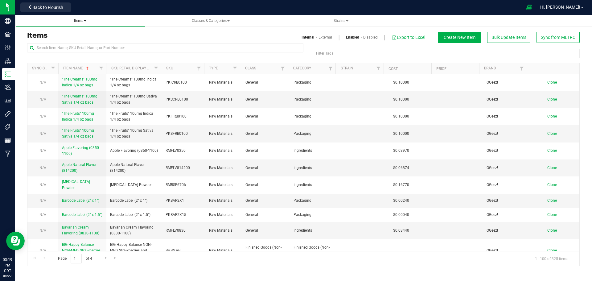
click at [80, 22] on span "Items" at bounding box center [80, 21] width 12 height 4
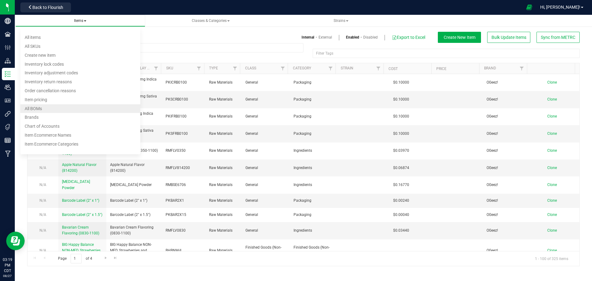
click at [56, 106] on li "All BOMs" at bounding box center [80, 108] width 120 height 9
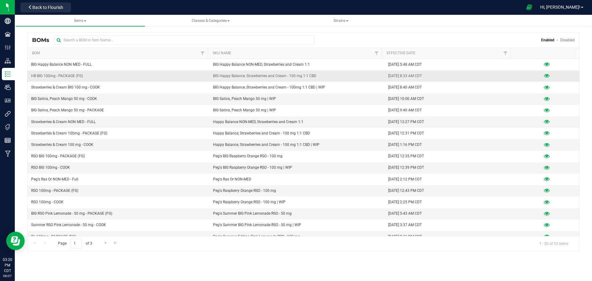
click at [72, 77] on span "HB BIG 100mg - PACKAGE (FG)" at bounding box center [57, 76] width 52 height 6
click at [544, 76] on icon at bounding box center [547, 76] width 6 height 4
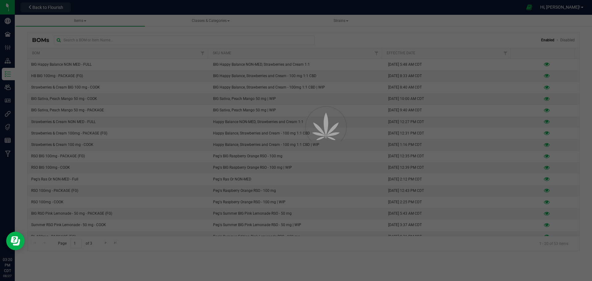
select select "2"
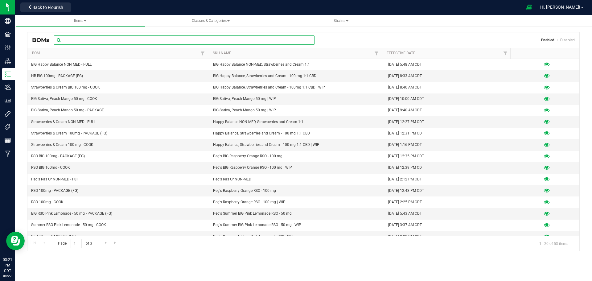
click at [136, 38] on input "text" at bounding box center [184, 39] width 261 height 9
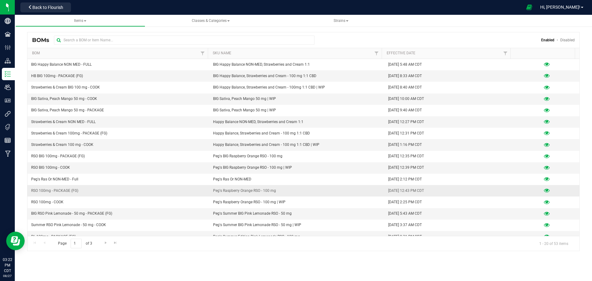
click at [544, 191] on icon at bounding box center [547, 190] width 6 height 4
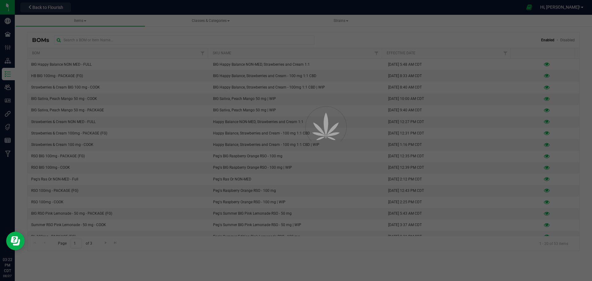
select select "8"
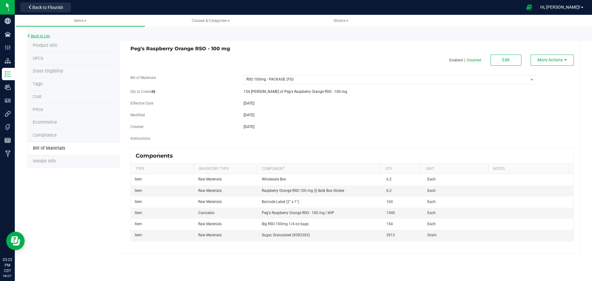
click at [45, 36] on link "Back to List" at bounding box center [38, 36] width 23 height 4
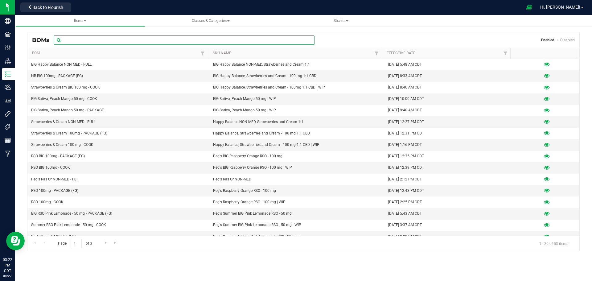
click at [78, 40] on input "text" at bounding box center [184, 39] width 261 height 9
type input "BIG"
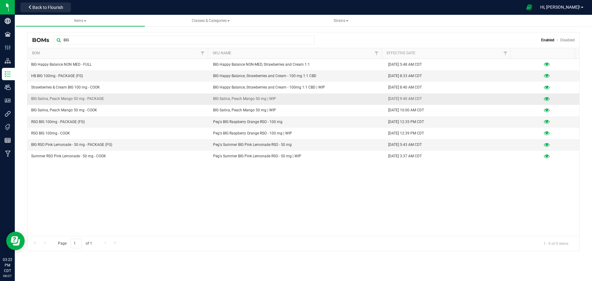
click at [544, 97] on icon at bounding box center [547, 99] width 6 height 4
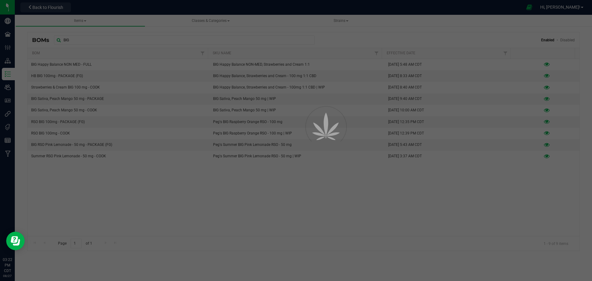
select select "56"
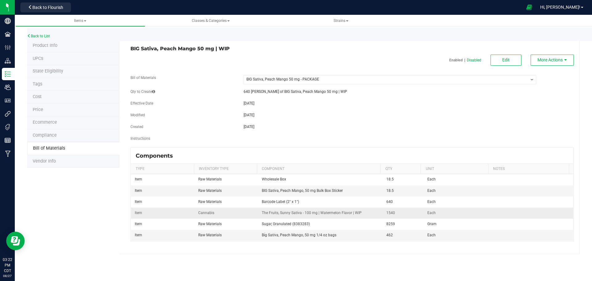
click at [430, 212] on span "Each" at bounding box center [431, 213] width 8 height 4
click at [533, 212] on td at bounding box center [533, 213] width 82 height 11
click at [509, 63] on button "Edit" at bounding box center [506, 60] width 31 height 11
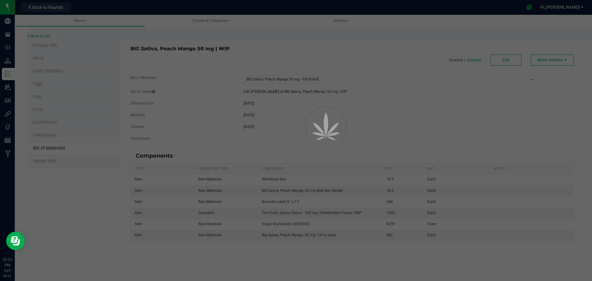
select select "56"
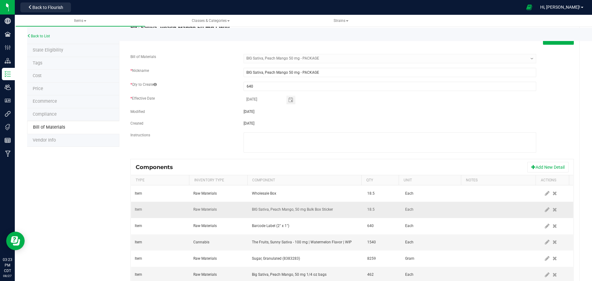
scroll to position [42, 0]
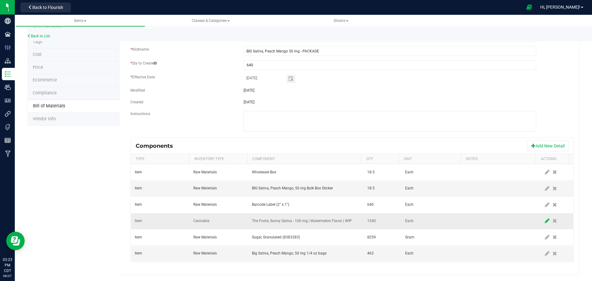
click at [545, 223] on icon at bounding box center [547, 221] width 5 height 6
click at [353, 220] on span "NO DATA FOUND" at bounding box center [355, 220] width 5 height 5
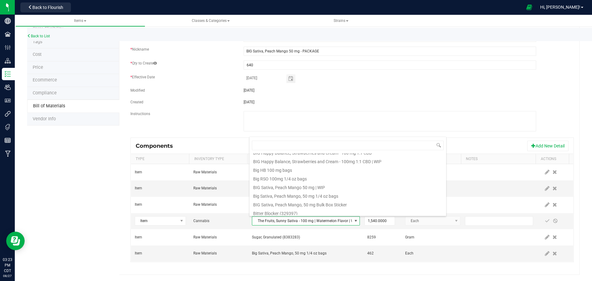
scroll to position [123, 0]
click at [105, 116] on li "Vendor Info" at bounding box center [73, 119] width 92 height 13
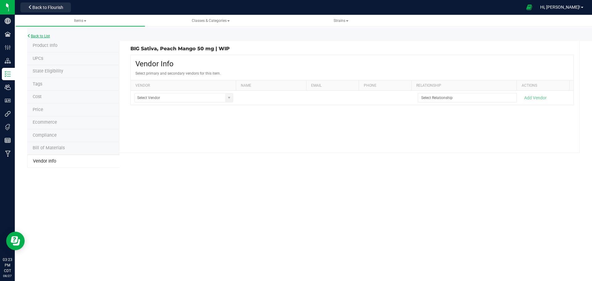
click at [42, 35] on link "Back to List" at bounding box center [38, 36] width 23 height 4
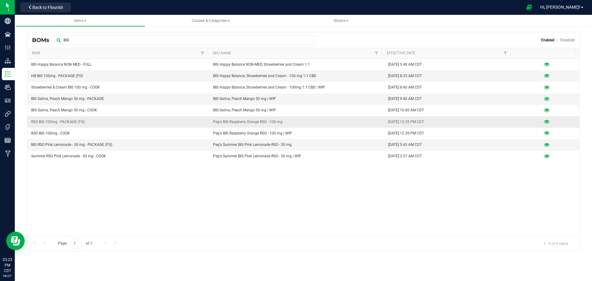
click at [541, 125] on td at bounding box center [546, 121] width 65 height 11
click at [545, 123] on icon at bounding box center [547, 122] width 6 height 4
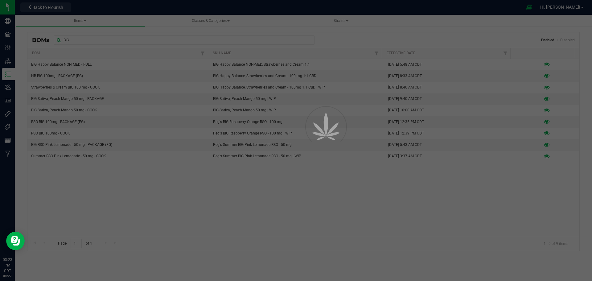
select select "6"
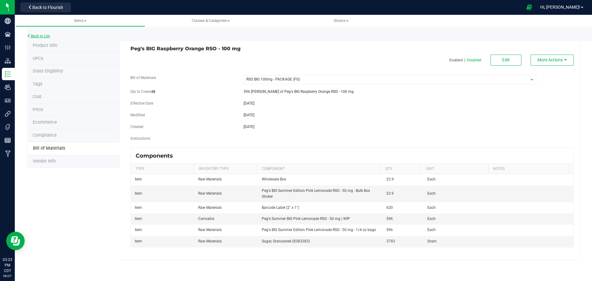
click at [47, 35] on link "Back to List" at bounding box center [38, 36] width 23 height 4
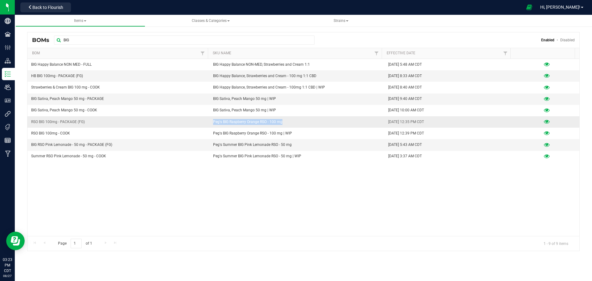
drag, startPoint x: 284, startPoint y: 122, endPoint x: 212, endPoint y: 121, distance: 71.2
click at [212, 121] on td "Peg's BIG Raspberry Orange RSO - 100 mg" at bounding box center [296, 121] width 175 height 11
copy span "Peg's BIG Raspberry Orange RSO - 100 mg"
click at [81, 21] on span "Items" at bounding box center [80, 21] width 12 height 4
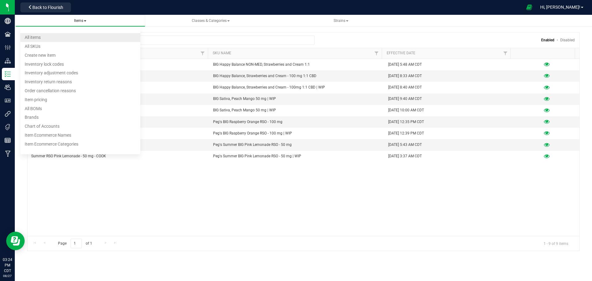
click at [60, 38] on li "All items" at bounding box center [80, 37] width 120 height 9
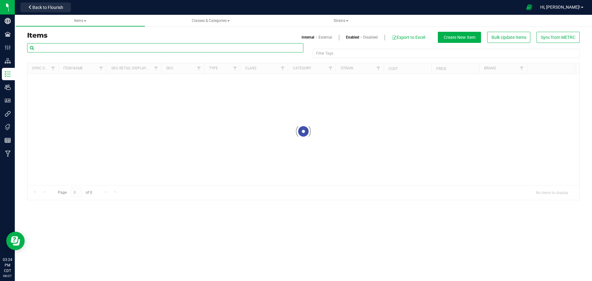
click at [83, 47] on input "text" at bounding box center [165, 47] width 276 height 9
paste input "Peg's BIG Raspberry Orange RSO - 100 mg"
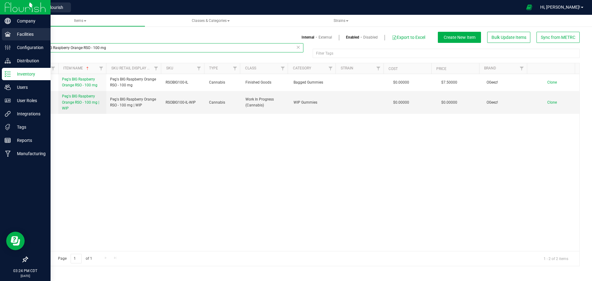
drag, startPoint x: 114, startPoint y: 48, endPoint x: 0, endPoint y: 35, distance: 114.5
click at [0, 35] on div "Company Facilities Configuration Distribution Inventory Users User Roles Integr…" at bounding box center [296, 140] width 592 height 281
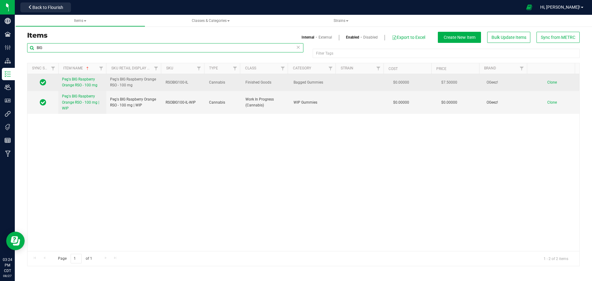
type input "BIG"
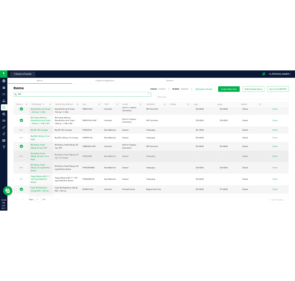
scroll to position [62, 0]
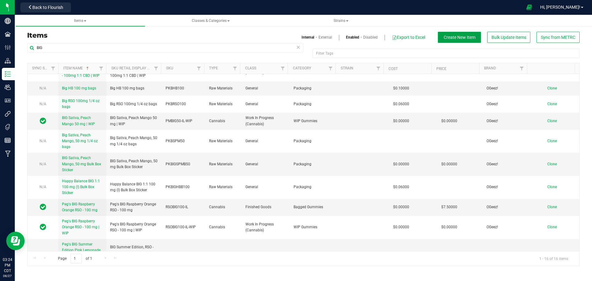
click at [455, 38] on span "Create New Item" at bounding box center [460, 37] width 32 height 5
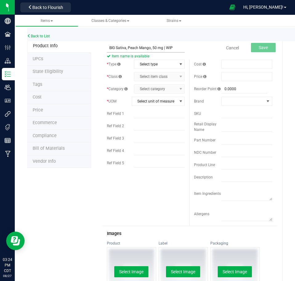
click at [151, 49] on input "BIG Sativa, Peach Mango, 50 mg | WIP" at bounding box center [146, 47] width 78 height 9
click at [178, 50] on input "BIG Sativa, Peach Mango 50 mg | WIP" at bounding box center [146, 47] width 78 height 9
type input "BIG Sativa, Peach Mango 50 mg"
drag, startPoint x: 113, startPoint y: 189, endPoint x: 118, endPoint y: 179, distance: 11.5
click at [113, 189] on div "* Type Select type Select type Cannabis Non-Inventory Raw Materials Supplies * …" at bounding box center [189, 143] width 175 height 166
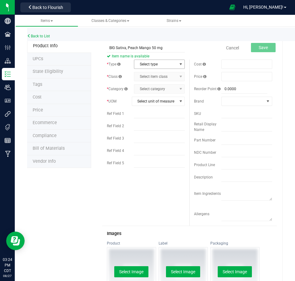
click at [145, 66] on span "Select type" at bounding box center [155, 64] width 43 height 9
click at [146, 74] on li "Cannabis" at bounding box center [157, 74] width 49 height 9
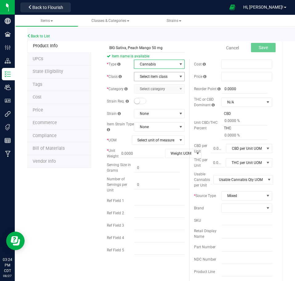
click at [145, 77] on span "Select item class" at bounding box center [155, 76] width 43 height 9
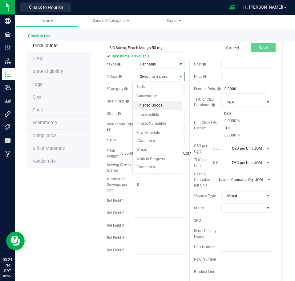
click at [149, 104] on li "Finished Goods" at bounding box center [157, 105] width 49 height 9
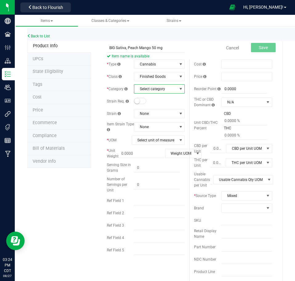
click at [158, 88] on span "Select category" at bounding box center [155, 88] width 43 height 9
click at [158, 98] on li "Bagged Gummies" at bounding box center [157, 99] width 49 height 9
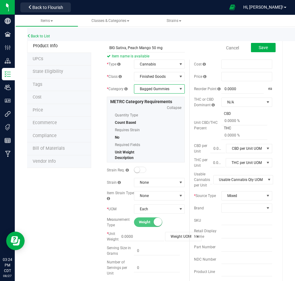
click at [139, 169] on span at bounding box center [140, 170] width 12 height 6
click at [158, 180] on span "None" at bounding box center [155, 182] width 43 height 9
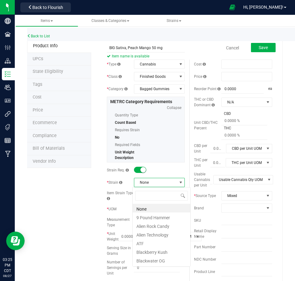
scroll to position [9, 50]
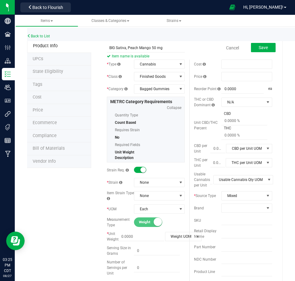
click at [160, 177] on div "* Type Cannabis Select type Cannabis Non-Inventory Raw Materials Supplies * Cla…" at bounding box center [146, 200] width 88 height 281
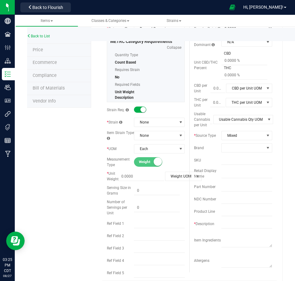
scroll to position [62, 0]
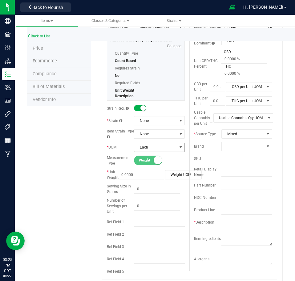
click at [167, 146] on span "Each" at bounding box center [155, 147] width 43 height 9
click at [165, 157] on li "Each" at bounding box center [157, 157] width 49 height 9
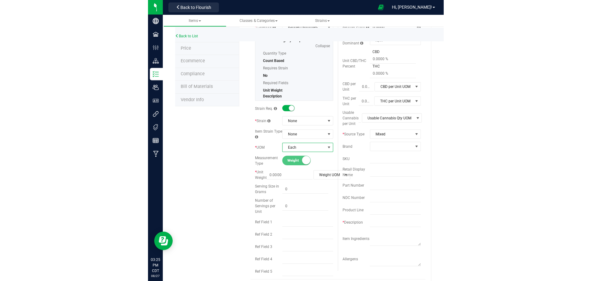
scroll to position [93, 0]
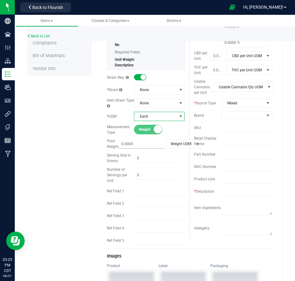
click at [142, 147] on span at bounding box center [142, 143] width 46 height 9
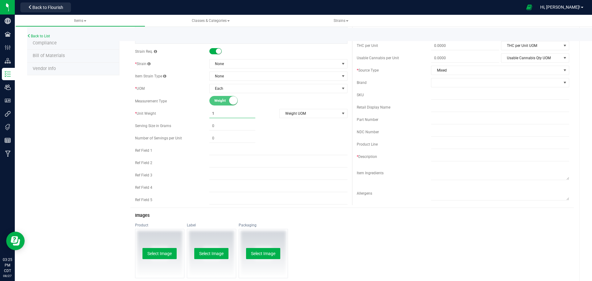
type input "15"
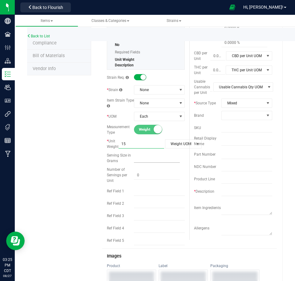
type input "15.0000"
click at [142, 160] on span at bounding box center [157, 158] width 46 height 9
type input "0.0000"
click at [140, 174] on span at bounding box center [157, 175] width 46 height 9
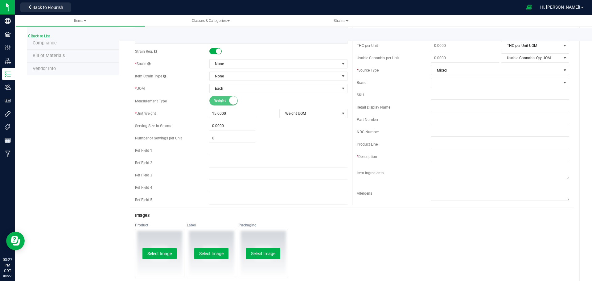
click at [223, 157] on div "* Type Cannabis Select type Cannabis Non-Inventory Raw Materials Supplies * Cla…" at bounding box center [241, 87] width 222 height 241
click at [223, 161] on input "text" at bounding box center [278, 162] width 138 height 9
paste input "50mg THC total"
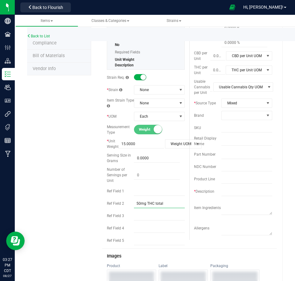
type input "50mg THC total"
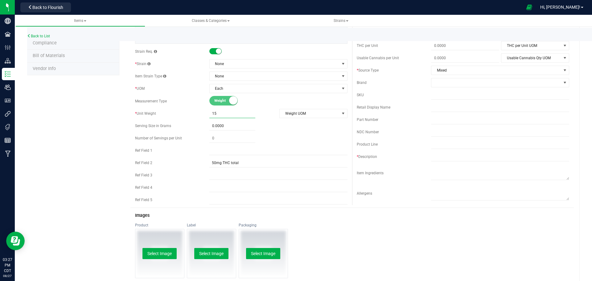
drag, startPoint x: 230, startPoint y: 113, endPoint x: 194, endPoint y: 114, distance: 36.7
click at [194, 114] on div "* Unit Weight 15.0000 15 Weight UOM Weight UOM Gram Kilogram Metric Ton Milligr…" at bounding box center [241, 113] width 212 height 9
type input "50"
type input "50.0000"
click at [302, 110] on span "Weight UOM" at bounding box center [310, 113] width 60 height 9
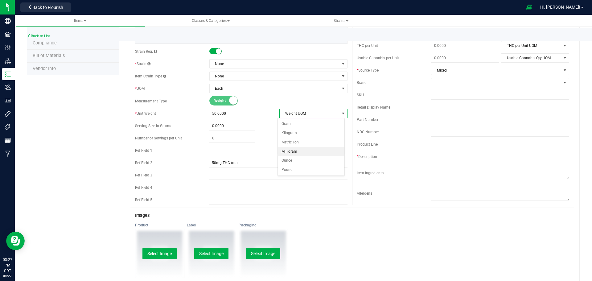
click at [299, 150] on li "Milligram" at bounding box center [311, 151] width 67 height 9
click at [225, 127] on span at bounding box center [232, 125] width 46 height 9
type input "1.5"
type input "1.5000"
drag, startPoint x: 223, startPoint y: 138, endPoint x: 184, endPoint y: 139, distance: 38.6
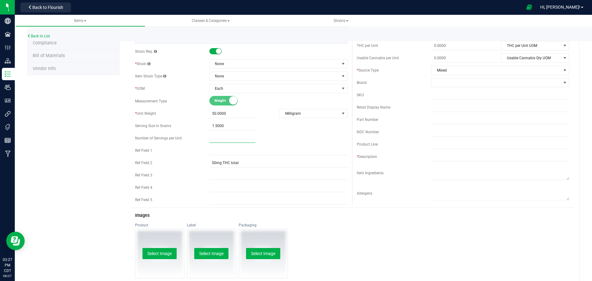
click at [184, 139] on div "Number of Servings per Unit" at bounding box center [241, 138] width 212 height 9
type input "10"
type input "10.00"
click at [293, 140] on div "10.00 10" at bounding box center [278, 138] width 138 height 9
drag, startPoint x: 229, startPoint y: 114, endPoint x: 190, endPoint y: 119, distance: 39.8
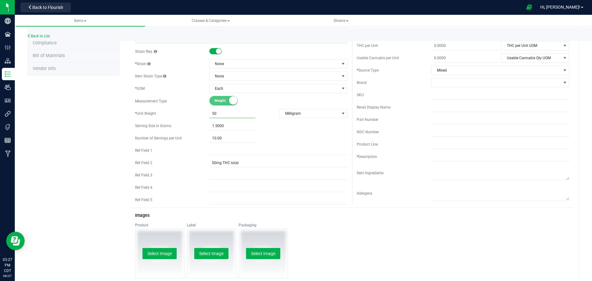
click at [190, 119] on div "* Type Cannabis Select type Cannabis Non-Inventory Raw Materials Supplies * Cla…" at bounding box center [241, 87] width 222 height 241
type input "15"
type input "15.0000"
click at [310, 112] on span "Milligram" at bounding box center [310, 113] width 60 height 9
click at [303, 125] on li "Gram" at bounding box center [311, 123] width 67 height 9
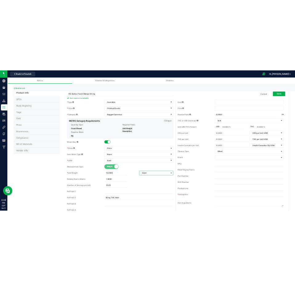
scroll to position [0, 0]
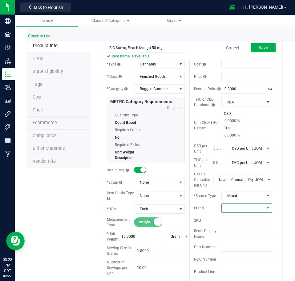
click at [235, 209] on span at bounding box center [243, 208] width 43 height 9
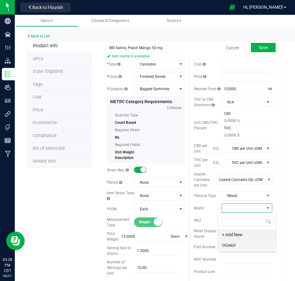
click at [237, 244] on li "OGeez!" at bounding box center [248, 245] width 58 height 10
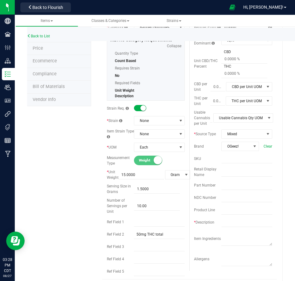
scroll to position [0, 0]
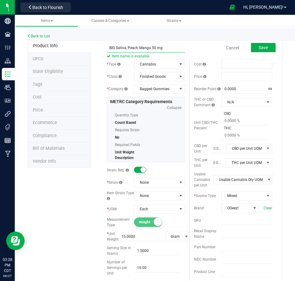
drag, startPoint x: 167, startPoint y: 46, endPoint x: 97, endPoint y: 51, distance: 70.8
click at [222, 234] on input "text" at bounding box center [247, 233] width 51 height 9
paste input "BIG Sativa, Peach Mango 50 mg"
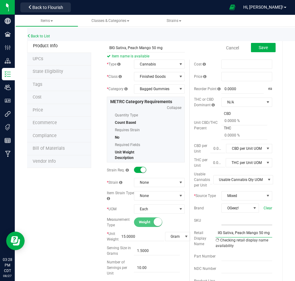
scroll to position [0, 2]
type input "BIG Sativa, Peach Mango 50 mg"
click at [224, 221] on input "text" at bounding box center [247, 220] width 51 height 9
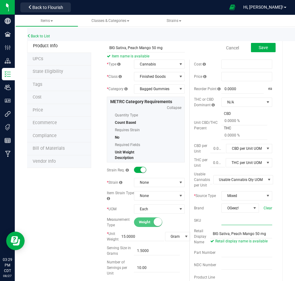
click at [225, 221] on input "text" at bounding box center [247, 220] width 51 height 9
paste input "RSOBIGPL50-IL"
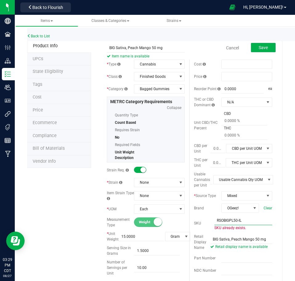
click at [220, 221] on input "RSOBIGPL50-IL" at bounding box center [244, 220] width 58 height 9
click at [220, 221] on input "BIGPL50-IL" at bounding box center [244, 220] width 58 height 9
click at [215, 220] on input "BIGSPM50-IL" at bounding box center [244, 220] width 58 height 9
type input "SPMBIG50-IL"
click at [259, 50] on span "Save" at bounding box center [263, 47] width 9 height 5
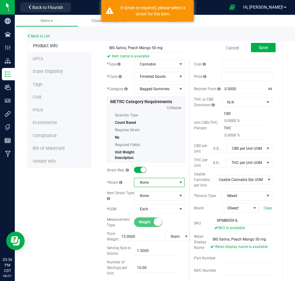
click at [162, 182] on span "None" at bounding box center [155, 182] width 43 height 9
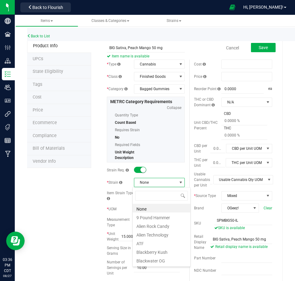
scroll to position [9, 50]
click at [155, 207] on li "None" at bounding box center [162, 208] width 58 height 9
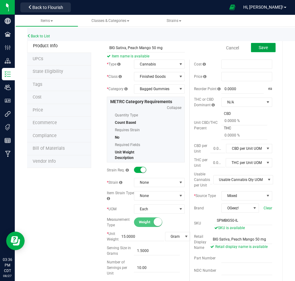
click at [253, 47] on button "Save" at bounding box center [263, 47] width 25 height 9
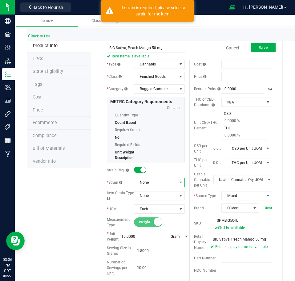
click at [170, 182] on span "None" at bounding box center [155, 182] width 43 height 9
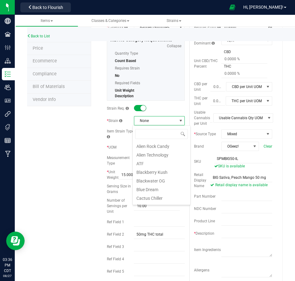
scroll to position [0, 0]
click at [179, 121] on span at bounding box center [181, 120] width 5 height 5
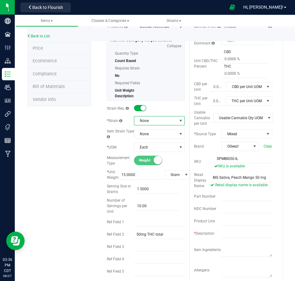
click at [171, 121] on span "None" at bounding box center [155, 120] width 43 height 9
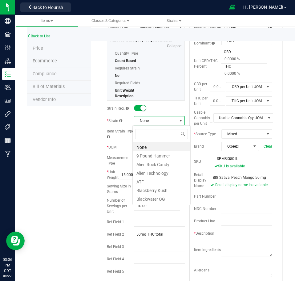
scroll to position [9, 50]
click at [158, 146] on li "None" at bounding box center [162, 146] width 58 height 9
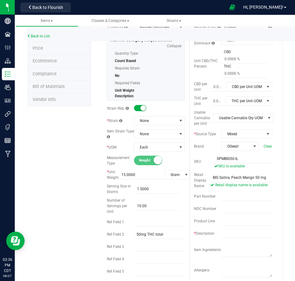
click at [65, 116] on div "Product Info UPCs State Eligibility Tags Cost Price Ecommerce Compliance Bill o…" at bounding box center [155, 244] width 256 height 532
click at [142, 108] on small at bounding box center [144, 108] width 6 height 6
click at [141, 108] on span at bounding box center [140, 108] width 12 height 6
click at [137, 109] on span at bounding box center [140, 108] width 12 height 6
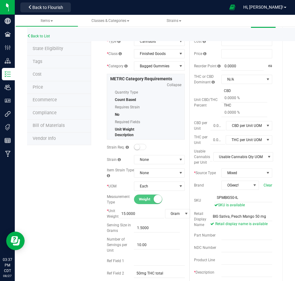
scroll to position [0, 0]
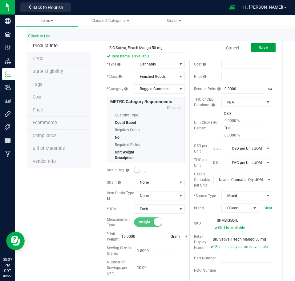
click at [264, 50] on button "Save" at bounding box center [263, 47] width 25 height 9
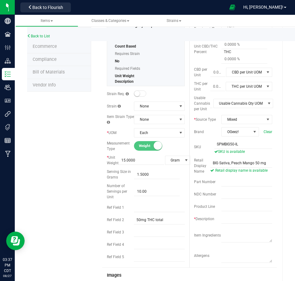
scroll to position [93, 0]
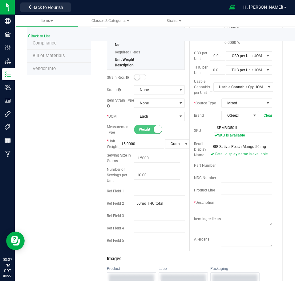
drag, startPoint x: 267, startPoint y: 146, endPoint x: 209, endPoint y: 146, distance: 57.7
click at [211, 146] on input "BIG Sativa, Peach Mango 50 mg" at bounding box center [242, 146] width 62 height 9
click at [224, 202] on input "text" at bounding box center [247, 202] width 51 height 9
paste input "VSCLR100"
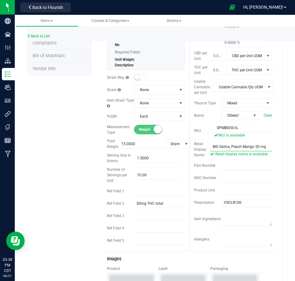
drag, startPoint x: 265, startPoint y: 147, endPoint x: 194, endPoint y: 147, distance: 70.9
click at [194, 147] on div "Retail Display Name BIG Sativa, Peach Mango 50 mg Retail display name is availa…" at bounding box center [233, 149] width 78 height 17
drag, startPoint x: 245, startPoint y: 201, endPoint x: 211, endPoint y: 201, distance: 33.3
click at [211, 201] on div "* Description VSCLR100" at bounding box center [233, 202] width 78 height 9
paste input "BIG Sativa, Peach Mango 50 mg"
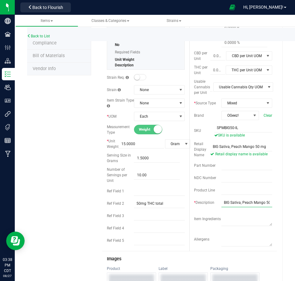
scroll to position [0, 8]
type input "BIG Sativa, Peach Mango 50 mg"
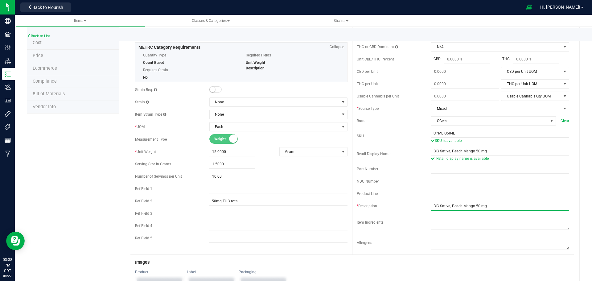
scroll to position [0, 0]
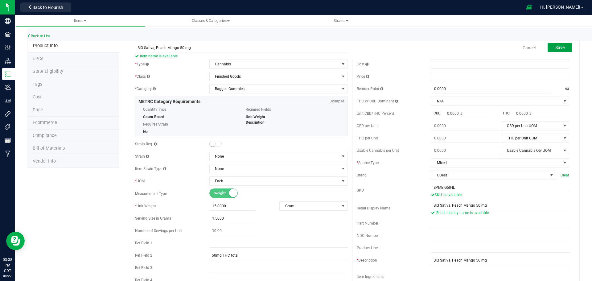
click at [563, 45] on button "Save" at bounding box center [560, 47] width 25 height 9
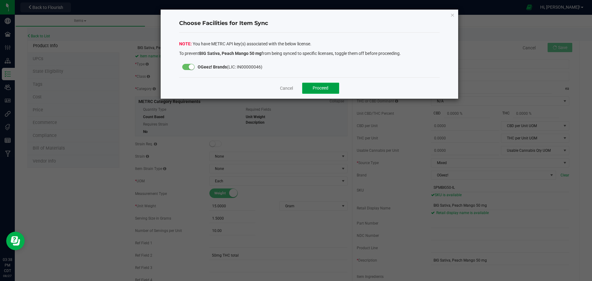
click at [317, 87] on span "Proceed" at bounding box center [321, 87] width 16 height 5
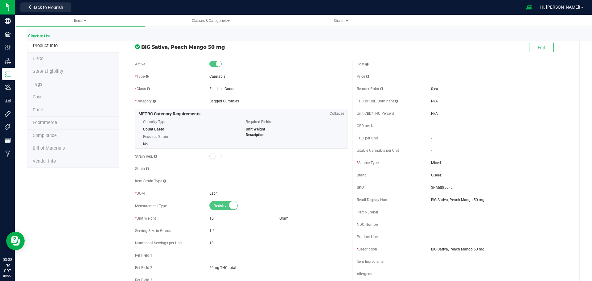
click at [42, 35] on link "Back to List" at bounding box center [38, 36] width 23 height 4
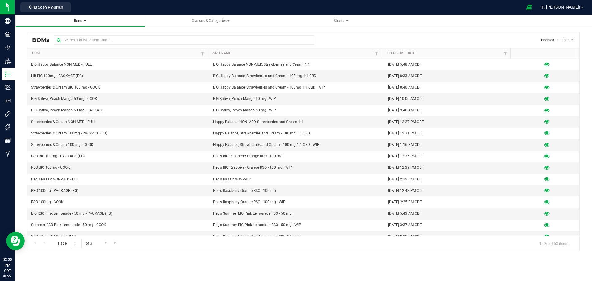
click at [82, 20] on span "Items" at bounding box center [80, 21] width 12 height 4
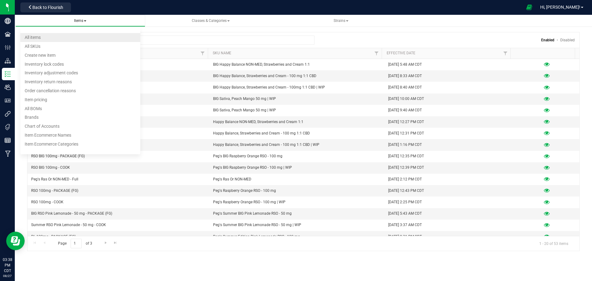
click at [67, 39] on li "All items" at bounding box center [80, 37] width 120 height 9
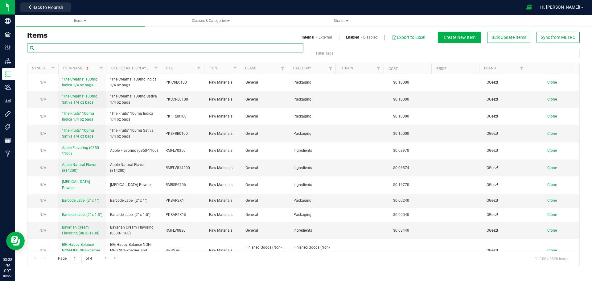
click at [86, 48] on input "text" at bounding box center [165, 47] width 276 height 9
type input "BIG"
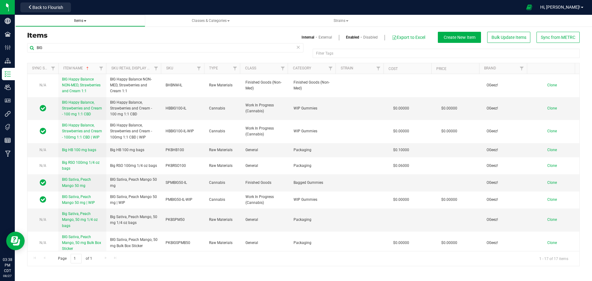
click at [85, 20] on span at bounding box center [85, 20] width 2 height 1
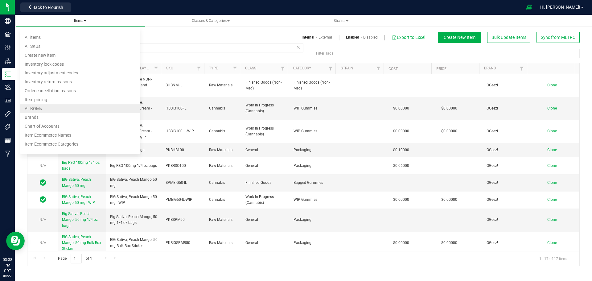
click at [63, 106] on li "All BOMs" at bounding box center [80, 108] width 120 height 9
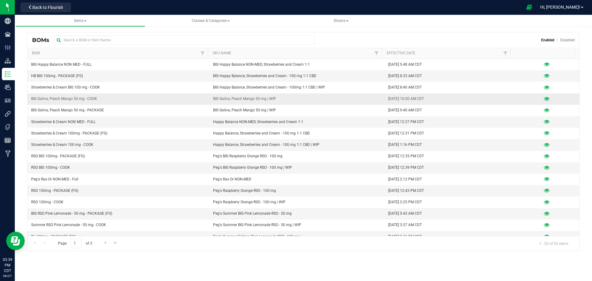
click at [544, 100] on icon at bounding box center [547, 99] width 6 height 4
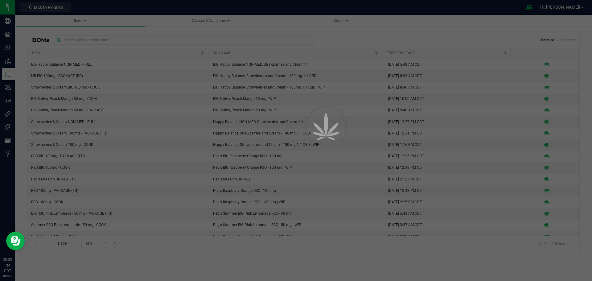
select select "57"
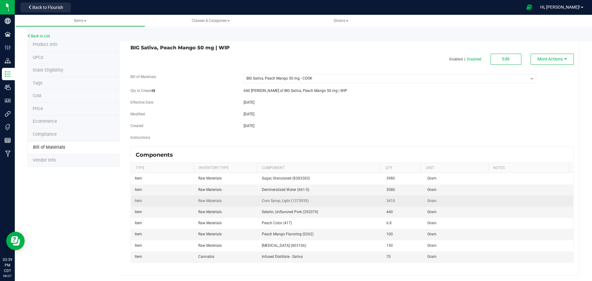
scroll to position [2, 0]
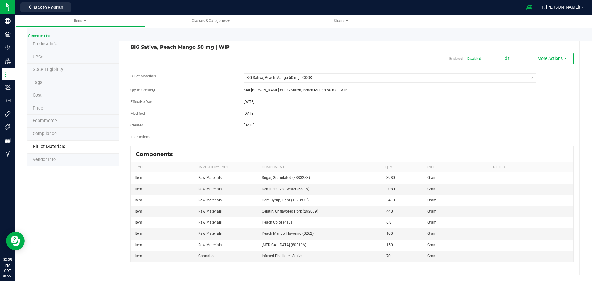
click at [44, 34] on link "Back to List" at bounding box center [38, 36] width 23 height 4
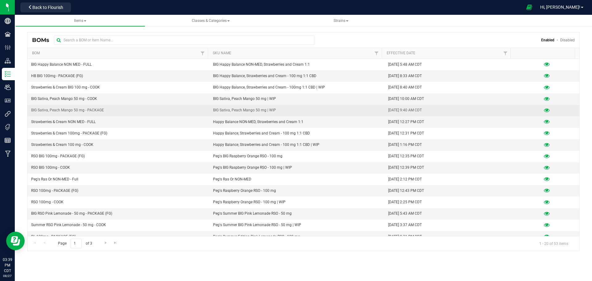
click at [544, 111] on icon at bounding box center [547, 110] width 6 height 4
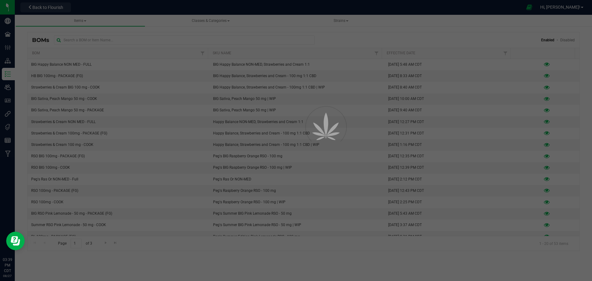
select select "56"
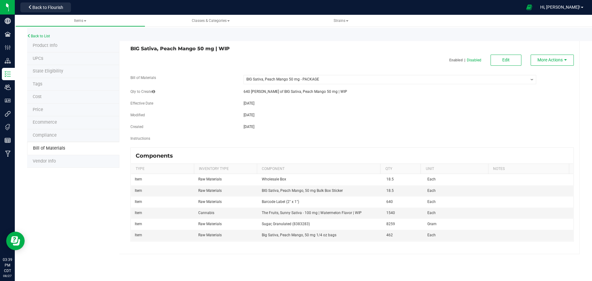
click at [339, 81] on select "-- Select -- BIG Sativa, Peach Mango 50 mg - COOK BIG Sativa, Peach Mango 50 mg…" at bounding box center [390, 79] width 293 height 9
click at [244, 75] on select "-- Select -- BIG Sativa, Peach Mango 50 mg - COOK BIG Sativa, Peach Mango 50 mg…" at bounding box center [390, 79] width 293 height 9
click at [462, 212] on td "Each" at bounding box center [458, 213] width 68 height 11
click at [510, 62] on button "Edit" at bounding box center [506, 60] width 31 height 11
select select "56"
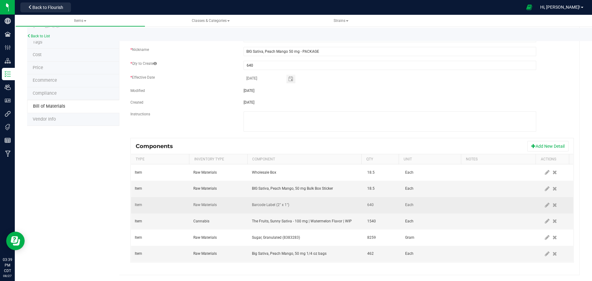
scroll to position [42, 0]
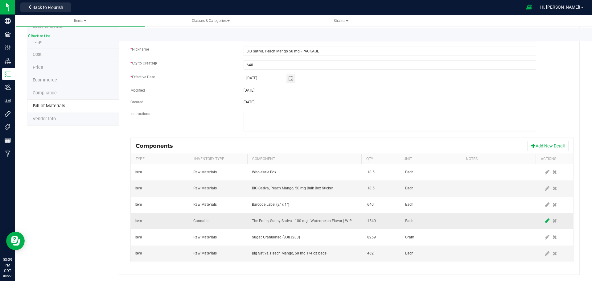
click at [545, 218] on icon at bounding box center [547, 221] width 5 height 6
click at [353, 221] on span "NO DATA FOUND" at bounding box center [355, 220] width 5 height 5
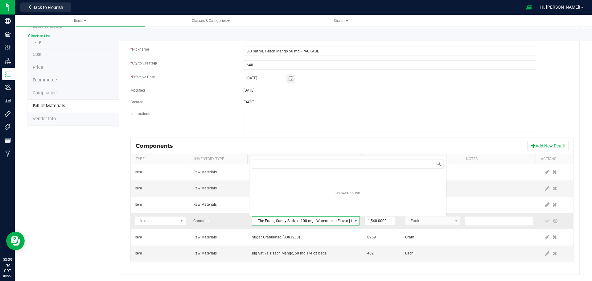
scroll to position [9, 105]
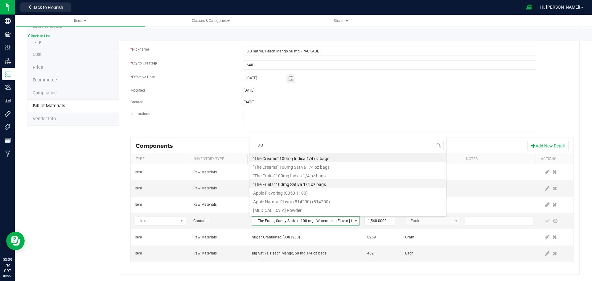
type input "BIG s"
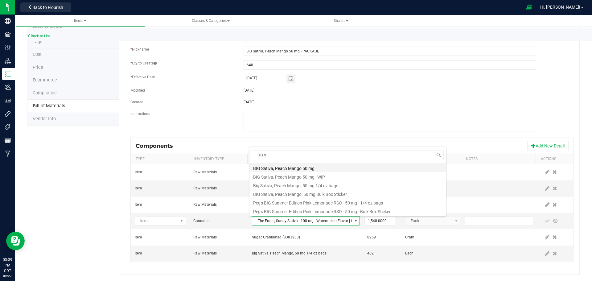
click at [330, 169] on li "BIG Sativa, Peach Mango 50 mg" at bounding box center [347, 167] width 197 height 9
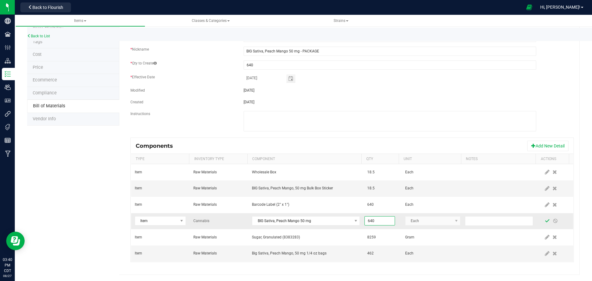
type input "640.0000"
click at [545, 219] on span at bounding box center [547, 220] width 5 height 5
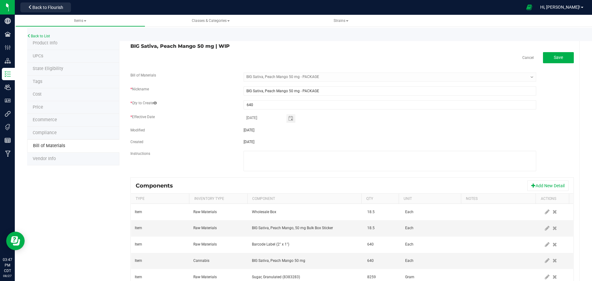
scroll to position [0, 0]
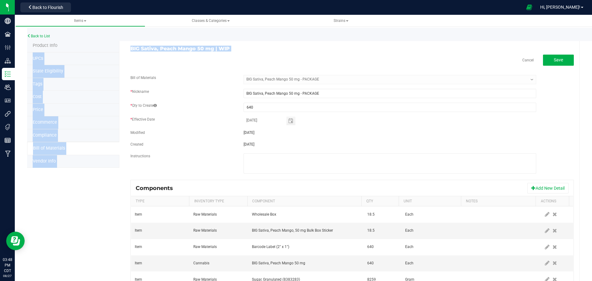
drag, startPoint x: 235, startPoint y: 51, endPoint x: 107, endPoint y: 47, distance: 128.3
click at [107, 47] on div "Product Info UPCs State Eligibility Tags Cost Price Ecommerce Compliance Bill o…" at bounding box center [303, 178] width 553 height 278
click at [178, 61] on div "Cancel Save" at bounding box center [351, 60] width 443 height 11
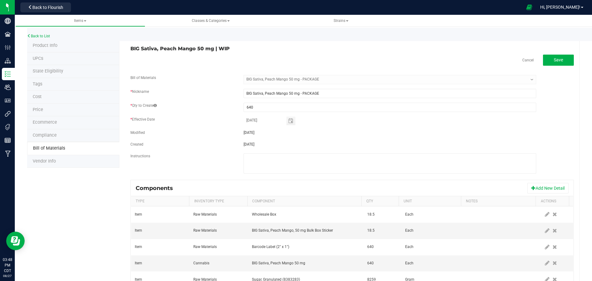
scroll to position [31, 0]
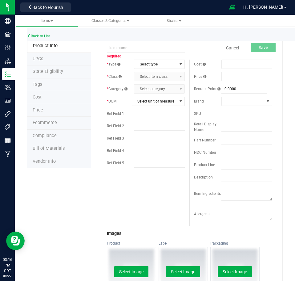
click at [39, 36] on link "Back to List" at bounding box center [38, 36] width 23 height 4
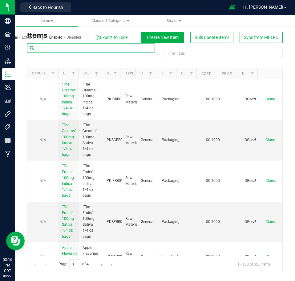
click at [54, 49] on input "text" at bounding box center [91, 47] width 128 height 9
type input "FG"
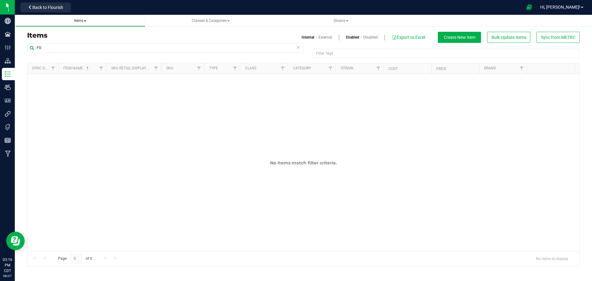
click at [81, 22] on span "Items" at bounding box center [80, 21] width 12 height 4
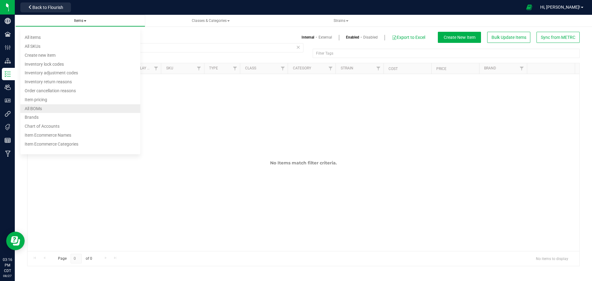
click at [67, 110] on li "All BOMs" at bounding box center [80, 108] width 120 height 9
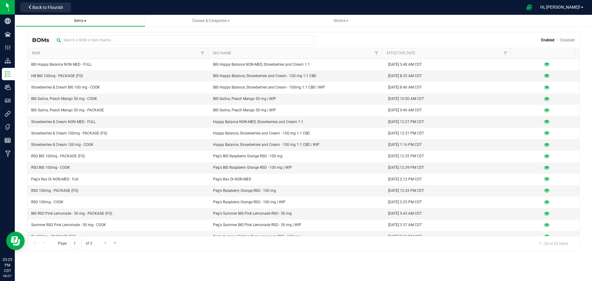
click at [80, 21] on span "Items" at bounding box center [80, 21] width 12 height 4
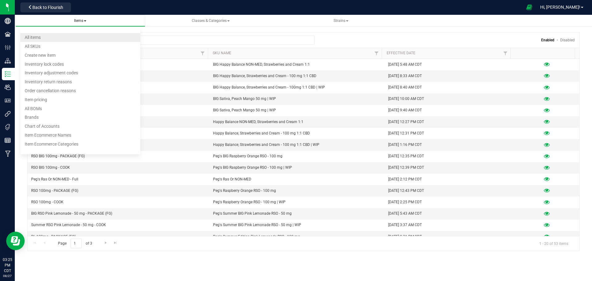
click at [35, 35] on span "All items" at bounding box center [33, 37] width 16 height 5
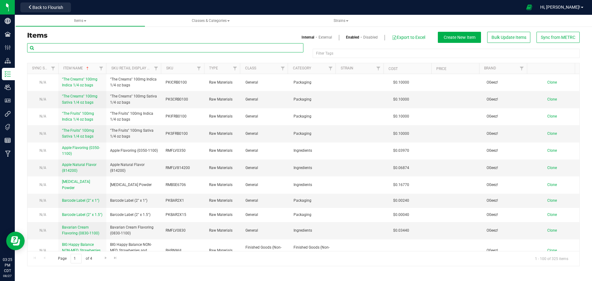
click at [87, 46] on input "text" at bounding box center [165, 47] width 276 height 9
type input "BIG"
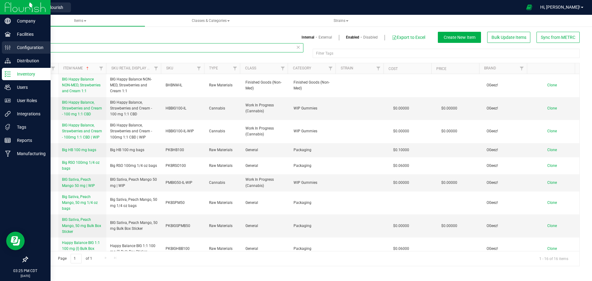
drag, startPoint x: 44, startPoint y: 48, endPoint x: 0, endPoint y: 46, distance: 44.5
click at [0, 46] on div "Company Facilities Configuration Distribution Inventory Users User Roles Integr…" at bounding box center [296, 140] width 592 height 281
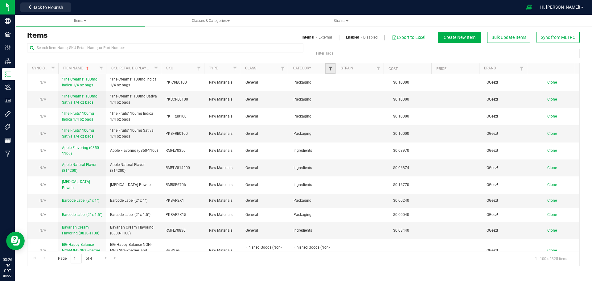
click at [295, 67] on span "Filter" at bounding box center [330, 68] width 5 height 5
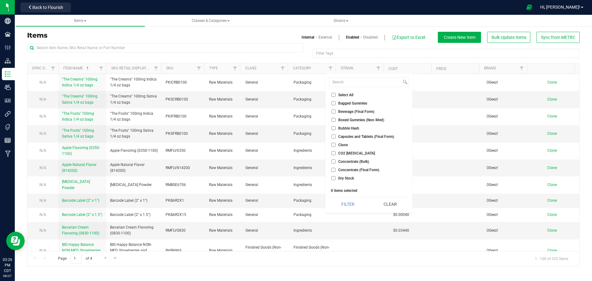
click at [285, 55] on div at bounding box center [165, 50] width 276 height 14
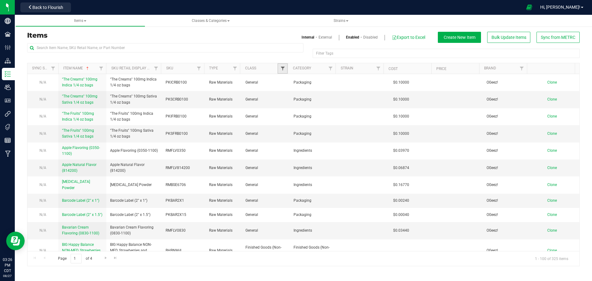
click at [282, 68] on span "Filter" at bounding box center [282, 68] width 5 height 5
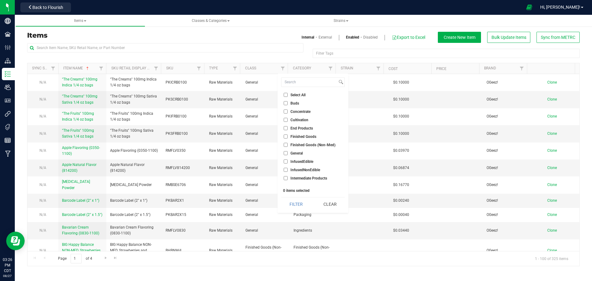
click at [295, 136] on span "Finished Goods" at bounding box center [303, 137] width 26 height 4
click at [288, 136] on input "Finished Goods" at bounding box center [286, 136] width 4 height 4
checkbox input "true"
click at [294, 203] on button "Filter" at bounding box center [296, 204] width 30 height 14
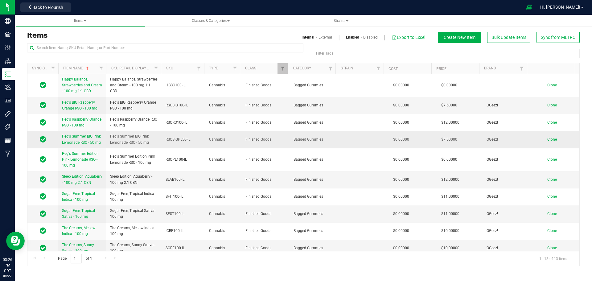
click at [85, 142] on span "Peg's Summer BIG Pink Lemonade RSO - 50 mg" at bounding box center [81, 139] width 39 height 10
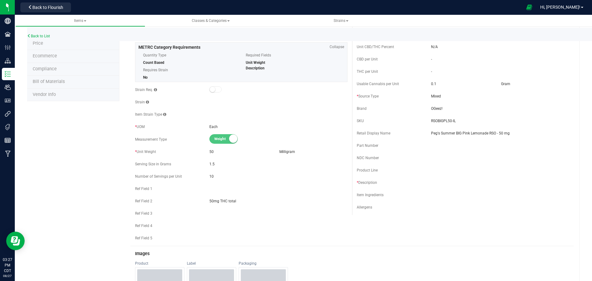
scroll to position [93, 0]
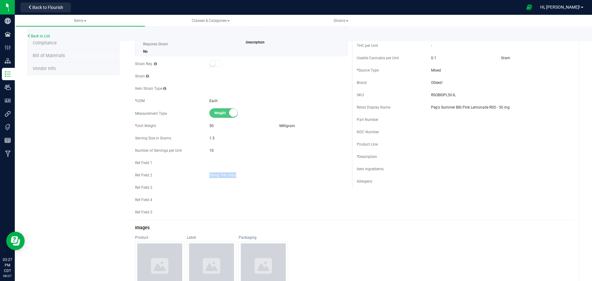
drag, startPoint x: 209, startPoint y: 175, endPoint x: 237, endPoint y: 176, distance: 28.7
click at [237, 176] on span "50mg THC total" at bounding box center [278, 175] width 138 height 6
copy span "50mg THC total"
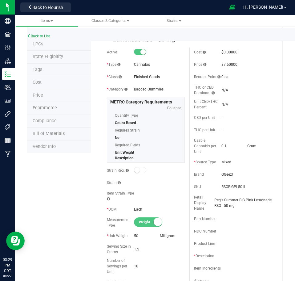
scroll to position [0, 0]
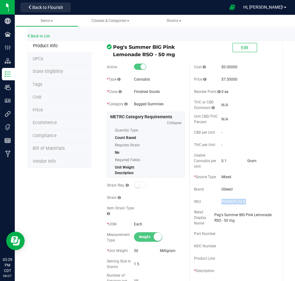
drag, startPoint x: 247, startPoint y: 200, endPoint x: 218, endPoint y: 202, distance: 29.3
click at [218, 202] on div "SKU RSOBIGPL50-IL" at bounding box center [233, 201] width 78 height 9
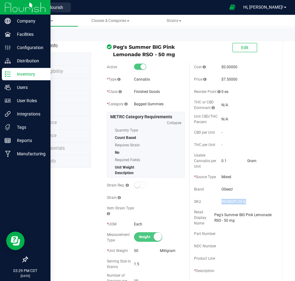
copy div "RSOBIGPL50-IL"
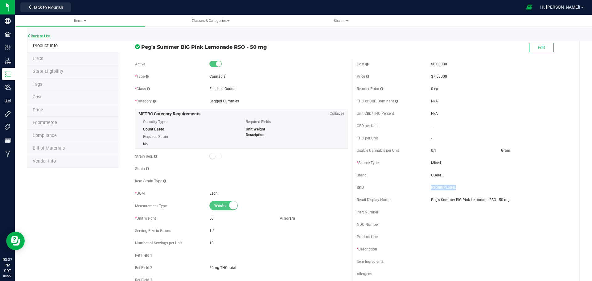
click at [38, 36] on link "Back to List" at bounding box center [38, 36] width 23 height 4
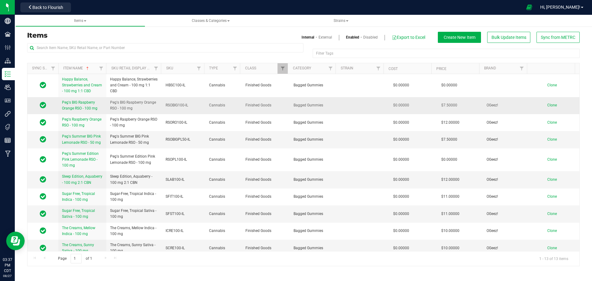
click at [79, 105] on link "Peg's BIG Raspberry Orange RSO - 100 mg" at bounding box center [82, 106] width 41 height 12
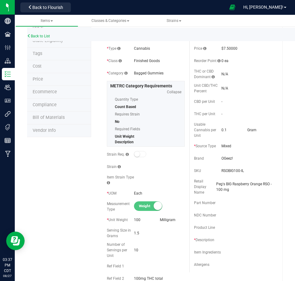
scroll to position [62, 0]
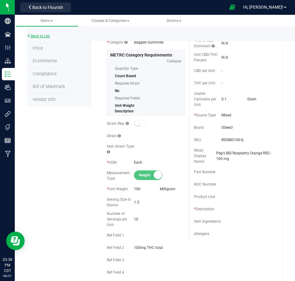
click at [47, 35] on link "Back to List" at bounding box center [38, 36] width 23 height 4
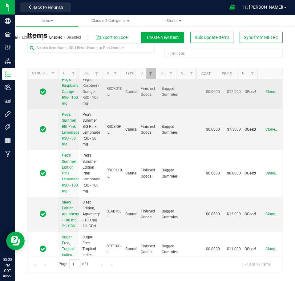
scroll to position [123, 0]
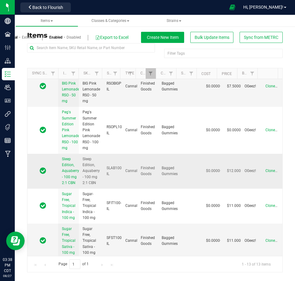
click at [69, 180] on link "Sleep Edition, Aquaberry - 100 mg 2:1 CBN" at bounding box center [70, 171] width 17 height 30
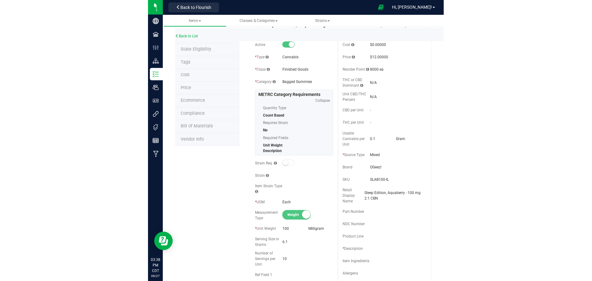
scroll to position [123, 0]
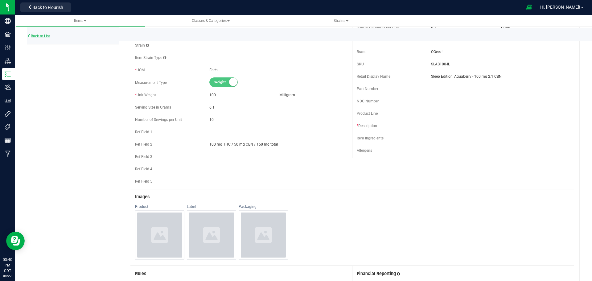
click at [44, 36] on link "Back to List" at bounding box center [38, 36] width 23 height 4
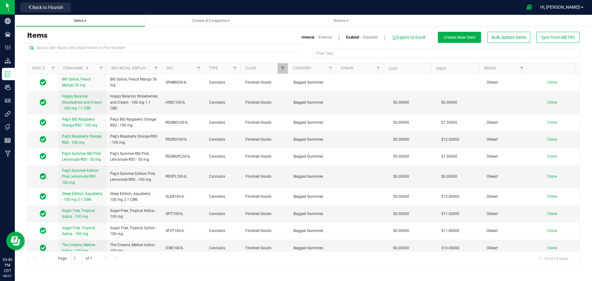
click at [76, 20] on span "Items" at bounding box center [80, 21] width 12 height 4
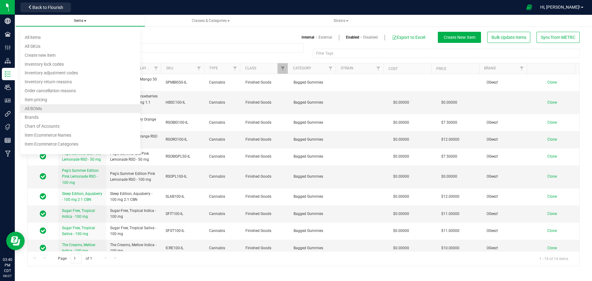
click at [56, 106] on li "All BOMs" at bounding box center [80, 108] width 120 height 9
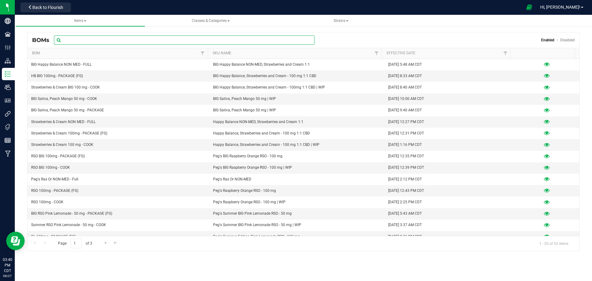
click at [94, 39] on input "text" at bounding box center [184, 39] width 261 height 9
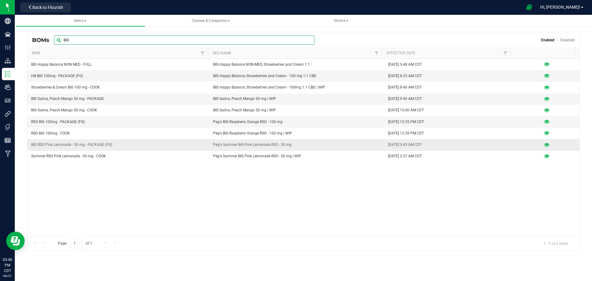
type input "BIG"
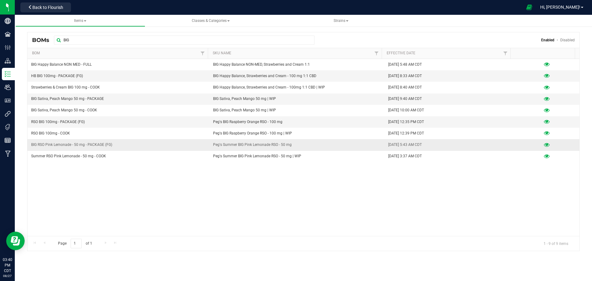
click at [295, 145] on icon at bounding box center [547, 145] width 6 height 4
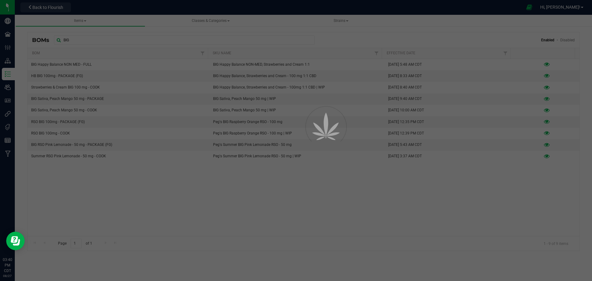
select select "55"
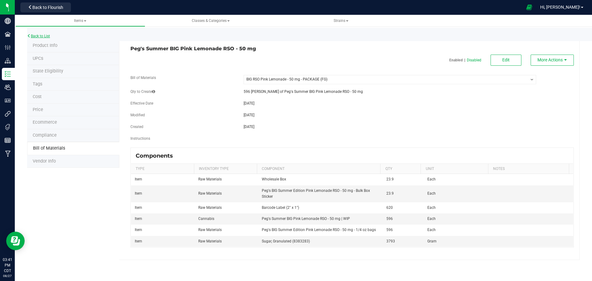
click at [47, 36] on link "Back to List" at bounding box center [38, 36] width 23 height 4
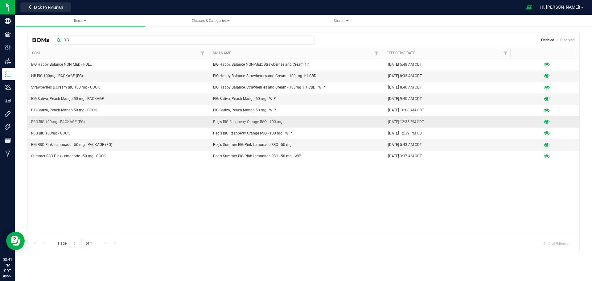
click at [295, 121] on icon at bounding box center [547, 122] width 6 height 4
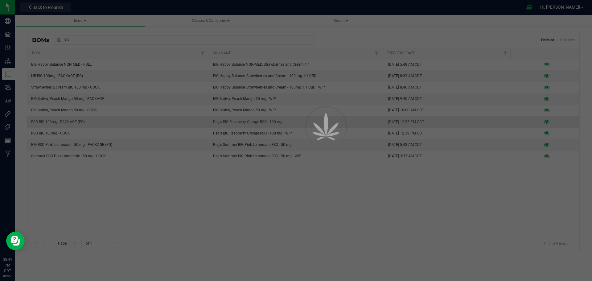
select select "6"
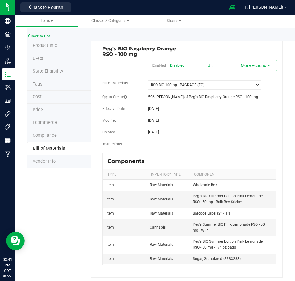
click at [41, 36] on link "Back to List" at bounding box center [38, 36] width 23 height 4
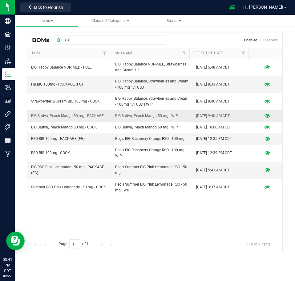
click at [265, 115] on icon at bounding box center [268, 115] width 6 height 4
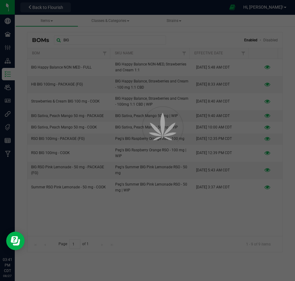
select select "56"
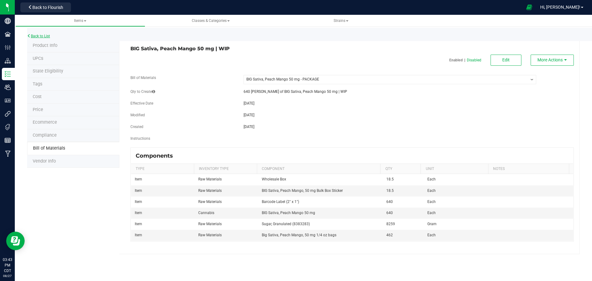
click at [46, 37] on link "Back to List" at bounding box center [38, 36] width 23 height 4
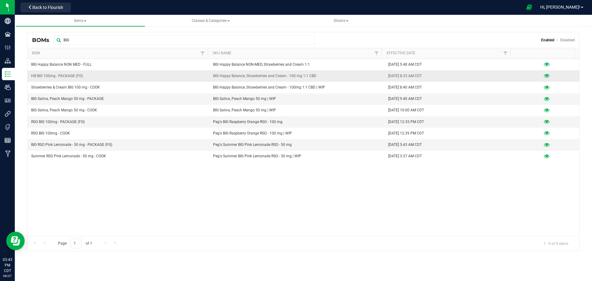
click at [295, 76] on icon at bounding box center [547, 76] width 6 height 4
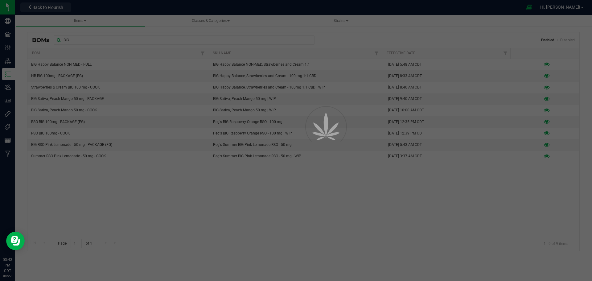
select select "2"
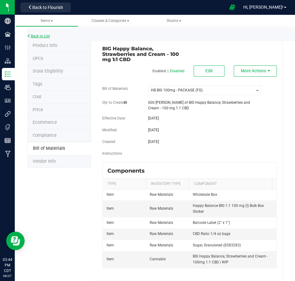
click at [43, 36] on link "Back to List" at bounding box center [38, 36] width 23 height 4
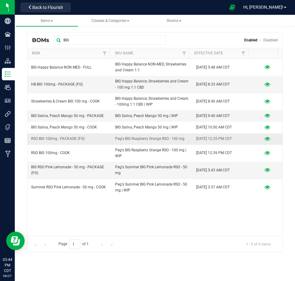
click at [265, 138] on icon at bounding box center [268, 139] width 6 height 4
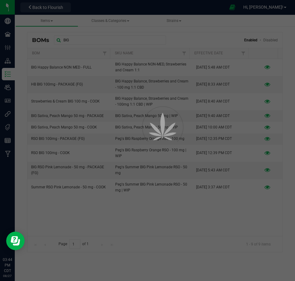
select select "6"
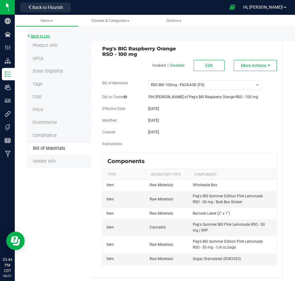
click at [44, 36] on link "Back to List" at bounding box center [38, 36] width 23 height 4
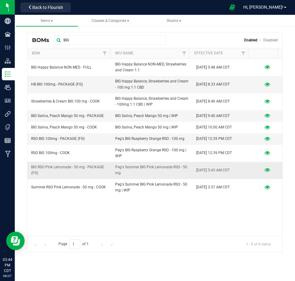
click at [265, 170] on icon at bounding box center [268, 170] width 6 height 4
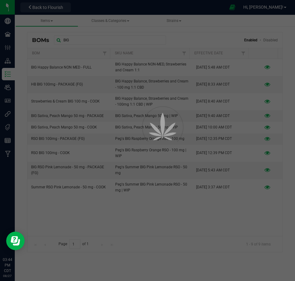
select select "55"
